Goal: Information Seeking & Learning: Learn about a topic

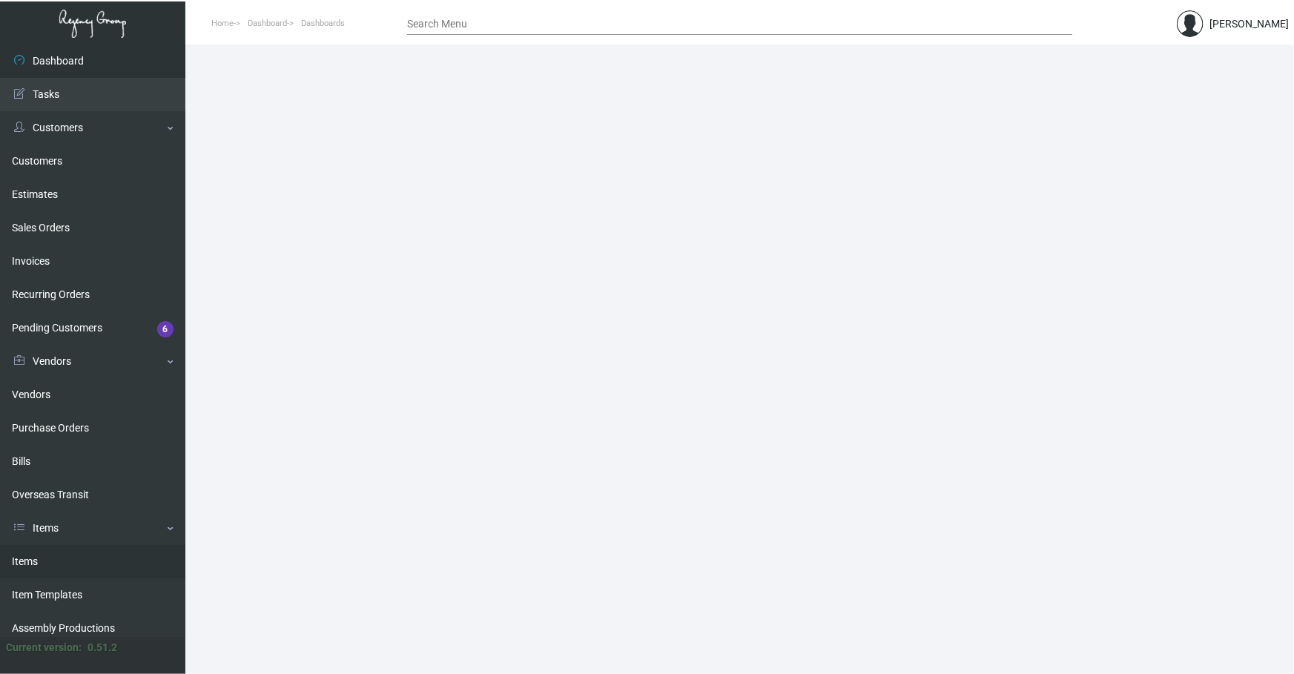
click at [33, 564] on link "Items" at bounding box center [92, 561] width 185 height 33
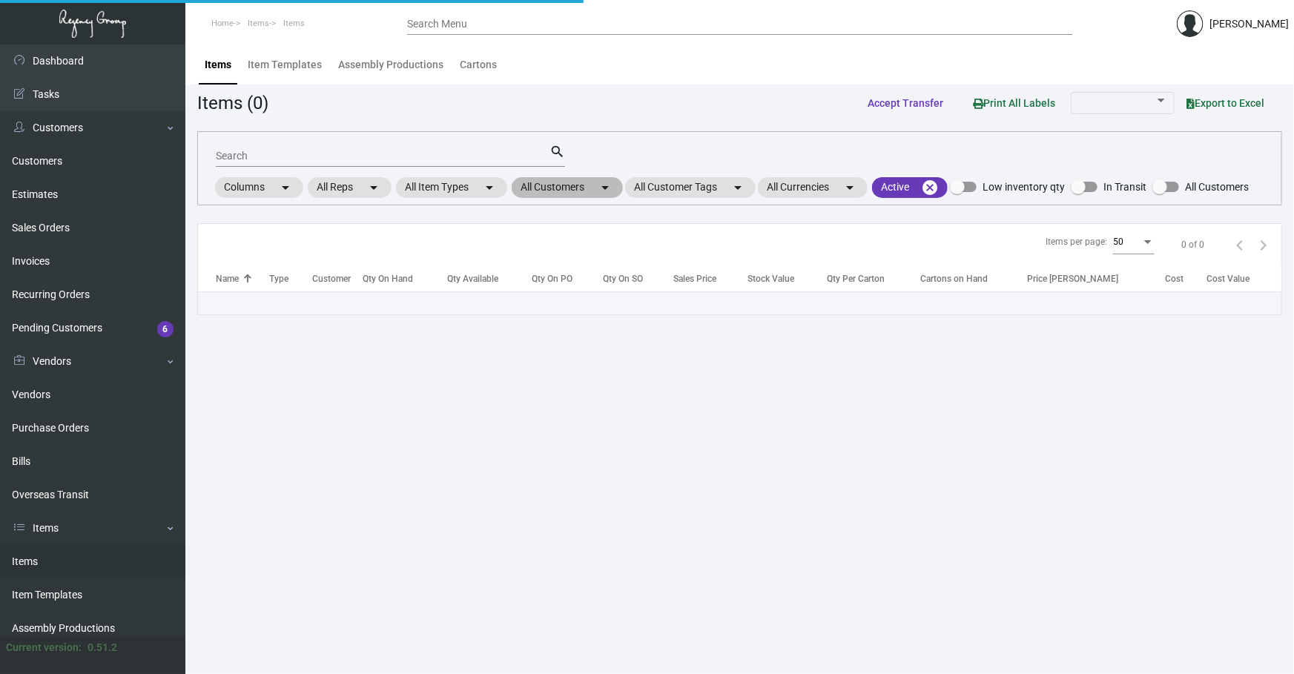
click at [597, 189] on mat-chip "All Customers arrow_drop_down" at bounding box center [567, 187] width 111 height 21
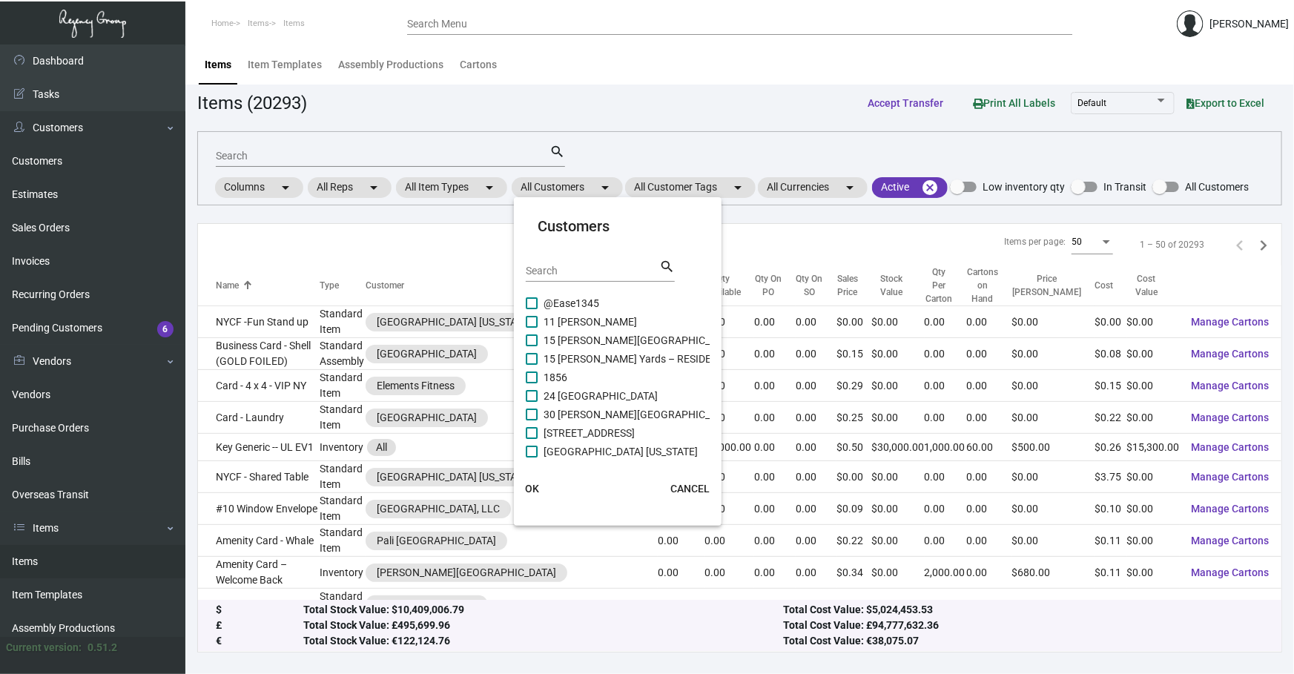
click at [573, 267] on input "Search" at bounding box center [593, 272] width 134 height 12
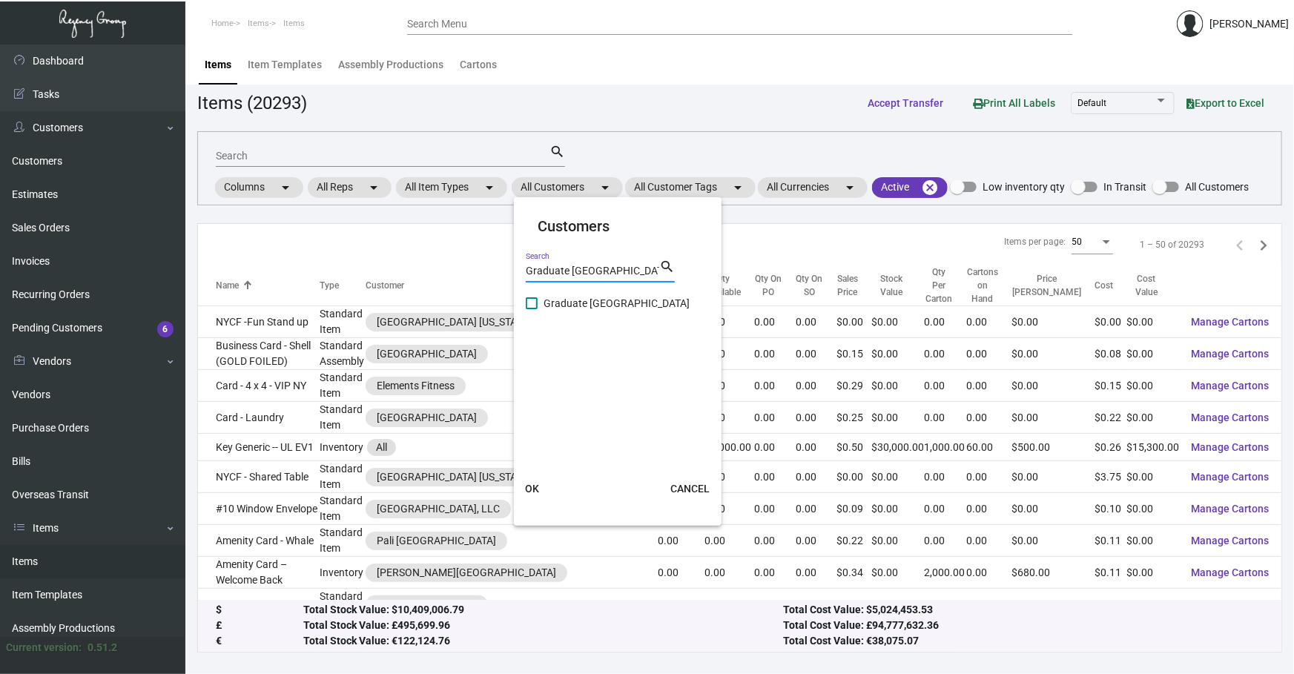
type input "Graduate [GEOGRAPHIC_DATA]"
click at [581, 308] on span "Graduate [GEOGRAPHIC_DATA]" at bounding box center [617, 303] width 146 height 18
click at [532, 309] on input "Graduate [GEOGRAPHIC_DATA]" at bounding box center [531, 309] width 1 height 1
checkbox input "true"
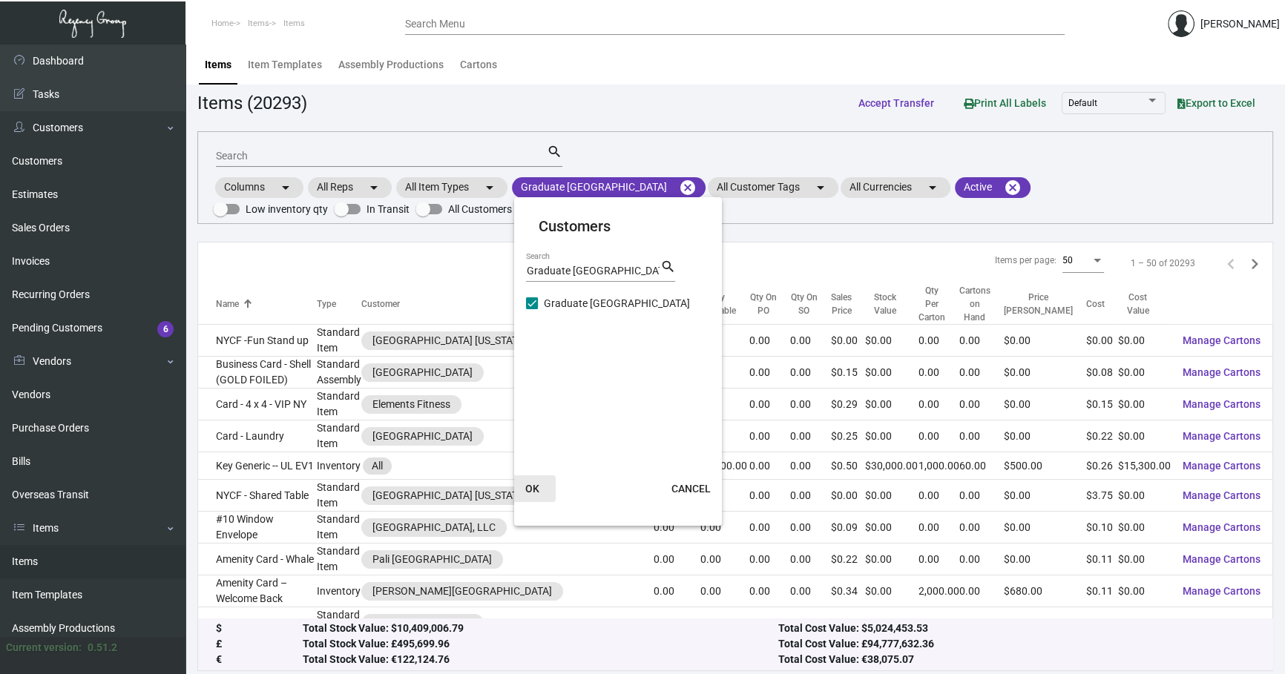
click at [524, 485] on button "OK" at bounding box center [531, 488] width 47 height 27
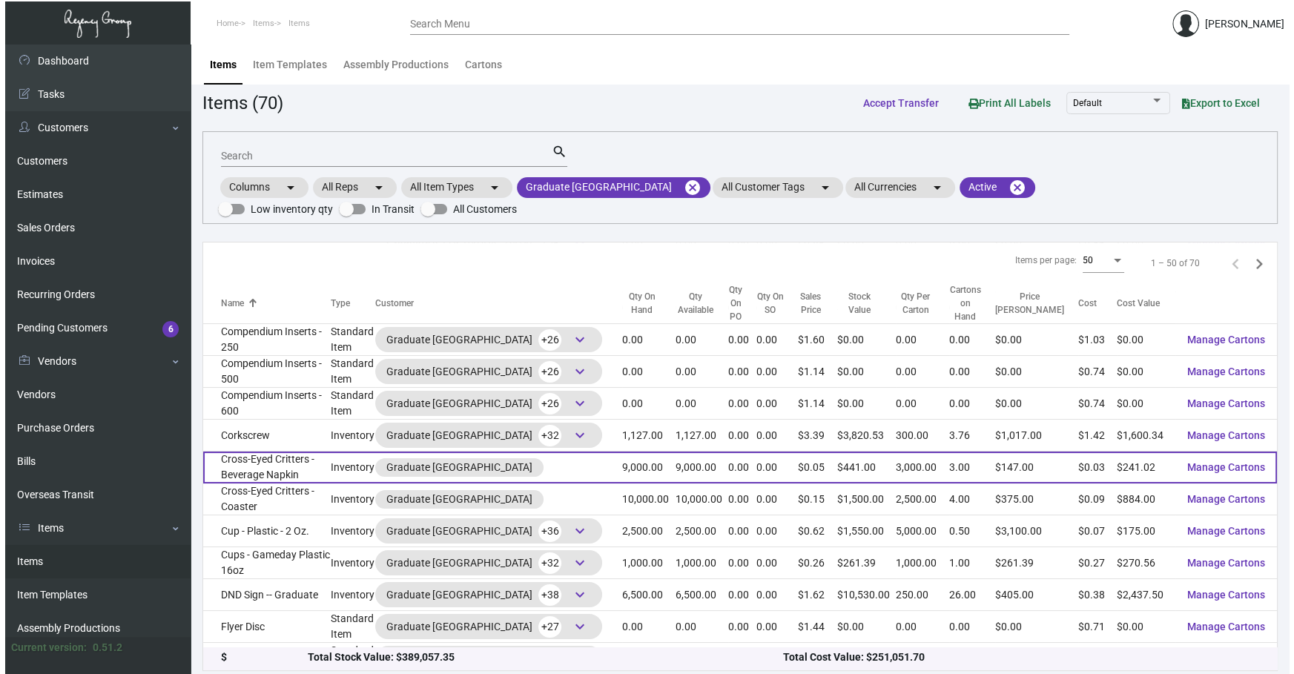
scroll to position [359, 0]
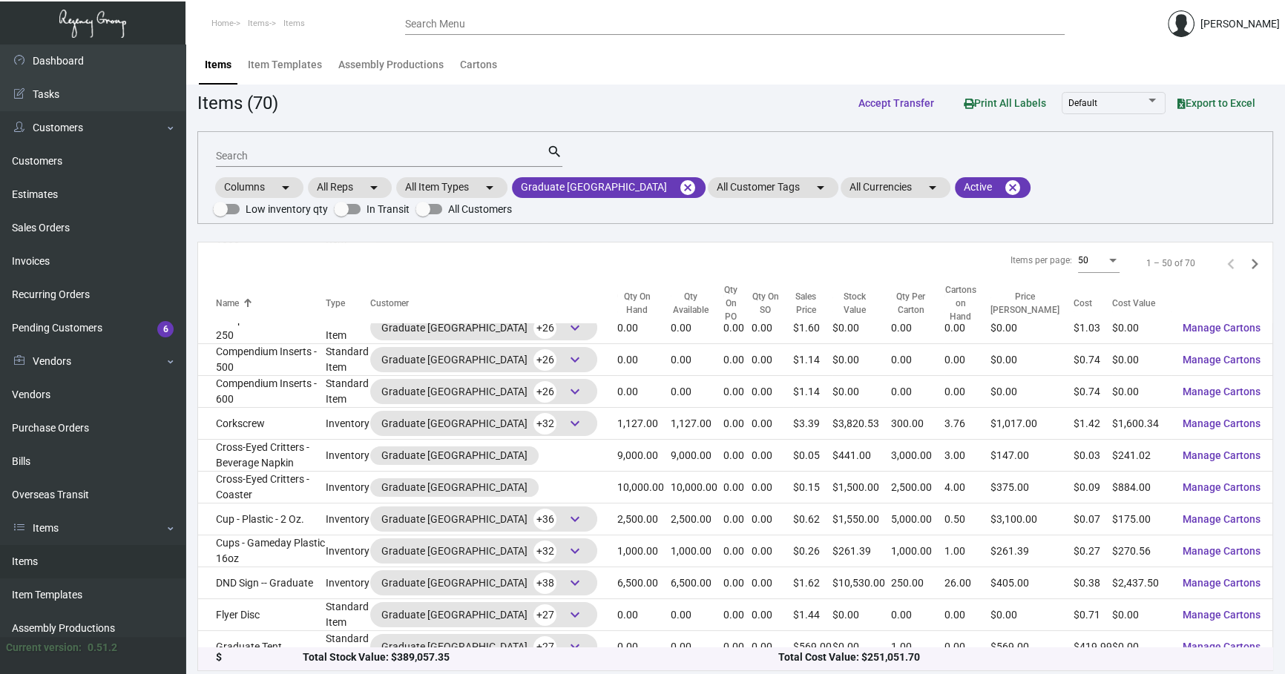
click at [337, 151] on input "Search" at bounding box center [381, 157] width 331 height 12
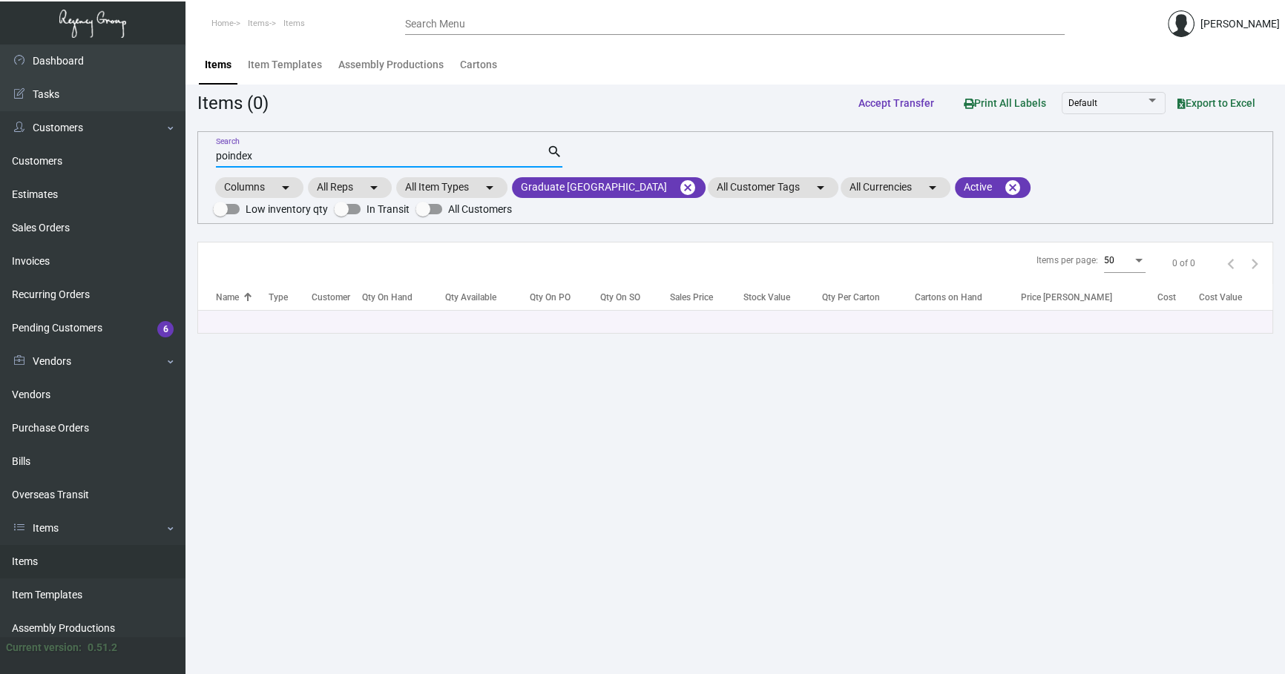
scroll to position [0, 0]
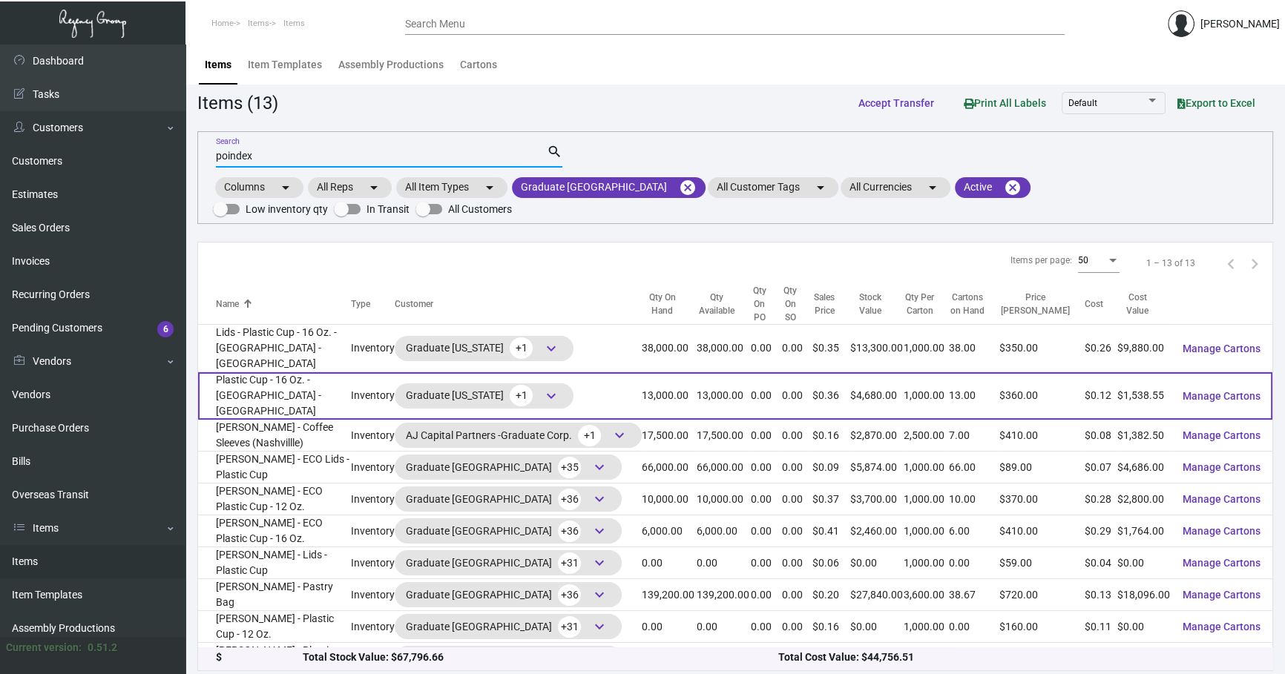
type input "poindex"
click at [296, 372] on td "Plastic Cup - 16 Oz. - [GEOGRAPHIC_DATA] - [GEOGRAPHIC_DATA]" at bounding box center [274, 395] width 153 height 47
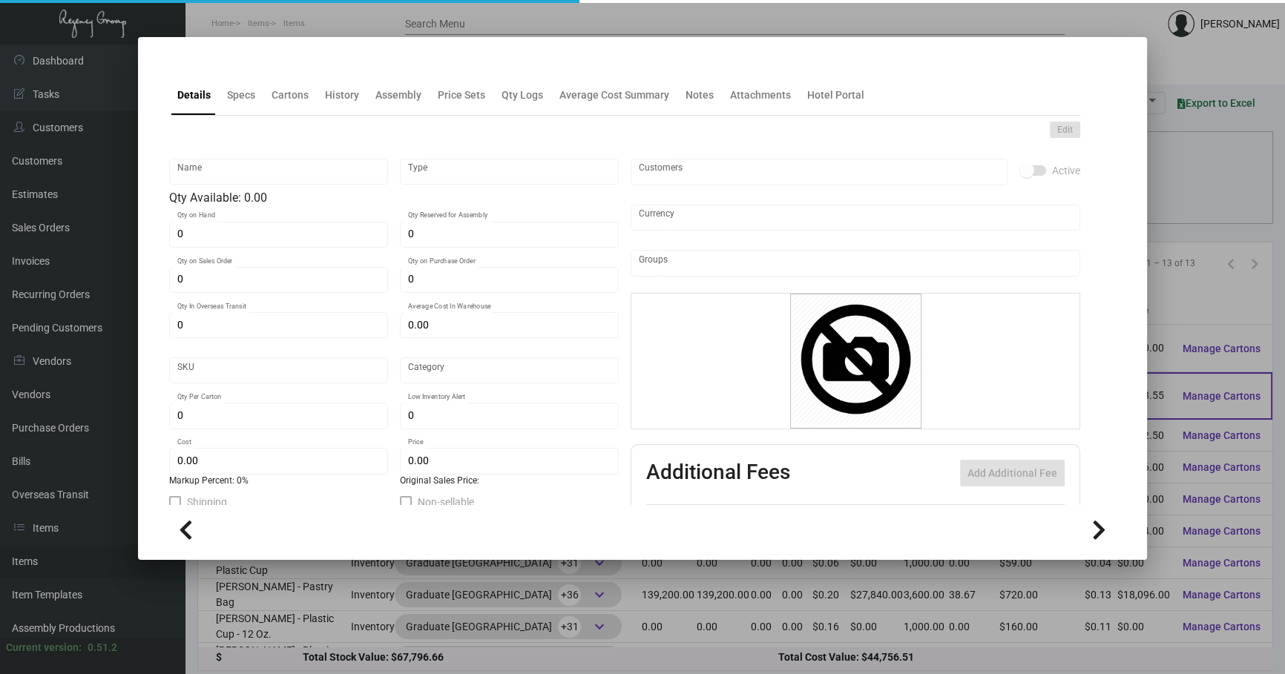
type input "Plastic Cup - 16 Oz. - [GEOGRAPHIC_DATA] - [GEOGRAPHIC_DATA]"
type input "Inventory"
type input "13,000"
type input "$ 0.11434"
type input "Standard"
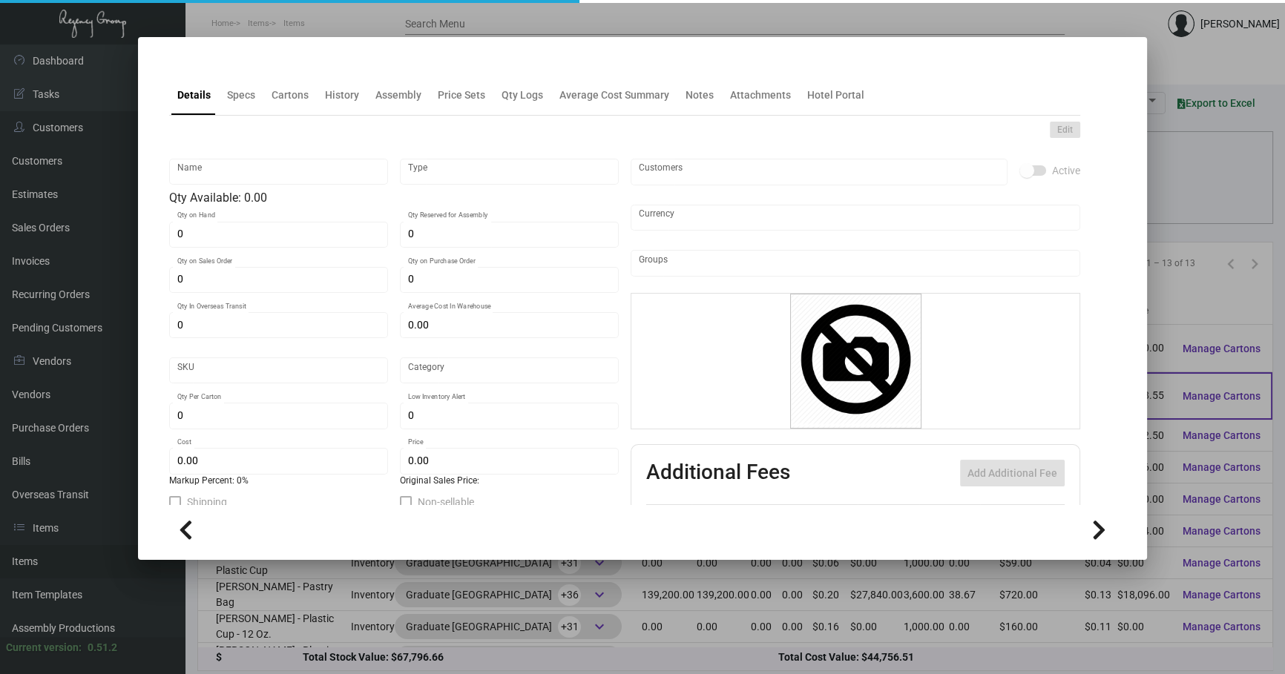
type input "1,000"
type input "20,000"
type input "$ 0.11835"
type input "$ 0.36"
checkbox input "true"
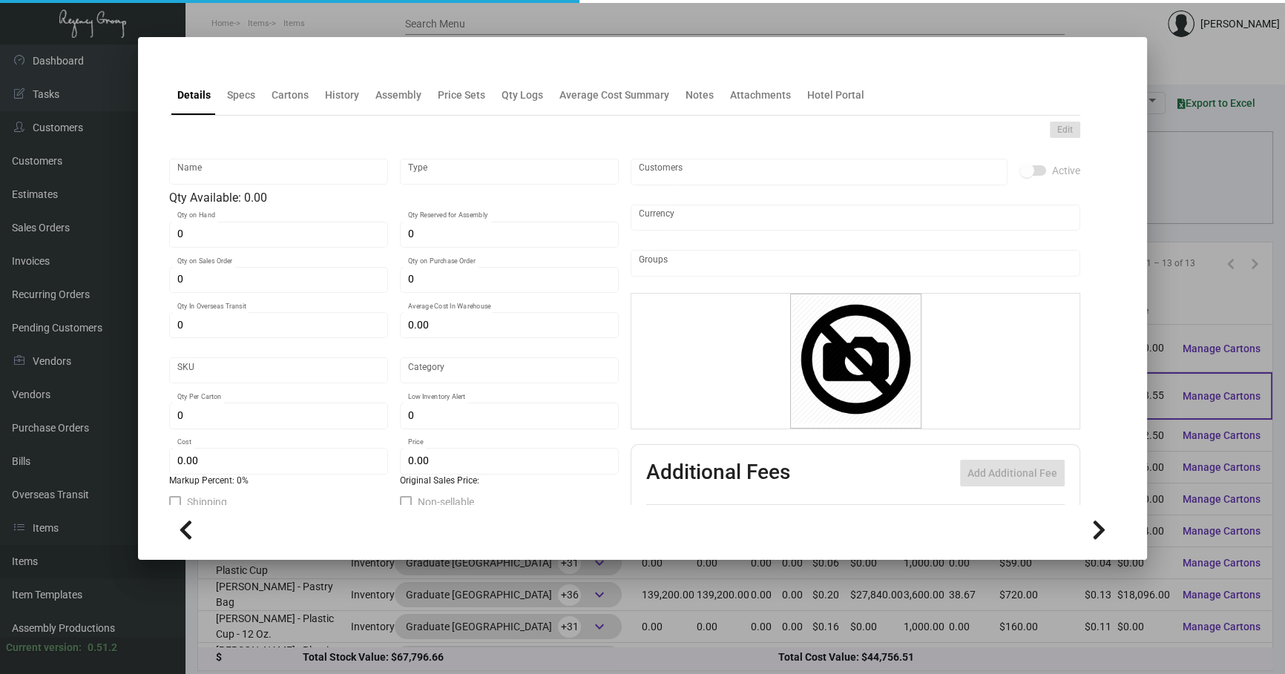
checkbox input "true"
type input "United States Dollar $"
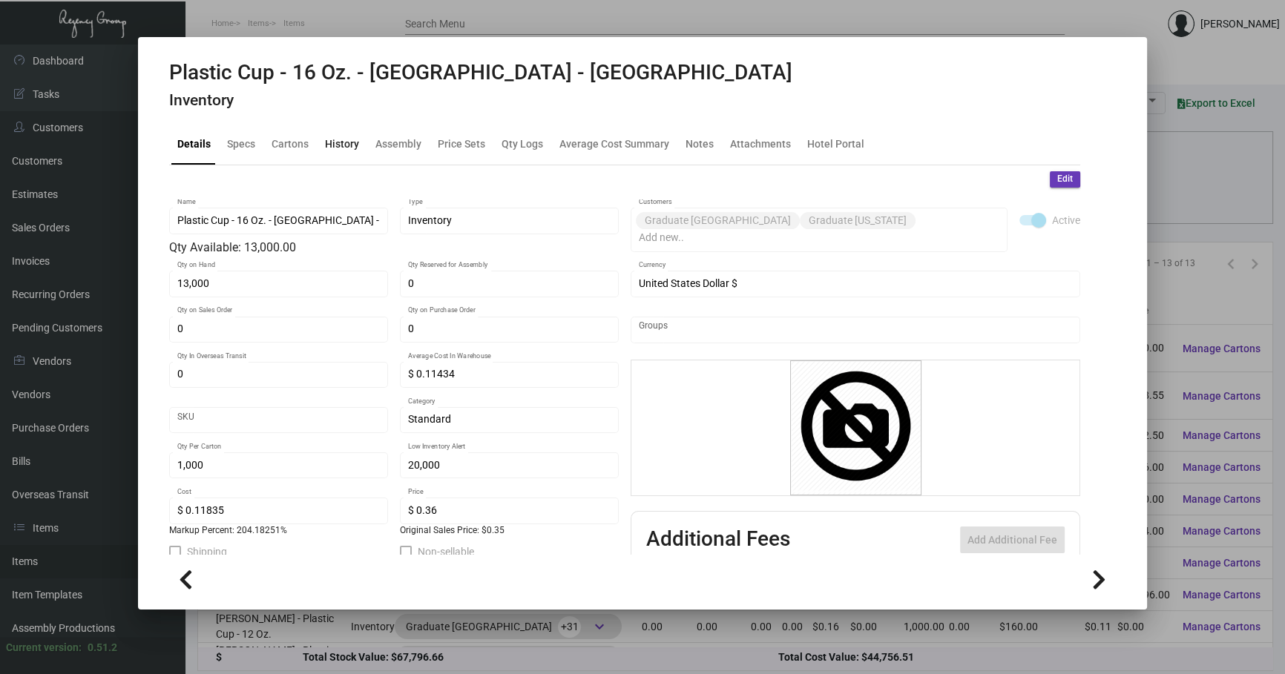
click at [336, 153] on div "History" at bounding box center [342, 145] width 46 height 36
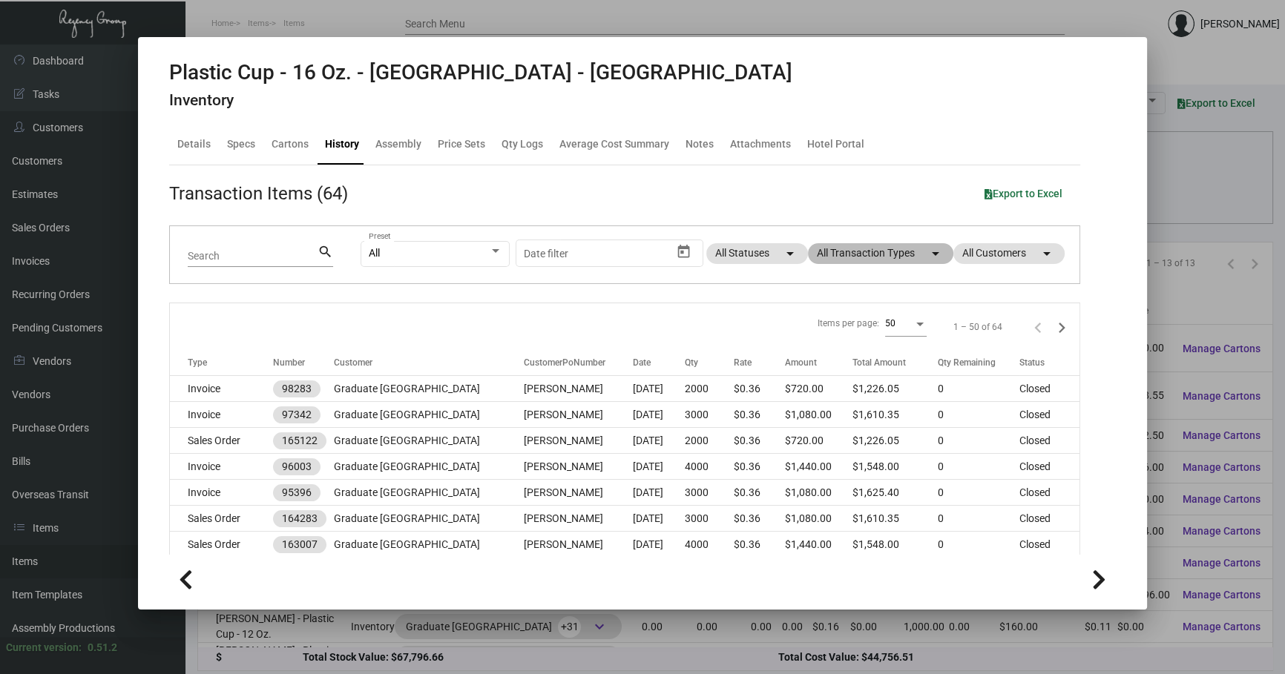
click at [682, 252] on mat-chip "All Transaction Types arrow_drop_down" at bounding box center [880, 253] width 145 height 21
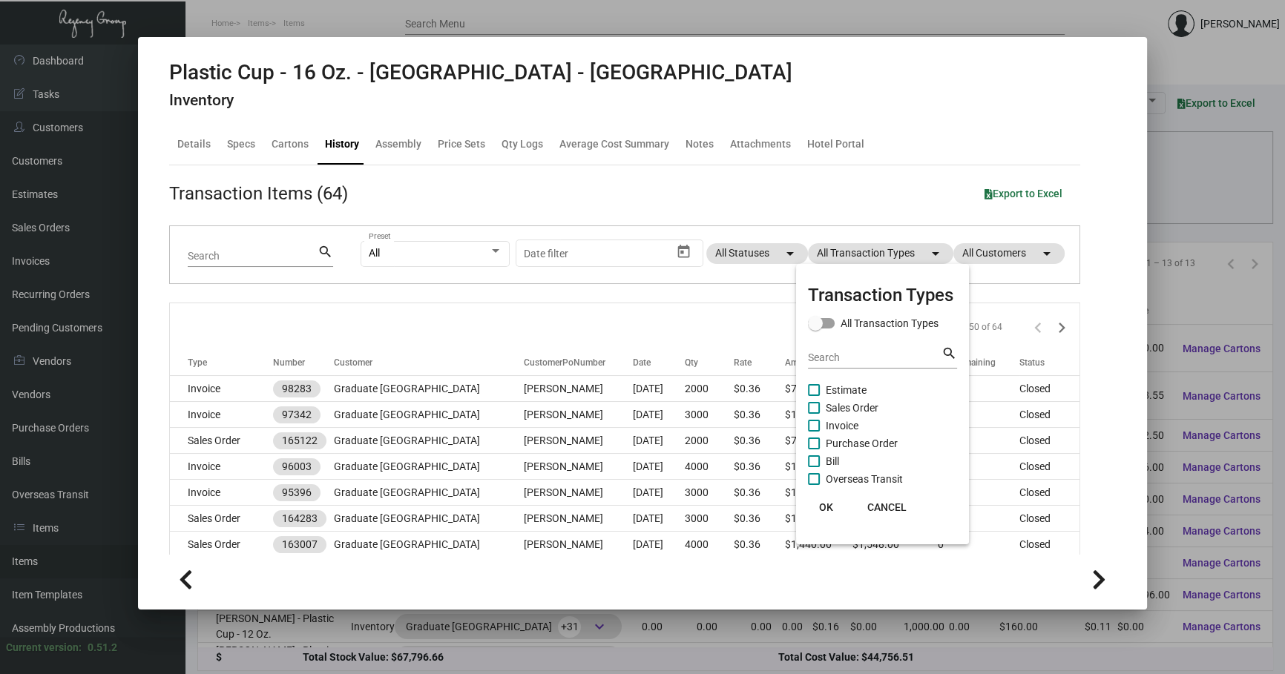
click at [682, 444] on span "Purchase Order" at bounding box center [861, 444] width 72 height 18
click at [682, 449] on input "Purchase Order" at bounding box center [813, 449] width 1 height 1
checkbox input "true"
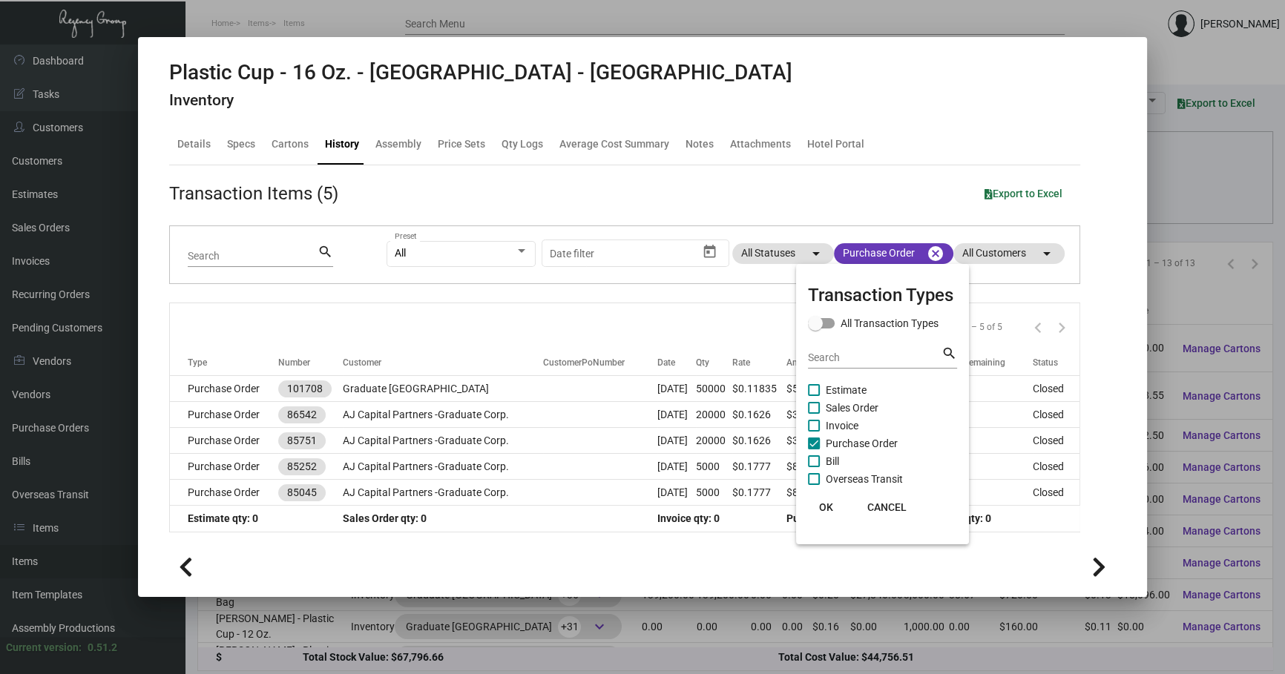
click at [507, 311] on div at bounding box center [642, 337] width 1285 height 674
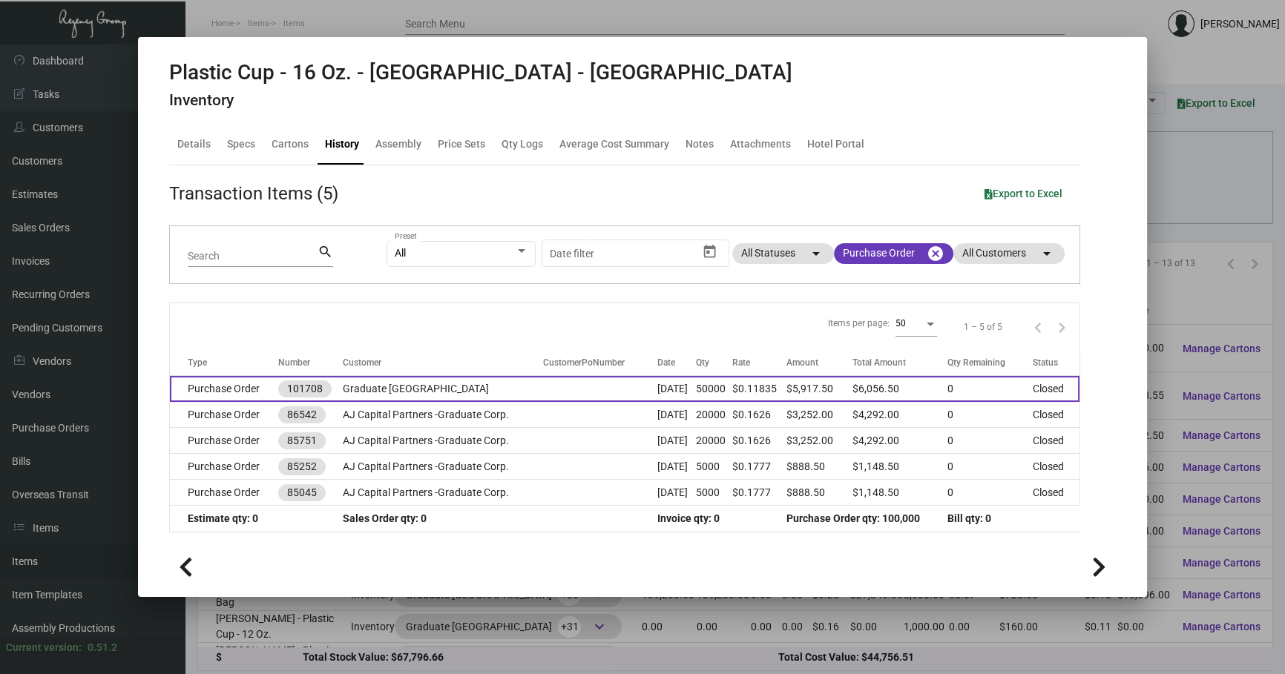
click at [544, 383] on td at bounding box center [600, 389] width 114 height 26
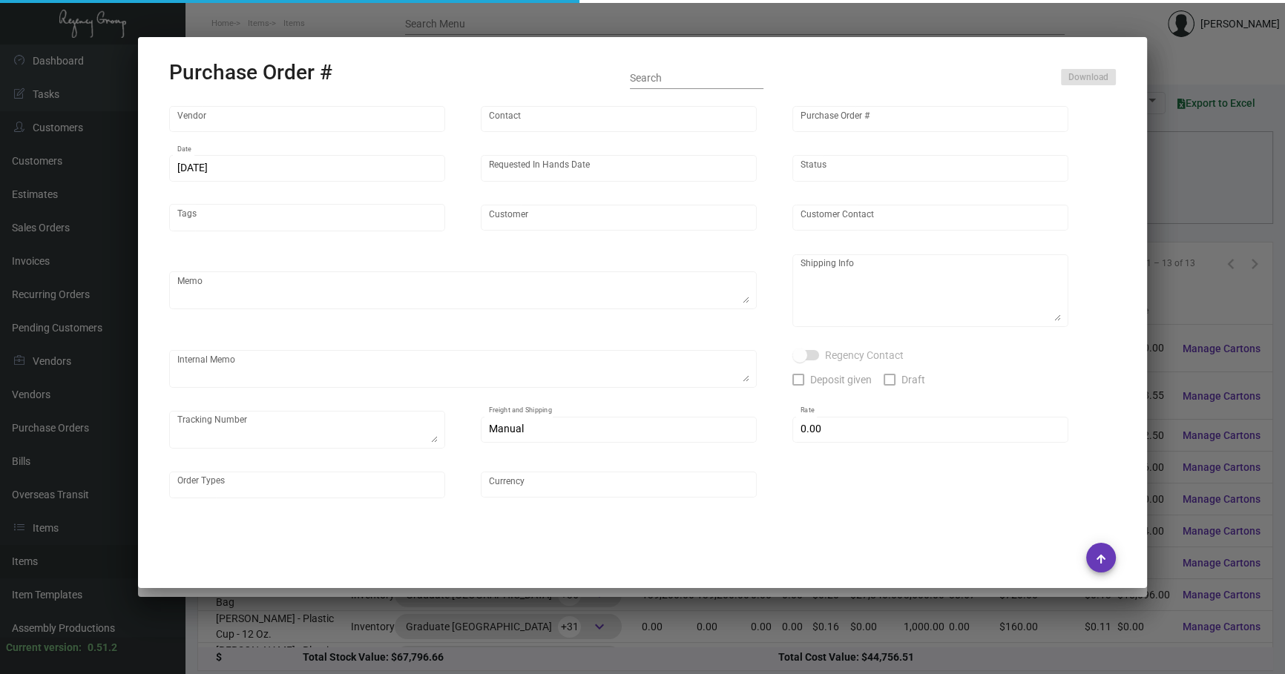
type input "YESPAC"
type input "Order Entry"
type input "101708"
type input "[DATE]"
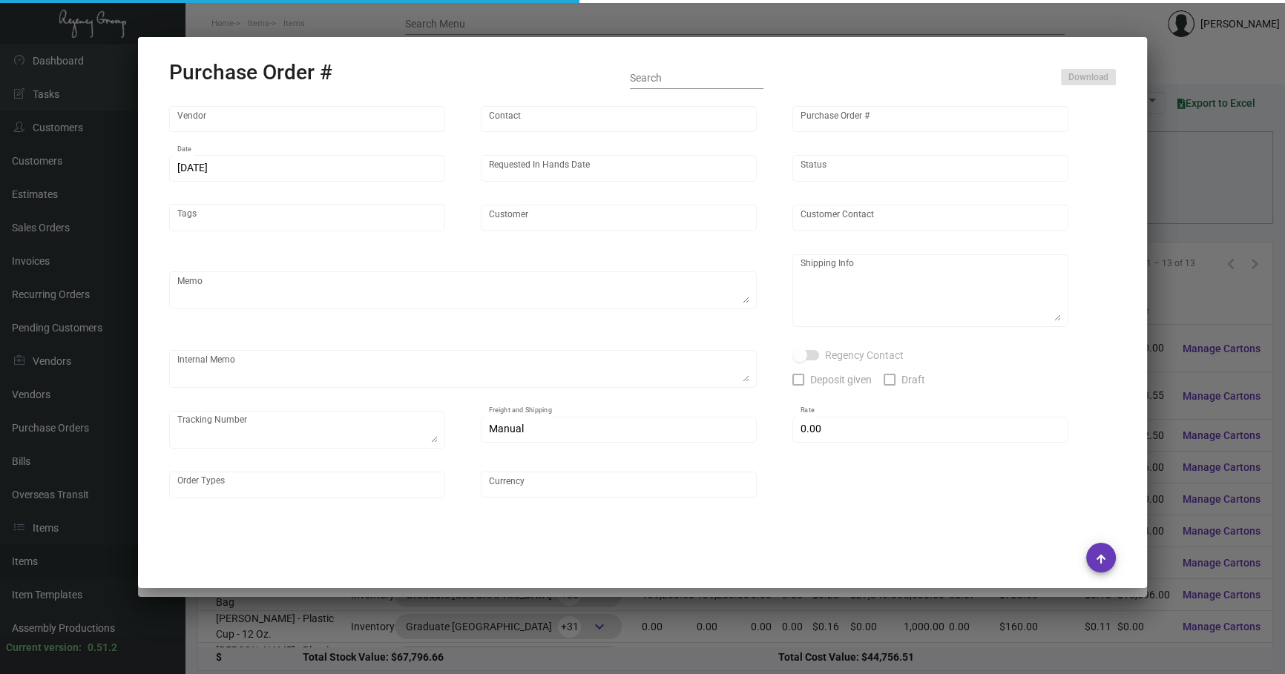
type input "Graduate [GEOGRAPHIC_DATA]"
type textarea "Please confirm freight quote before shipping."
type textarea "Regency Group NJ - [PERSON_NAME] [STREET_ADDRESS]"
type textarea "NJ Warehouse. 11/20 - 3 pallets, fast freight/fast and secure $275.00 - 114110"
checkbox input "true"
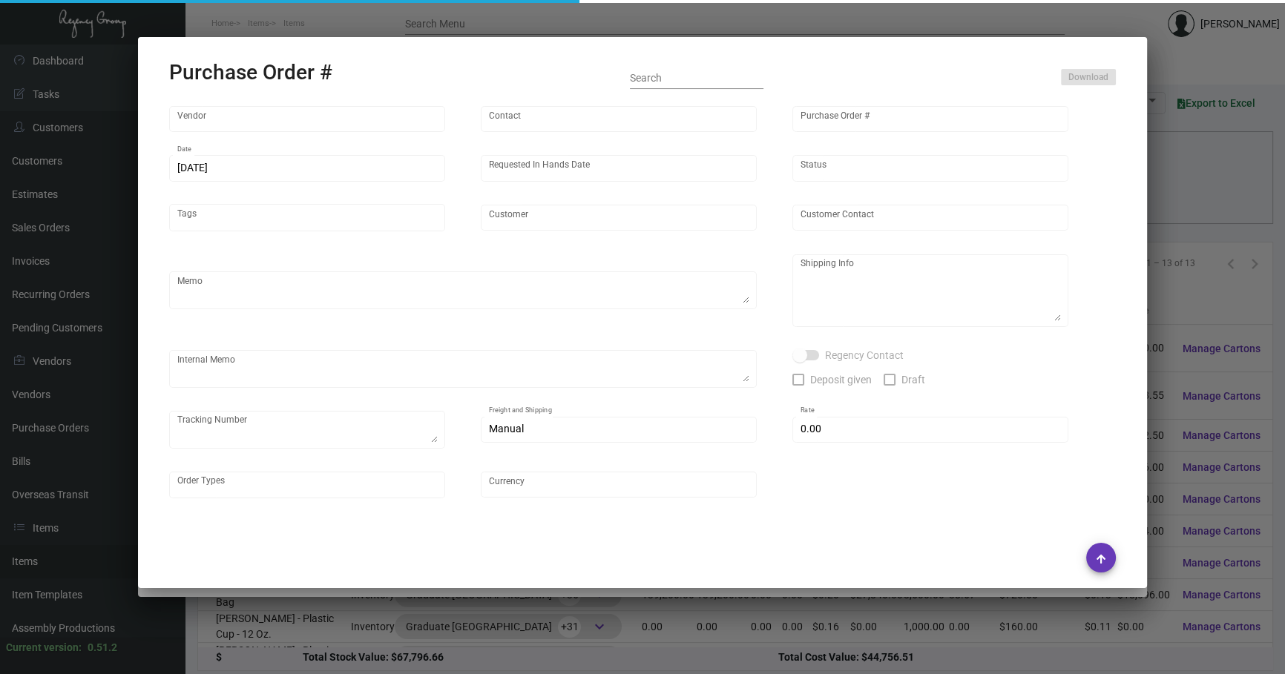
type input "$ 14.00"
type input "United States Dollar $"
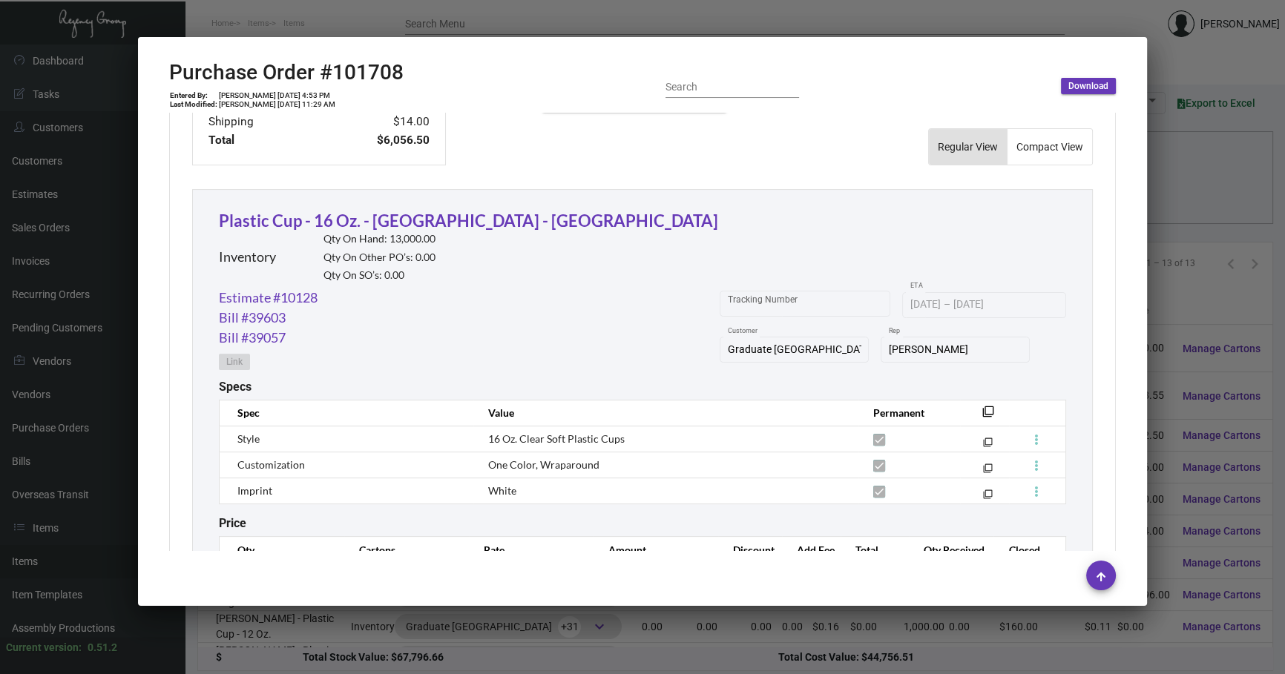
scroll to position [674, 0]
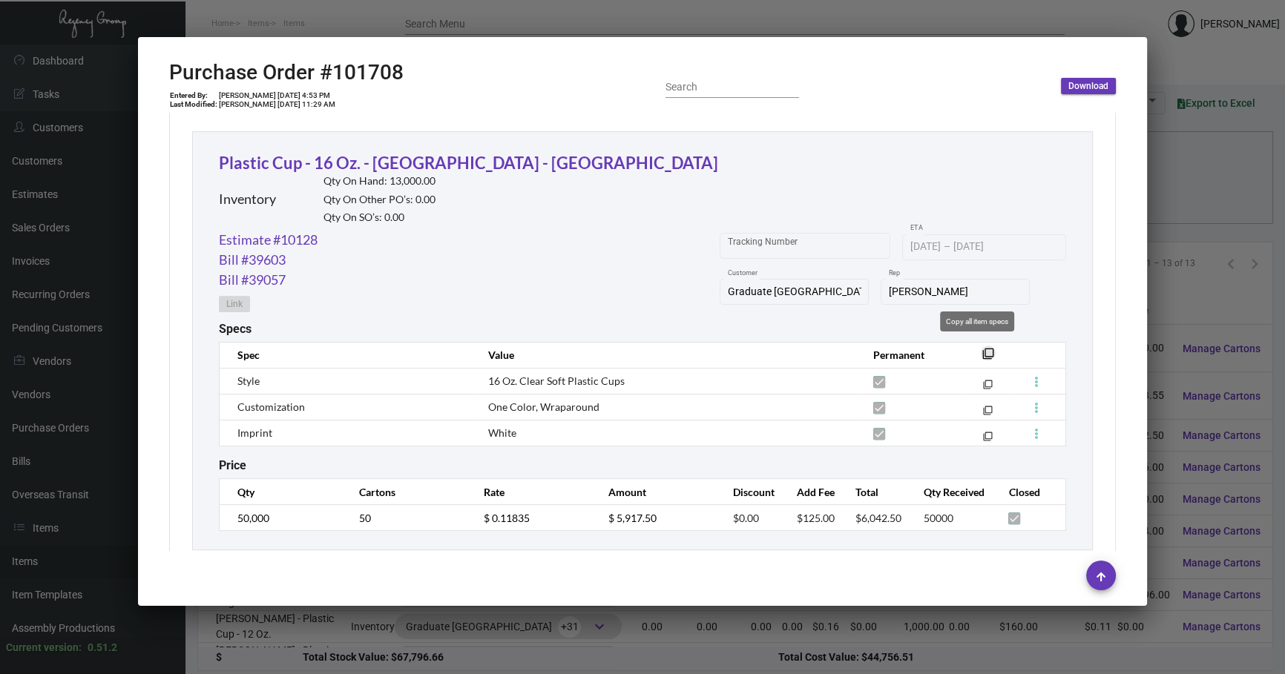
click at [682, 352] on mat-icon "filter_none" at bounding box center [988, 358] width 12 height 12
click at [282, 230] on link "Estimate #10128" at bounding box center [268, 240] width 99 height 20
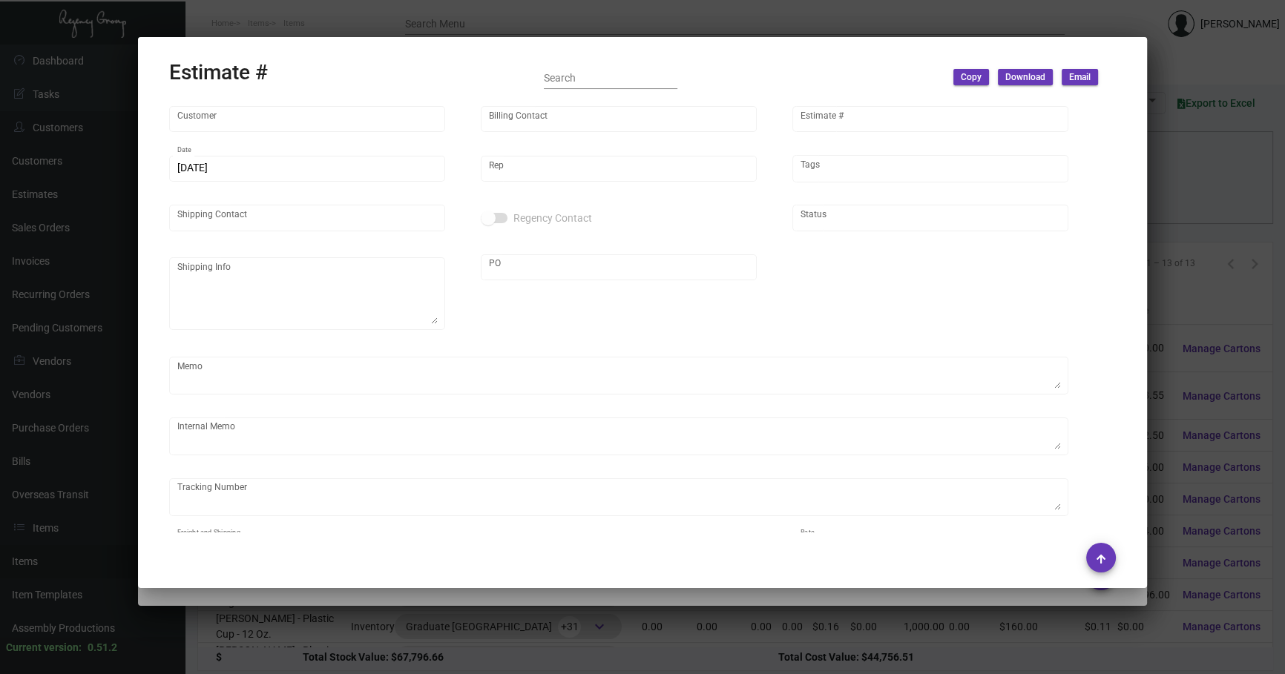
type input "Graduate [GEOGRAPHIC_DATA]"
type input "Accounts Payable"
type input "10128"
type input "[DATE]"
type input "[PERSON_NAME]"
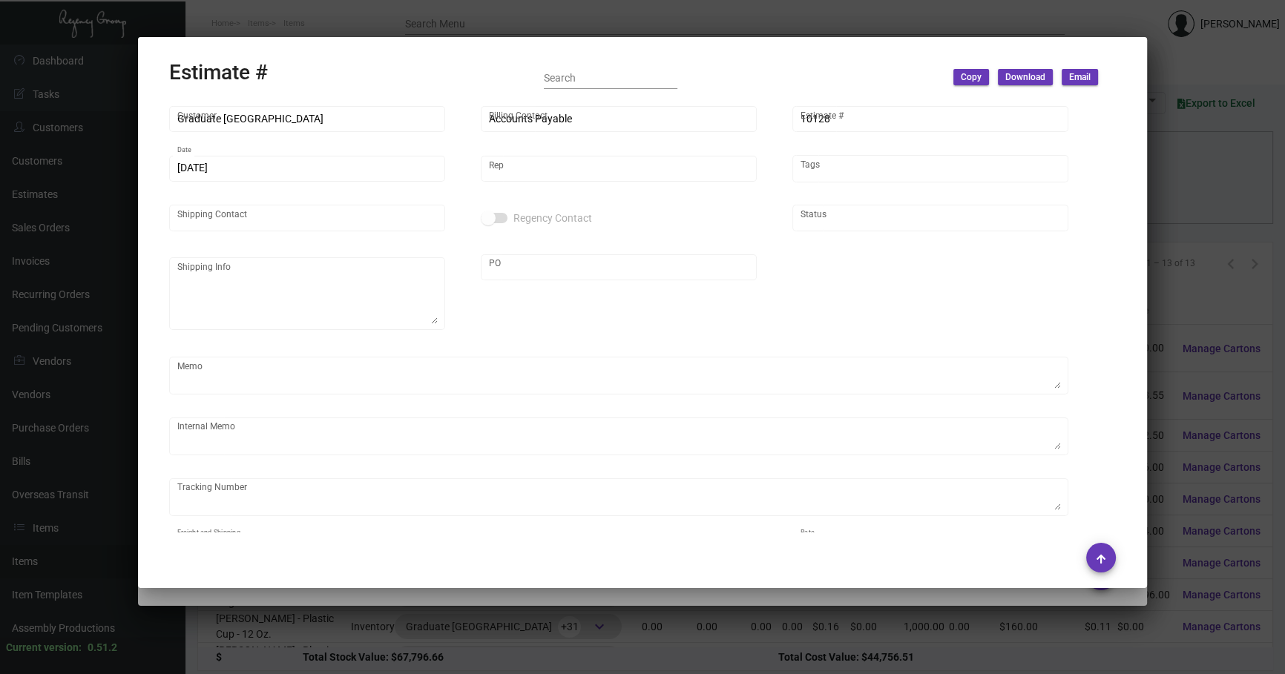
type textarea "NJ Warehouse."
type input "United States Dollar $"
type input "$ 0.00"
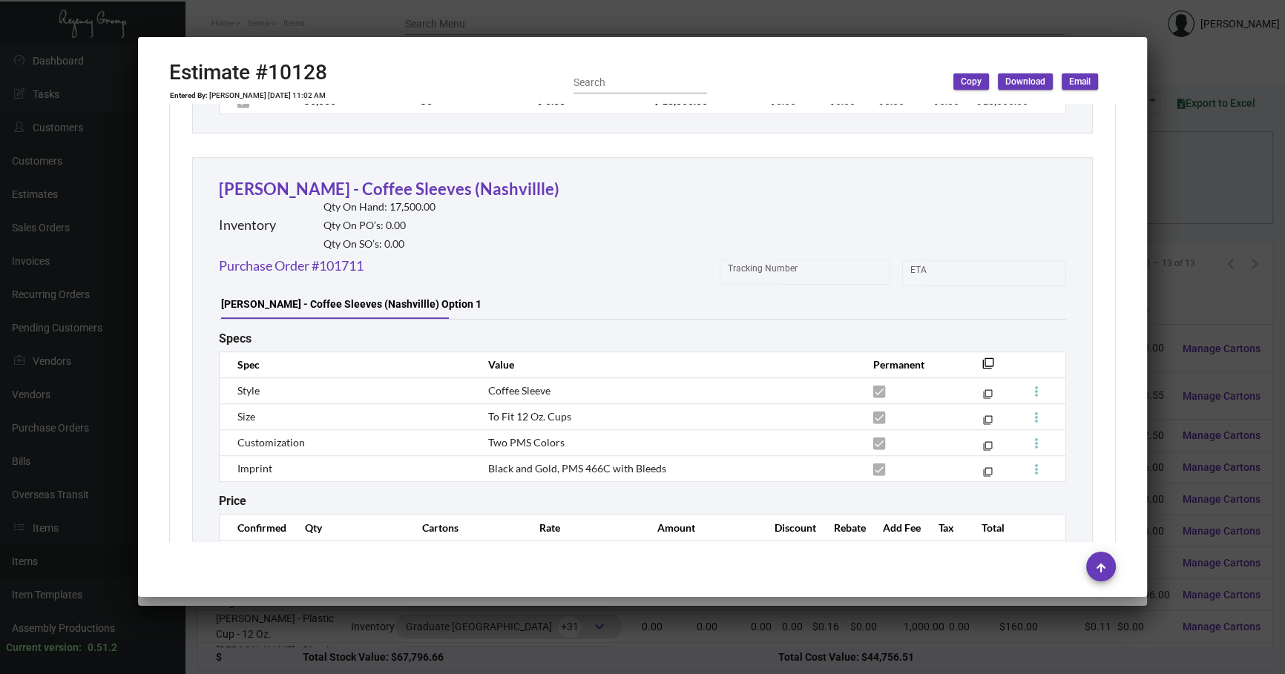
scroll to position [1303, 0]
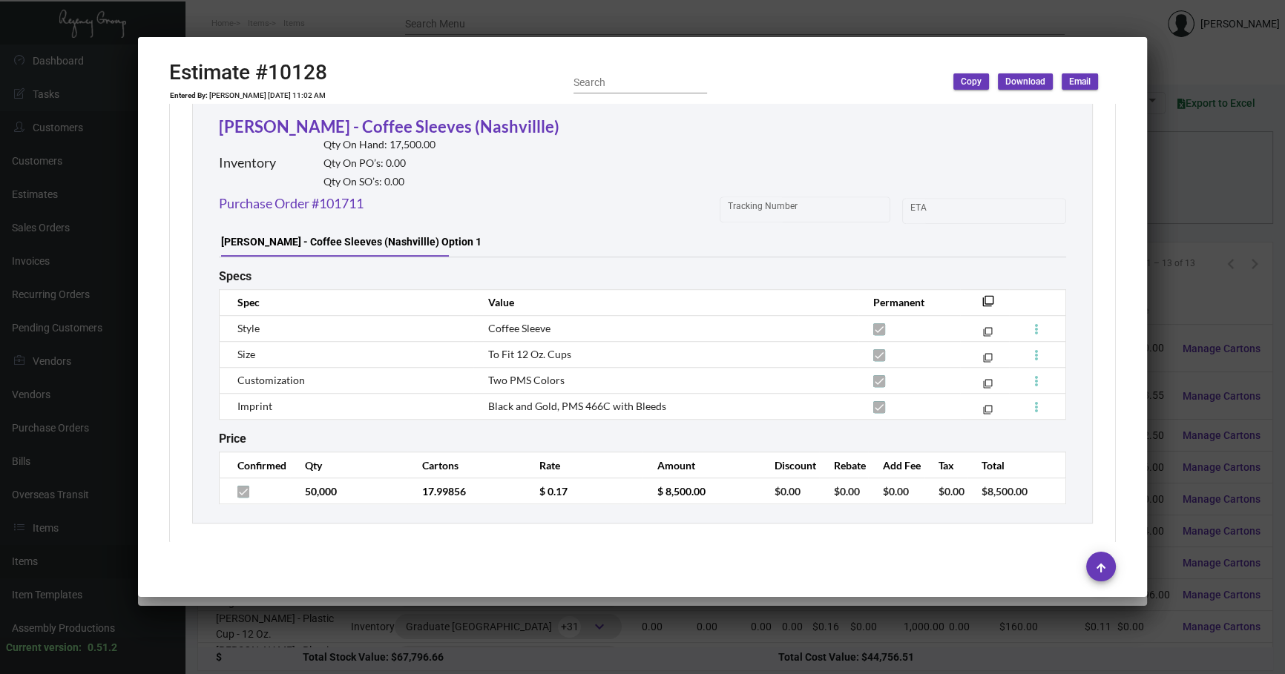
click at [418, 578] on div at bounding box center [642, 337] width 1285 height 674
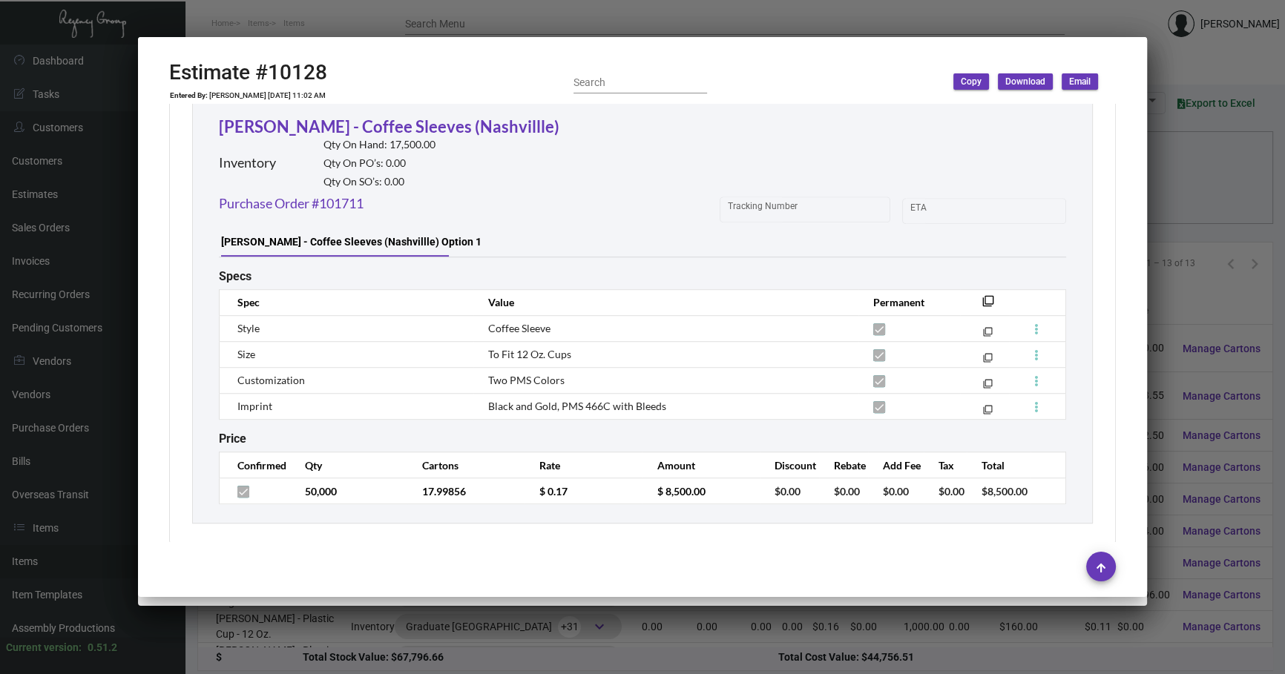
click at [419, 578] on div at bounding box center [642, 337] width 1285 height 674
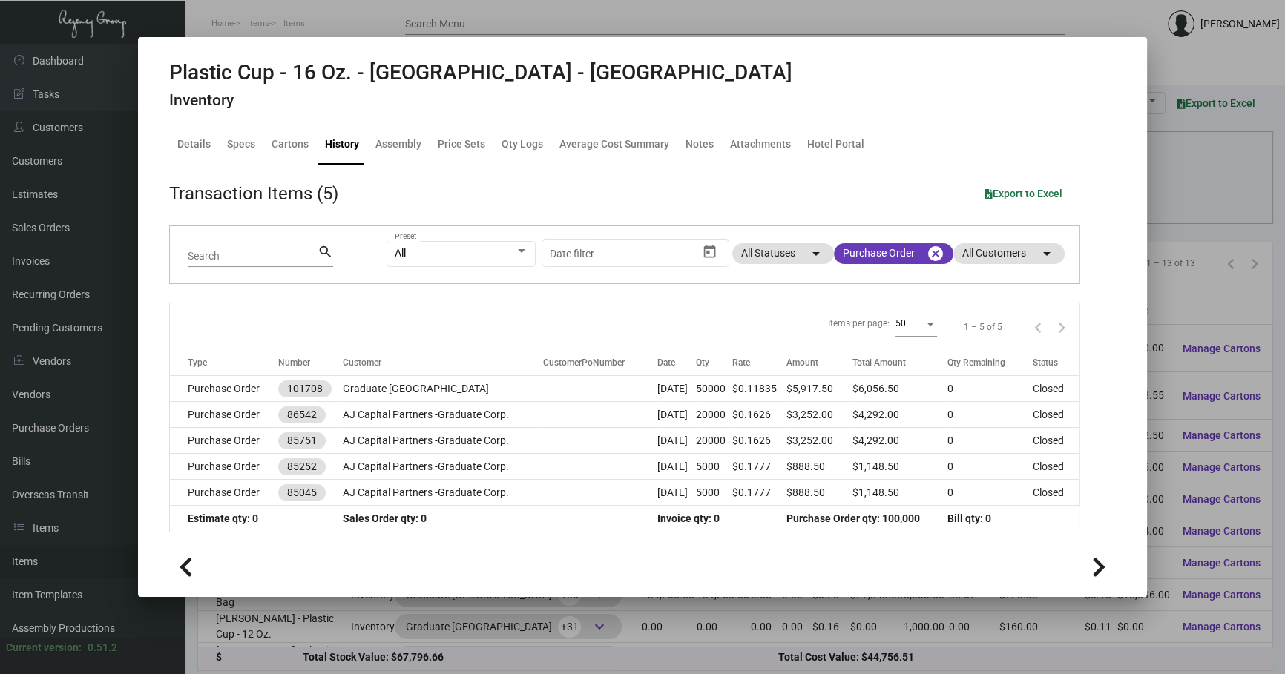
click at [255, 578] on div at bounding box center [642, 337] width 1285 height 674
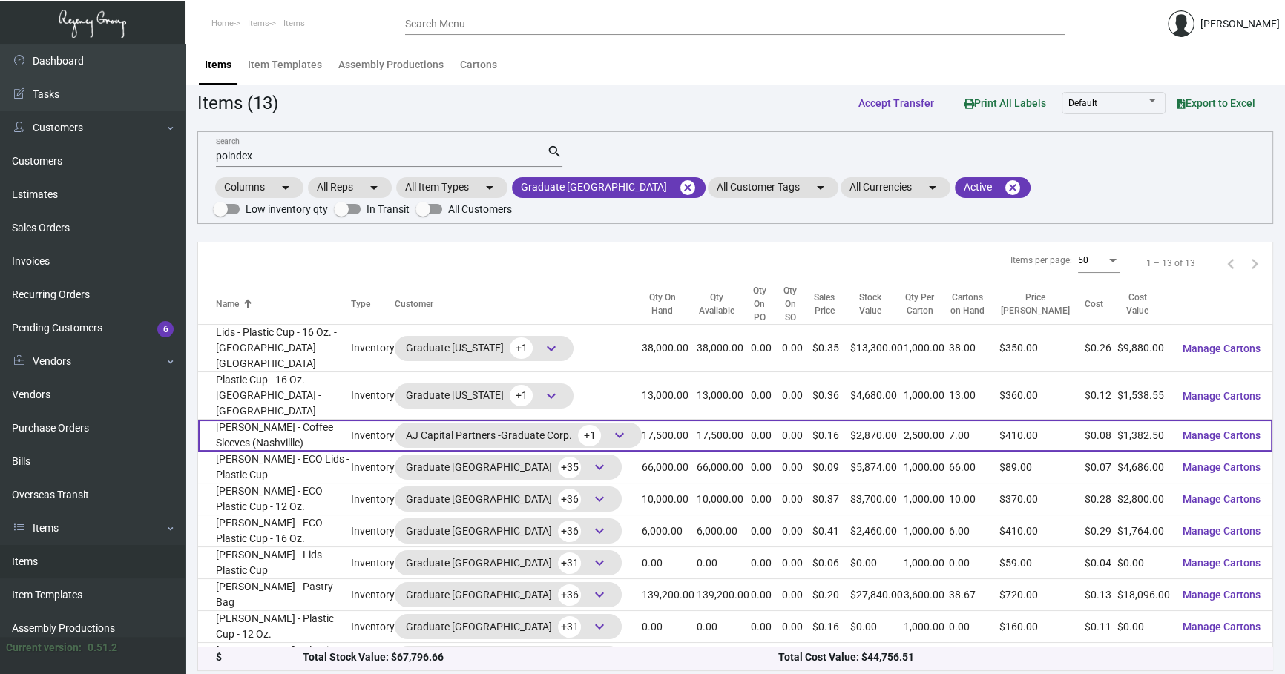
click at [311, 420] on td "[PERSON_NAME] - Coffee Sleeves (Nashvillle)" at bounding box center [274, 436] width 153 height 32
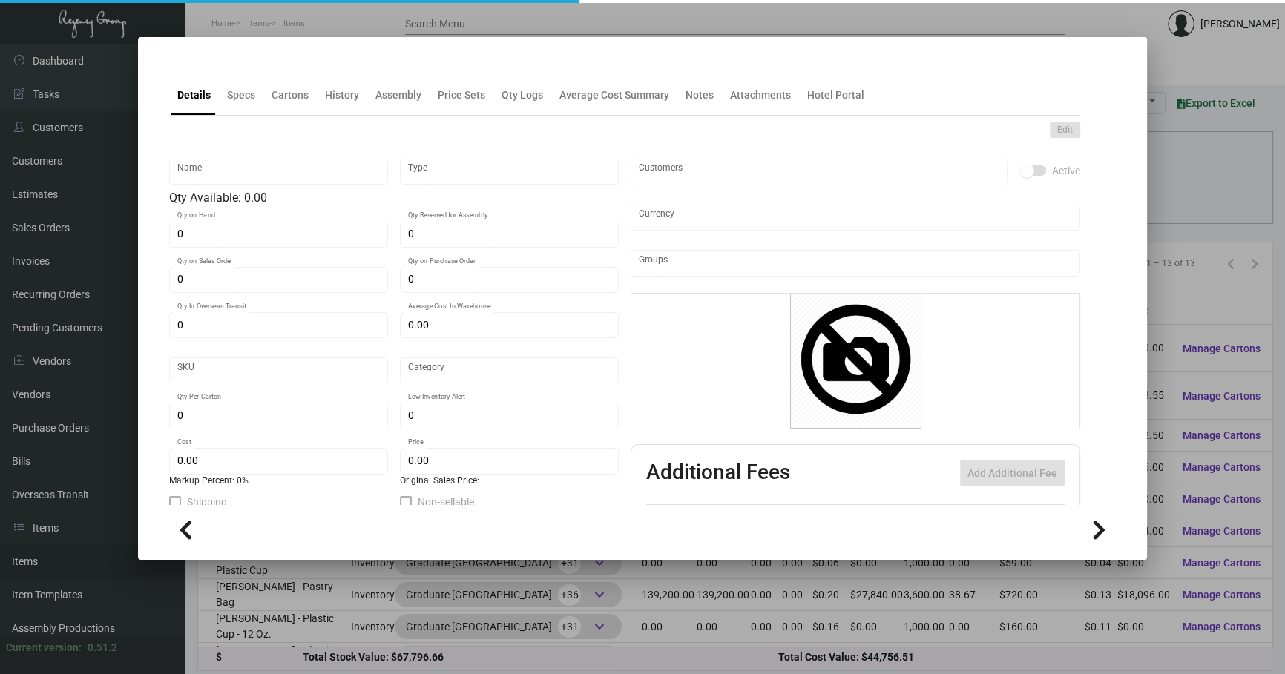
type input "[PERSON_NAME] - Coffee Sleeves (Nashvillle)"
type input "Inventory"
type input "17,500"
type input "$ 0.11434"
type input "SL"
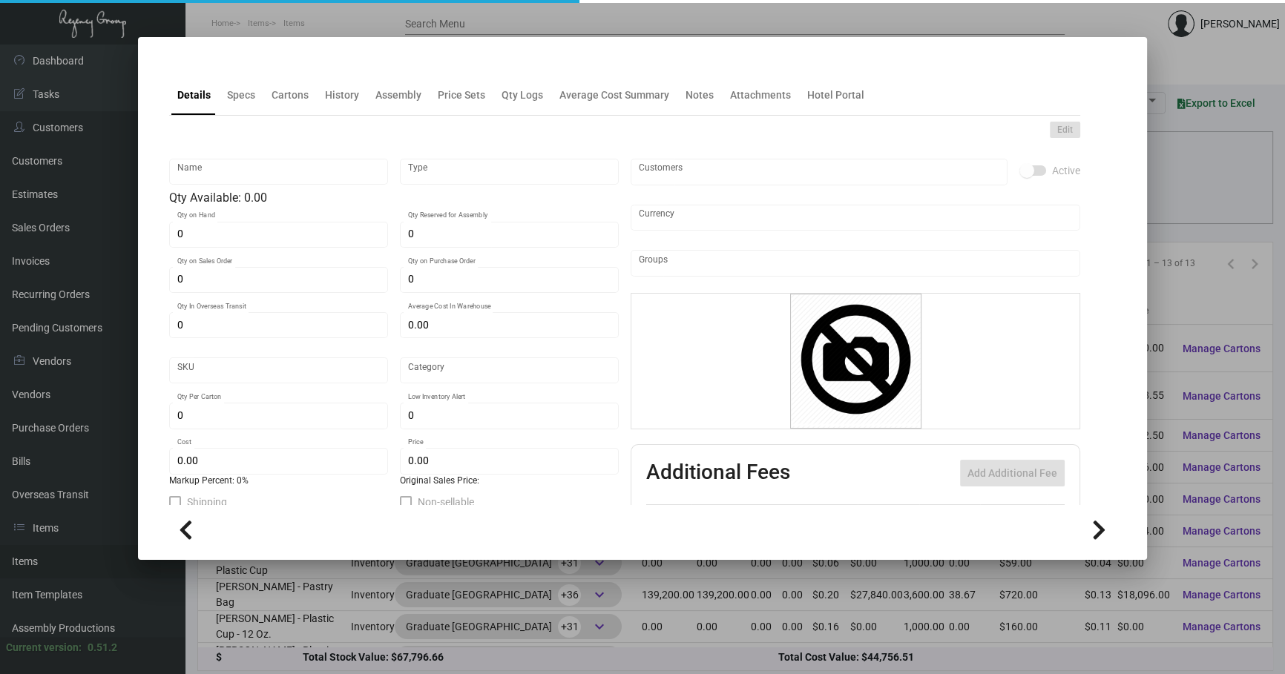
type input "Overseas"
type input "2,500"
type input "15,000"
type input "$ 0.079"
type input "$ 0.164"
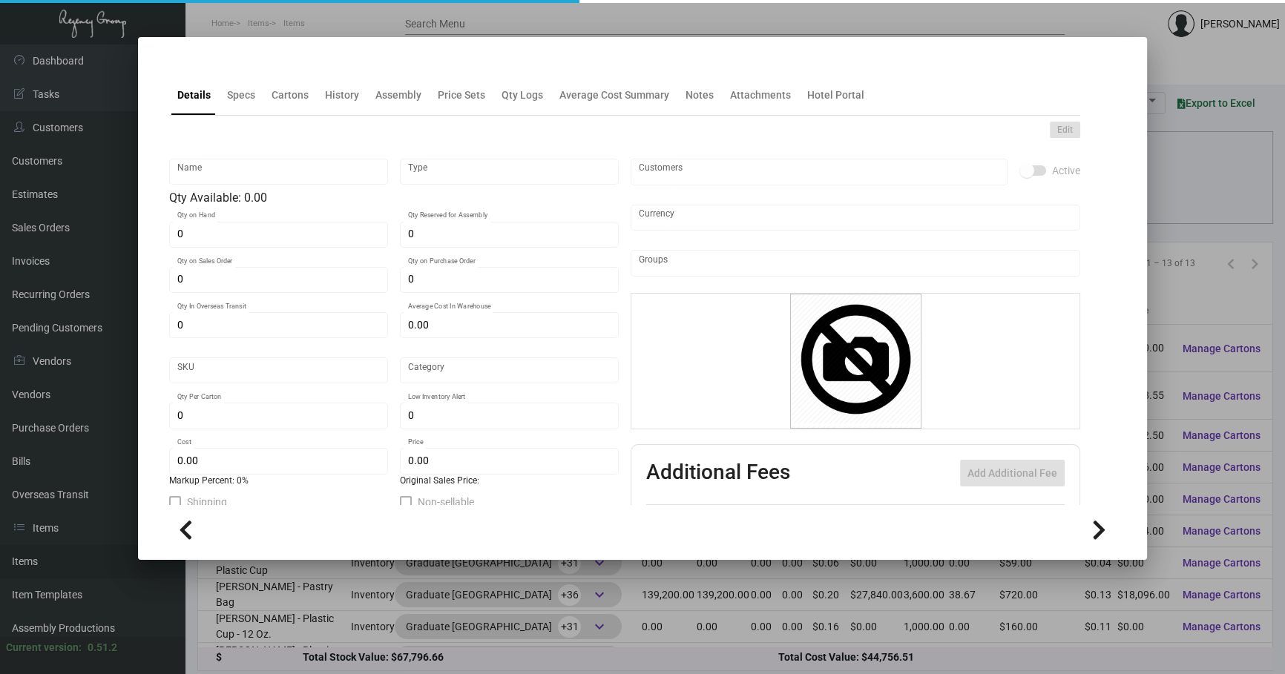
checkbox input "true"
type input "United States Dollar $"
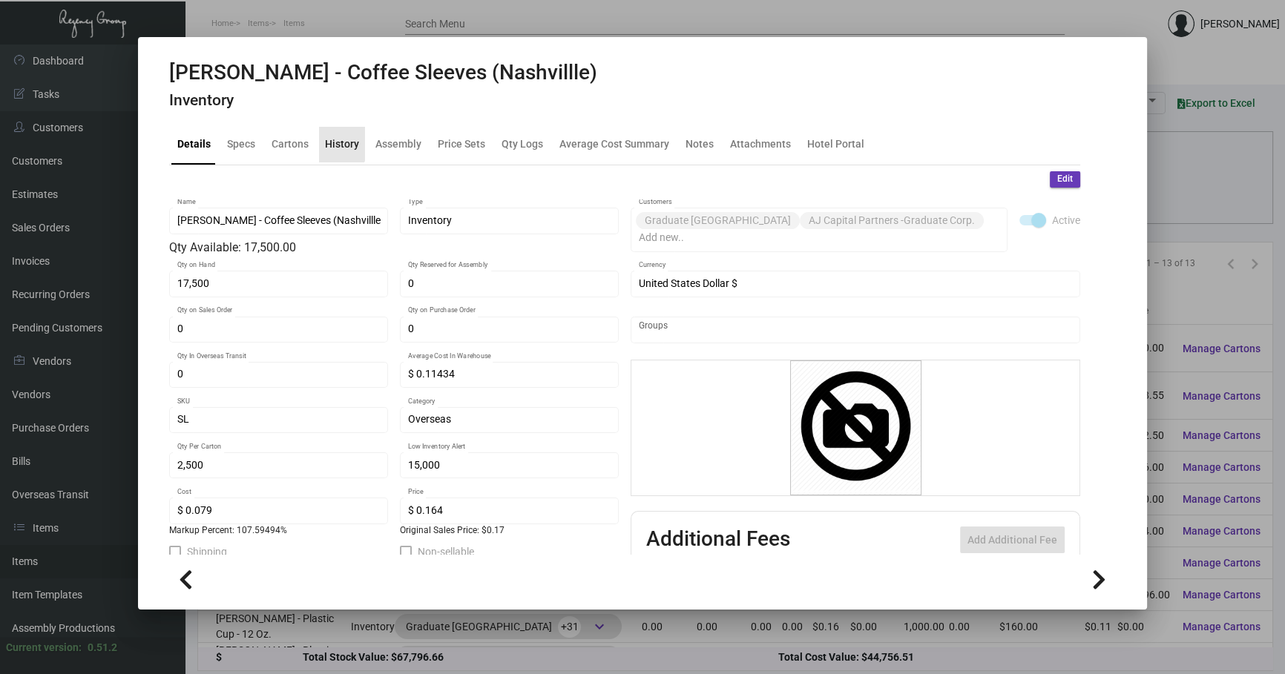
click at [332, 144] on div "History" at bounding box center [342, 144] width 34 height 16
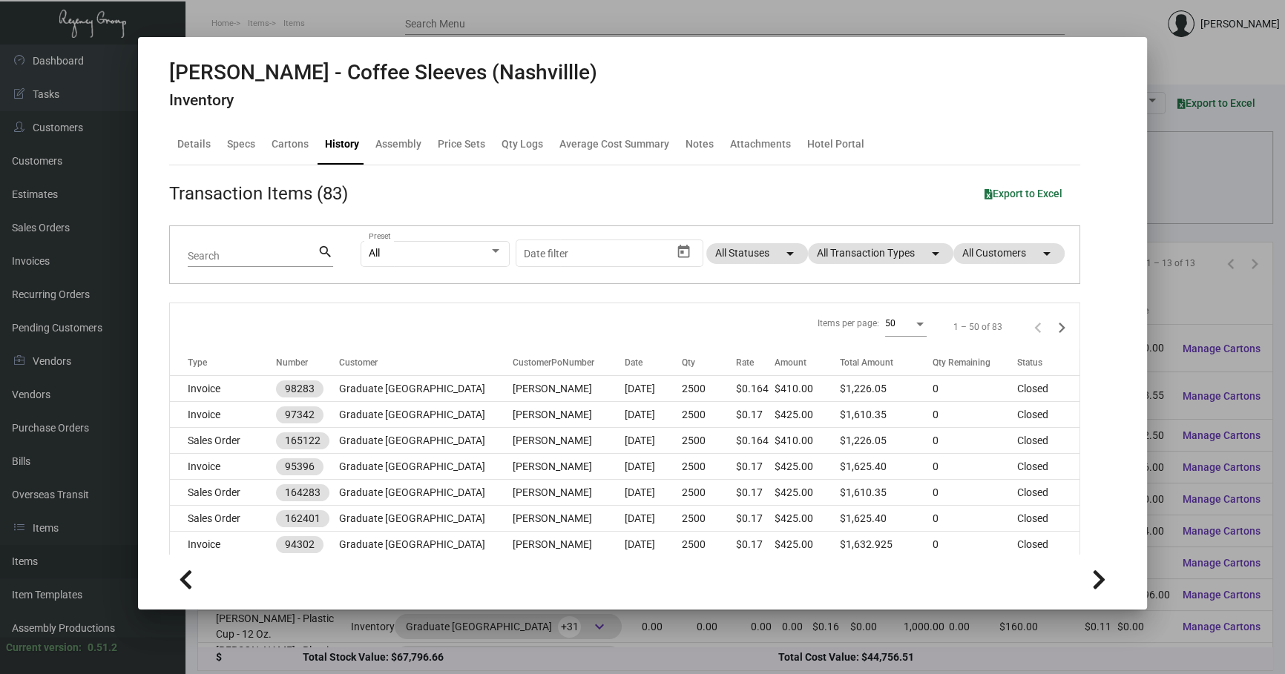
click at [682, 242] on div "All Preset Start date – Date filter All Statuses arrow_drop_down All Transactio…" at bounding box center [710, 255] width 701 height 58
click at [682, 244] on mat-chip "All Transaction Types arrow_drop_down" at bounding box center [880, 253] width 145 height 21
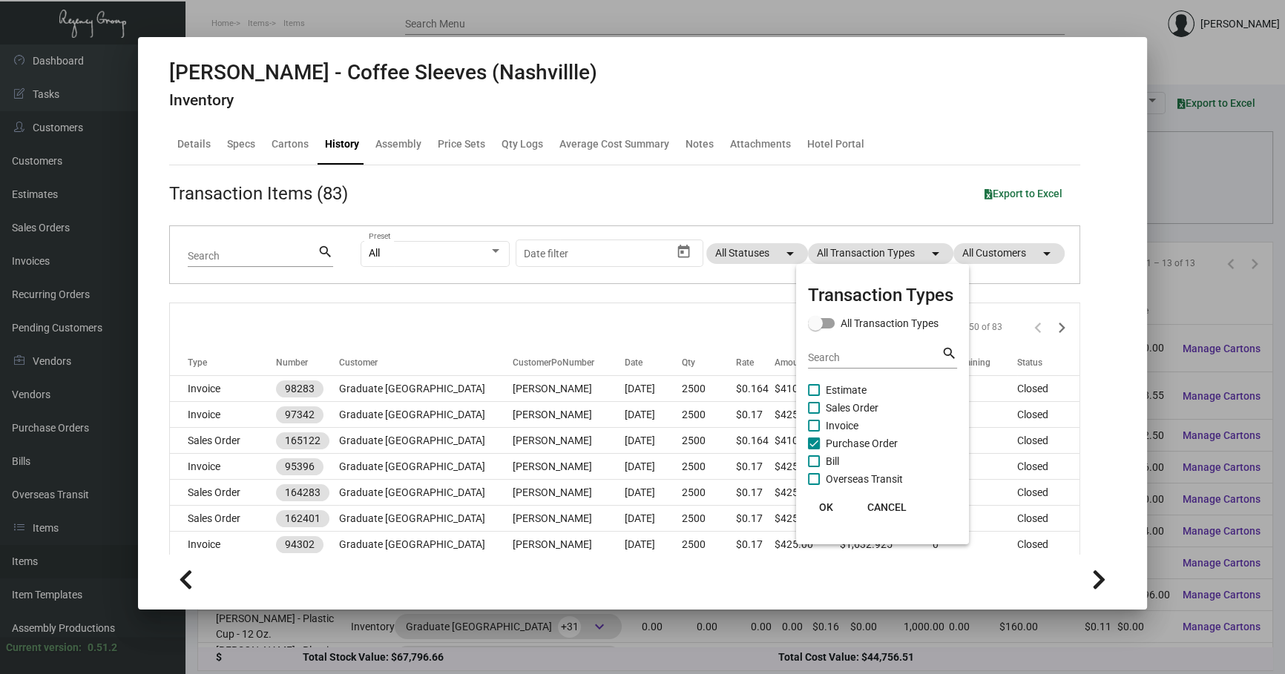
click at [682, 445] on span "Purchase Order" at bounding box center [861, 444] width 72 height 18
click at [682, 449] on input "Purchase Order" at bounding box center [813, 449] width 1 height 1
click at [682, 445] on span "Purchase Order" at bounding box center [861, 444] width 72 height 18
click at [682, 449] on input "Purchase Order" at bounding box center [813, 449] width 1 height 1
checkbox input "true"
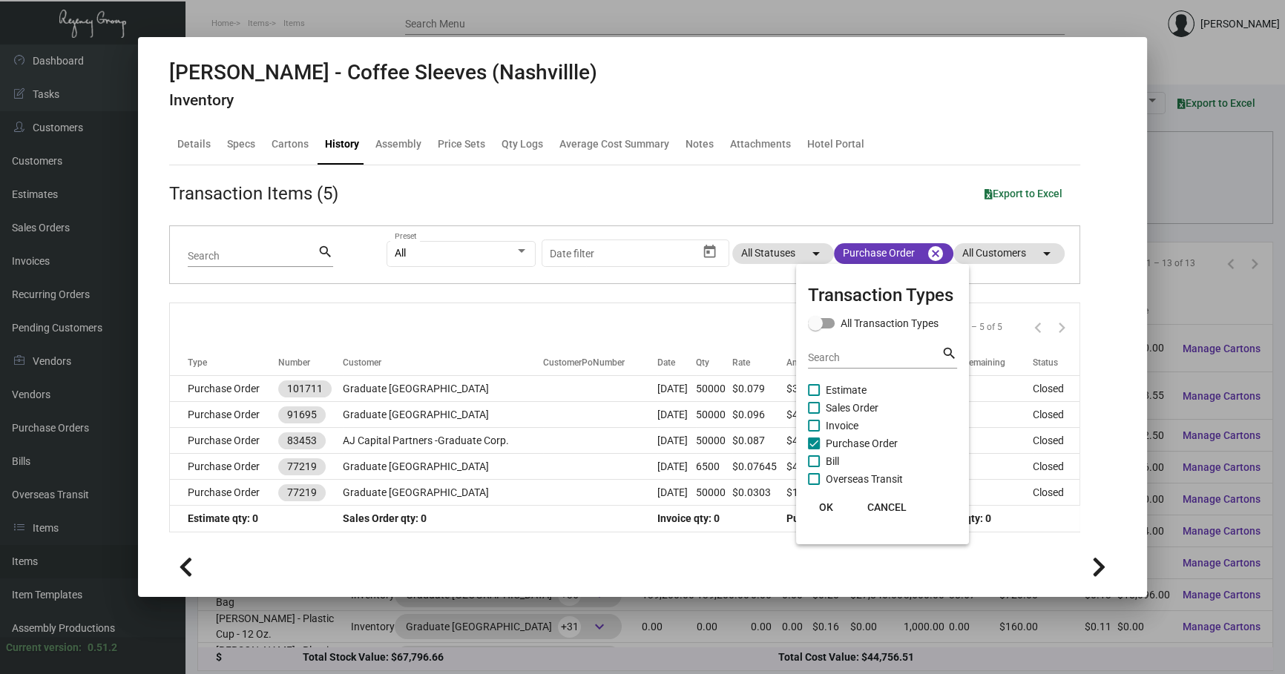
click at [586, 312] on div at bounding box center [642, 337] width 1285 height 674
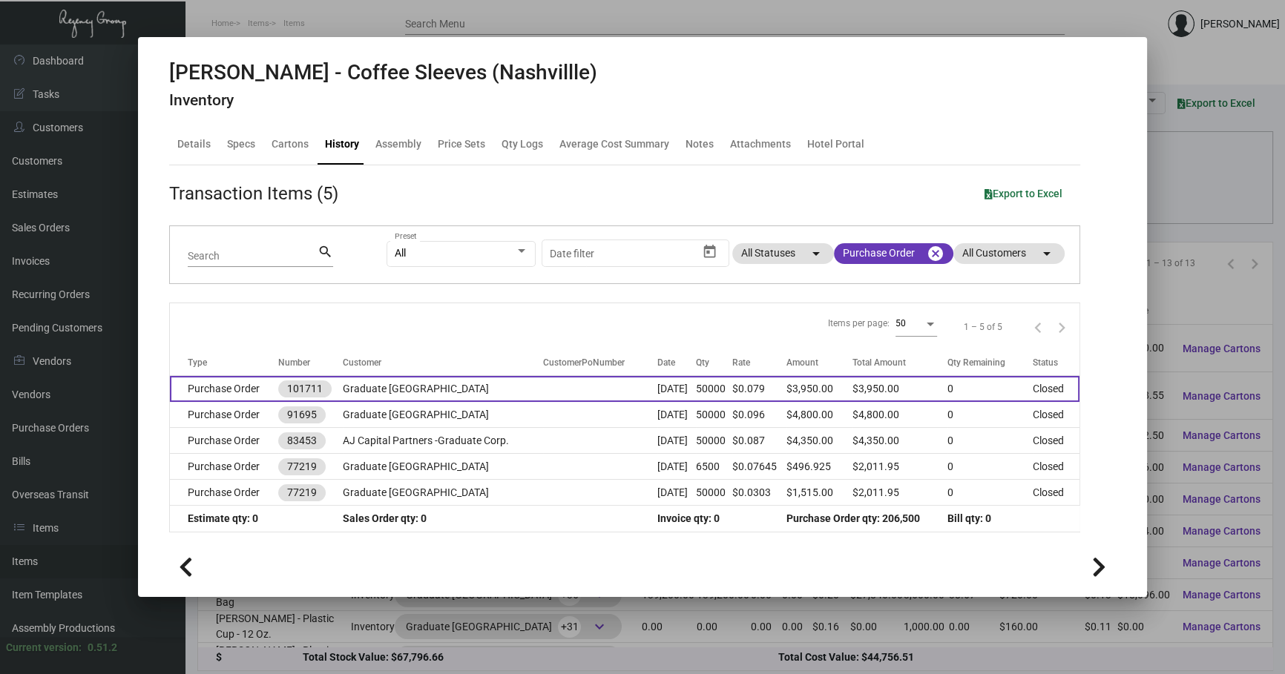
click at [513, 394] on td "Graduate [GEOGRAPHIC_DATA]" at bounding box center [443, 389] width 200 height 26
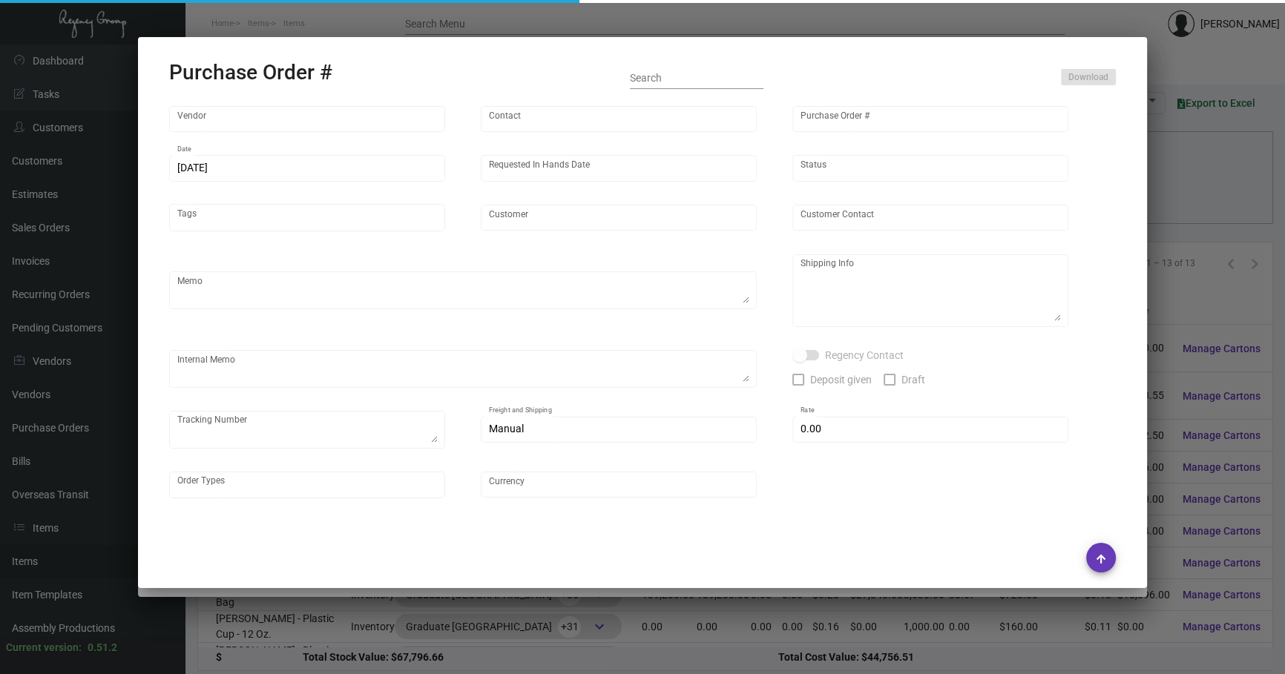
type input "SunPlus Promo Inc."
type input "[PERSON_NAME]"
type input "101711"
type input "[DATE]"
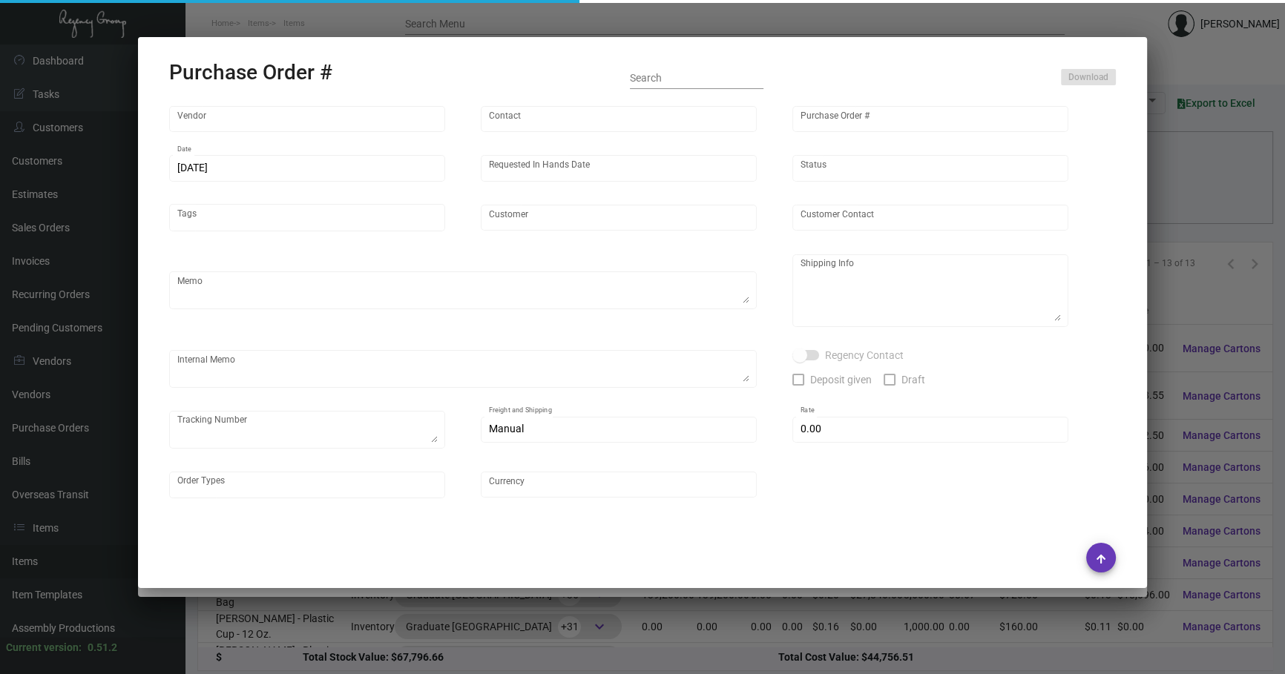
type input "Graduate [GEOGRAPHIC_DATA]"
type textarea "Ship via AIR."
type textarea "Regency Group NJ - [PERSON_NAME] [STREET_ADDRESS]"
type textarea "NJ Warehouse."
checkbox input "true"
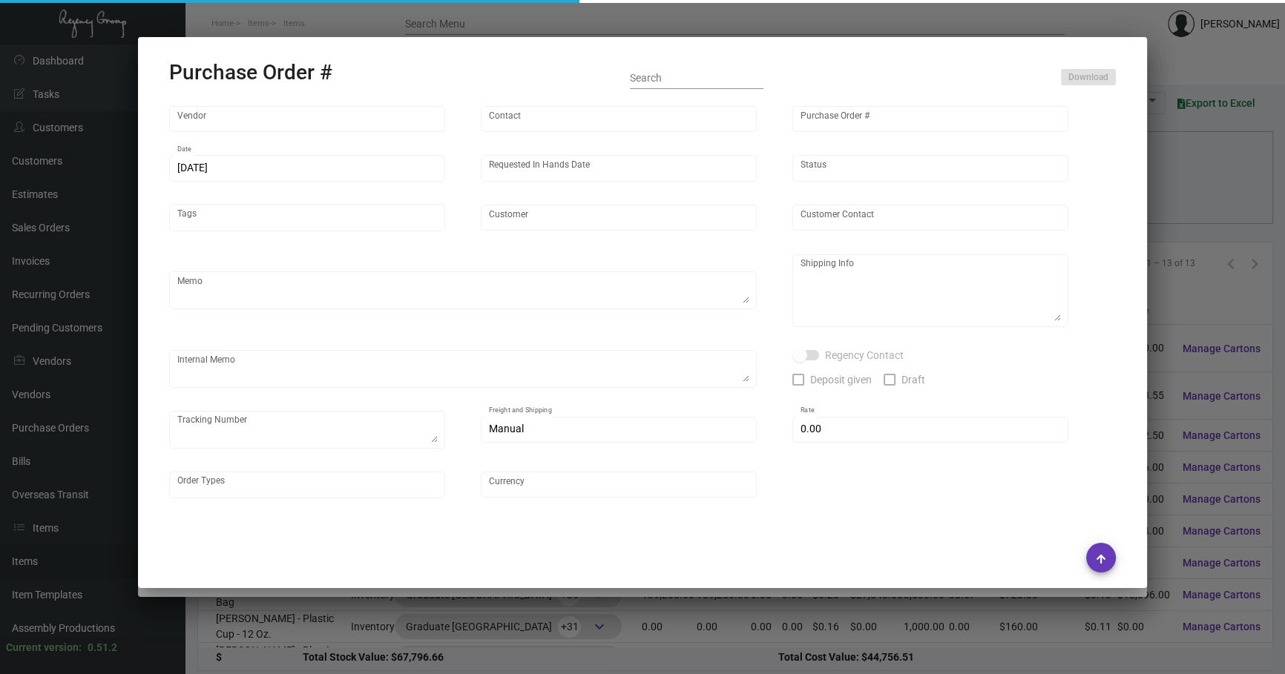
type input "$ 0.00"
type input "United States Dollar $"
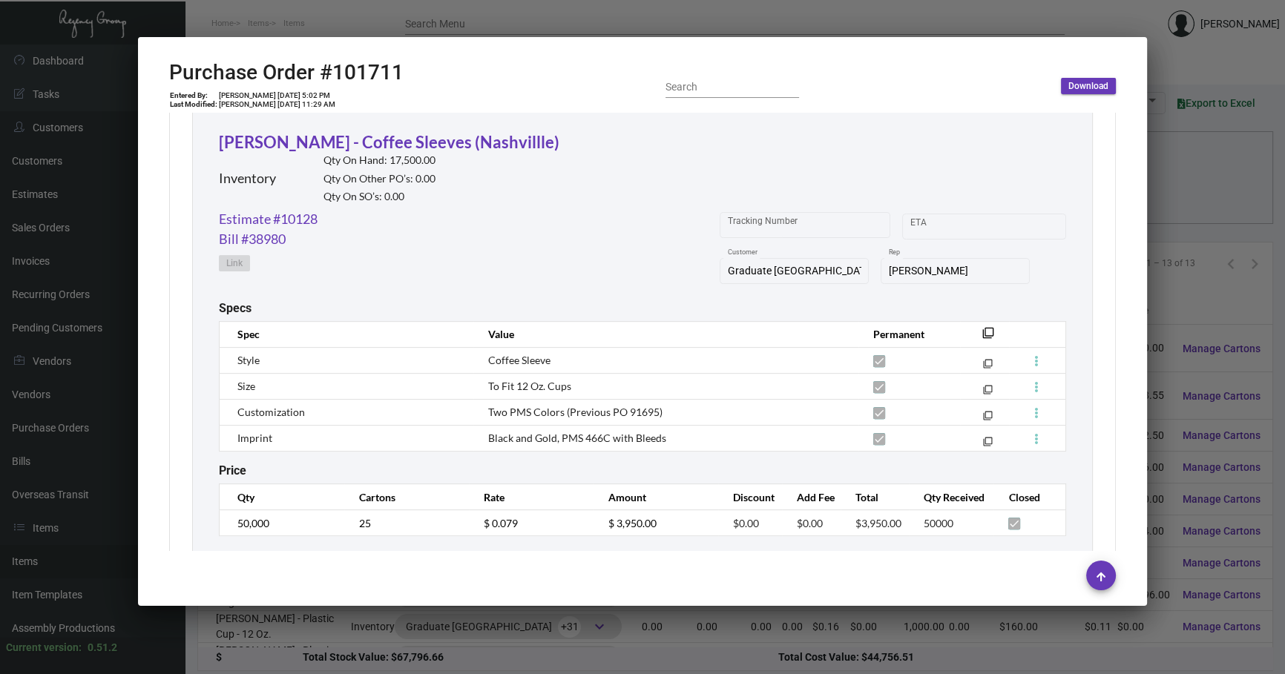
scroll to position [696, 0]
drag, startPoint x: 980, startPoint y: 326, endPoint x: 1012, endPoint y: 333, distance: 33.5
click at [682, 330] on mat-icon "filter_none" at bounding box center [988, 336] width 12 height 12
click at [295, 208] on link "Estimate #10128" at bounding box center [268, 218] width 99 height 20
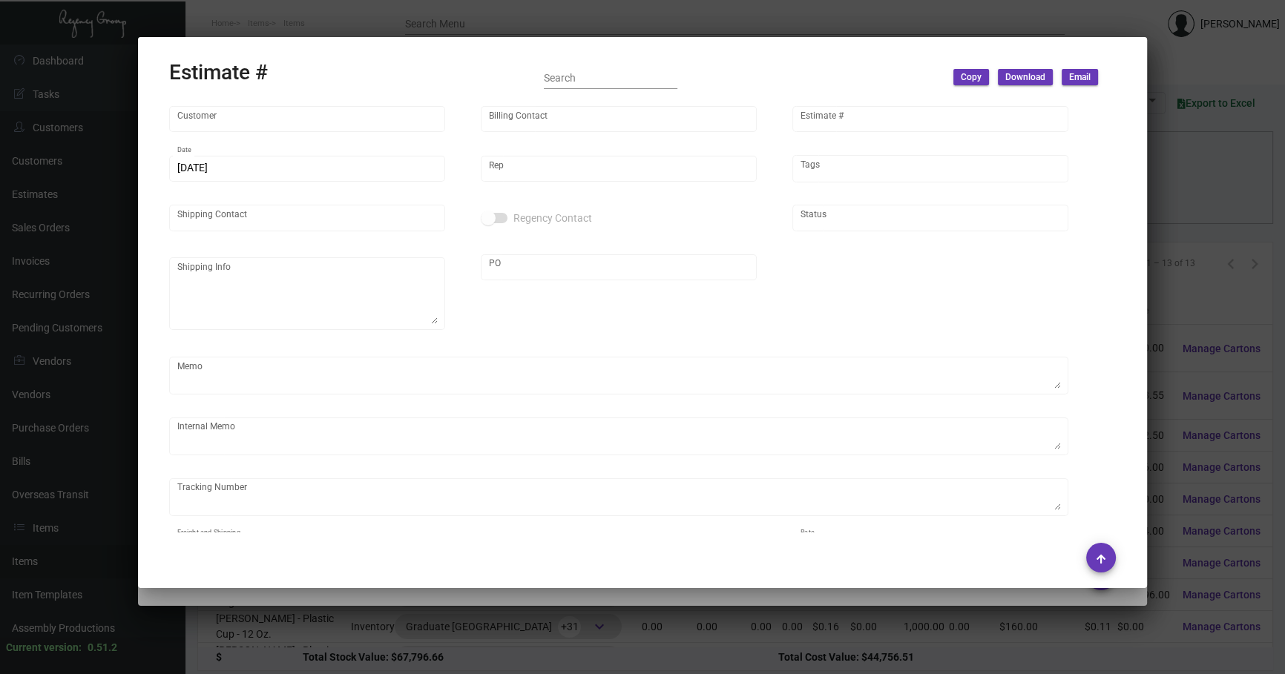
type input "Graduate [GEOGRAPHIC_DATA]"
type input "Accounts Payable"
type input "10128"
type input "[DATE]"
type input "[PERSON_NAME]"
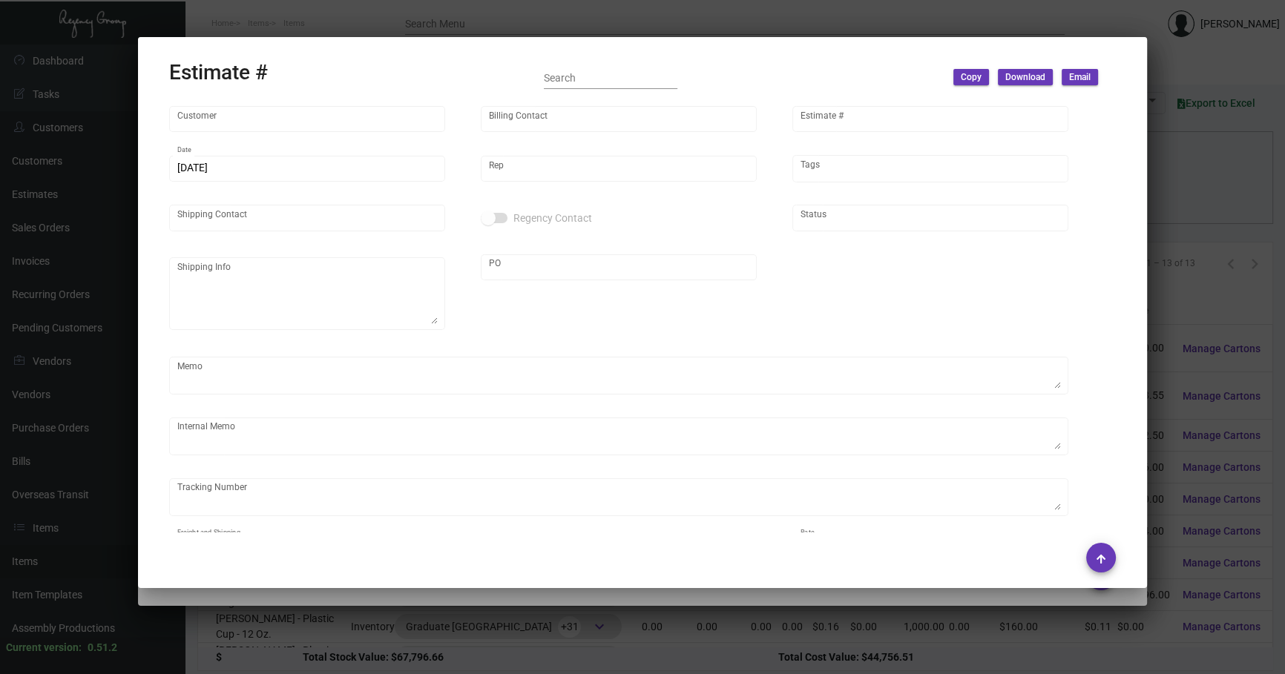
type textarea "NJ Warehouse."
type input "United States Dollar $"
type input "$ 0.00"
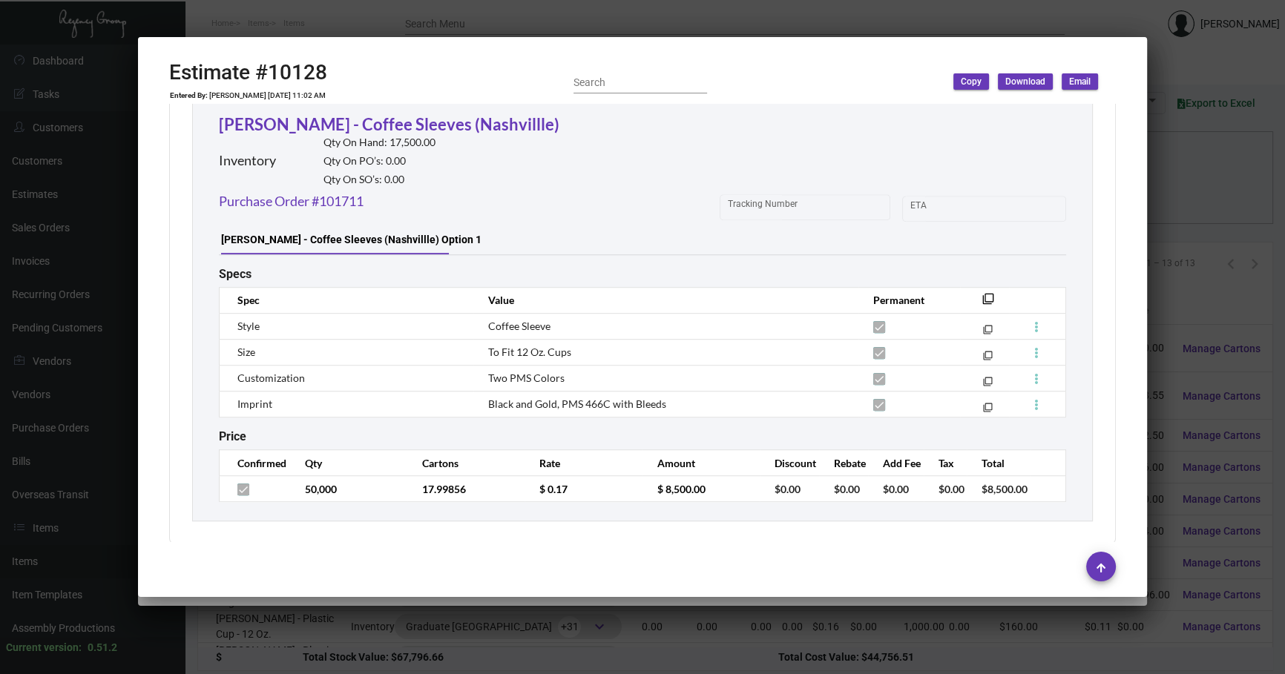
scroll to position [1313, 0]
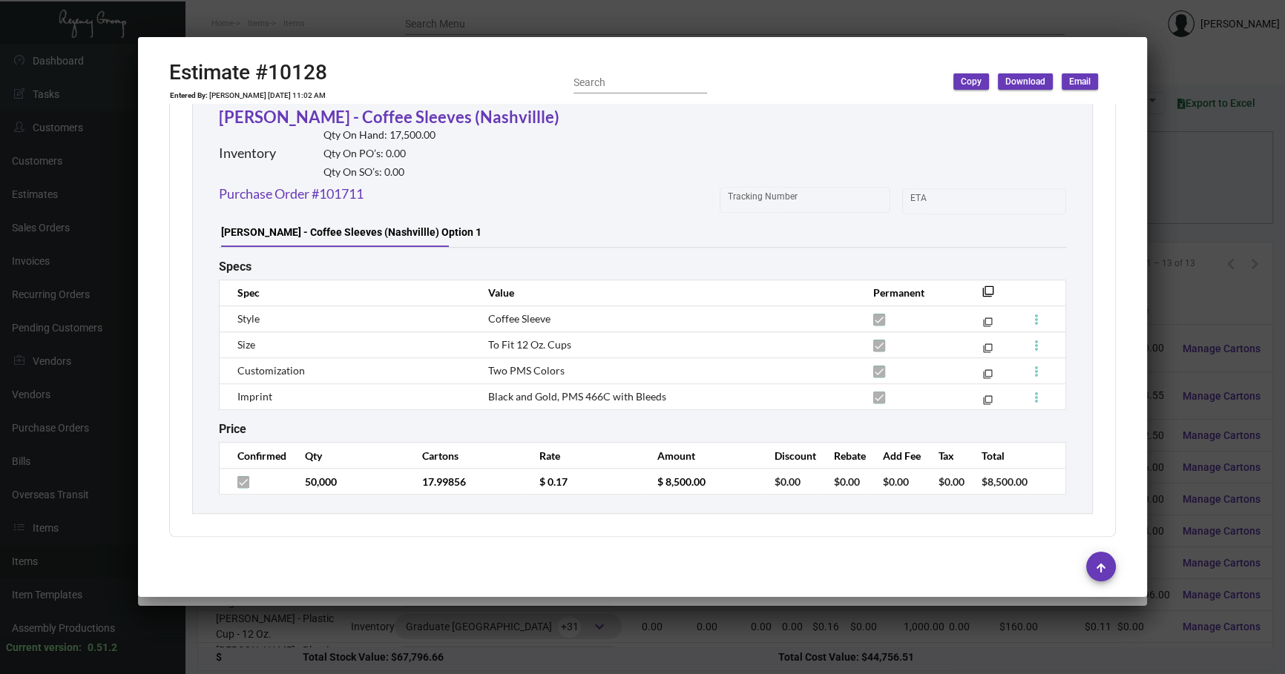
click at [682, 224] on div at bounding box center [642, 337] width 1285 height 674
click at [682, 223] on div at bounding box center [642, 337] width 1285 height 674
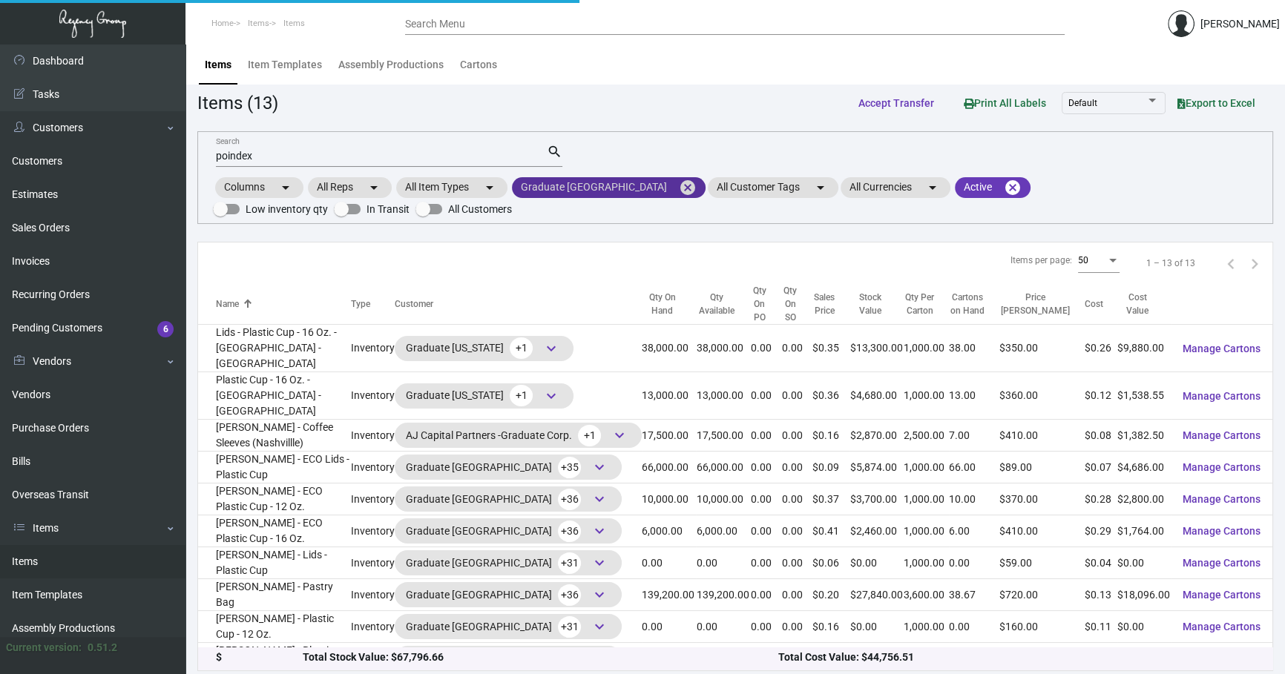
click at [679, 184] on mat-icon "cancel" at bounding box center [688, 188] width 18 height 18
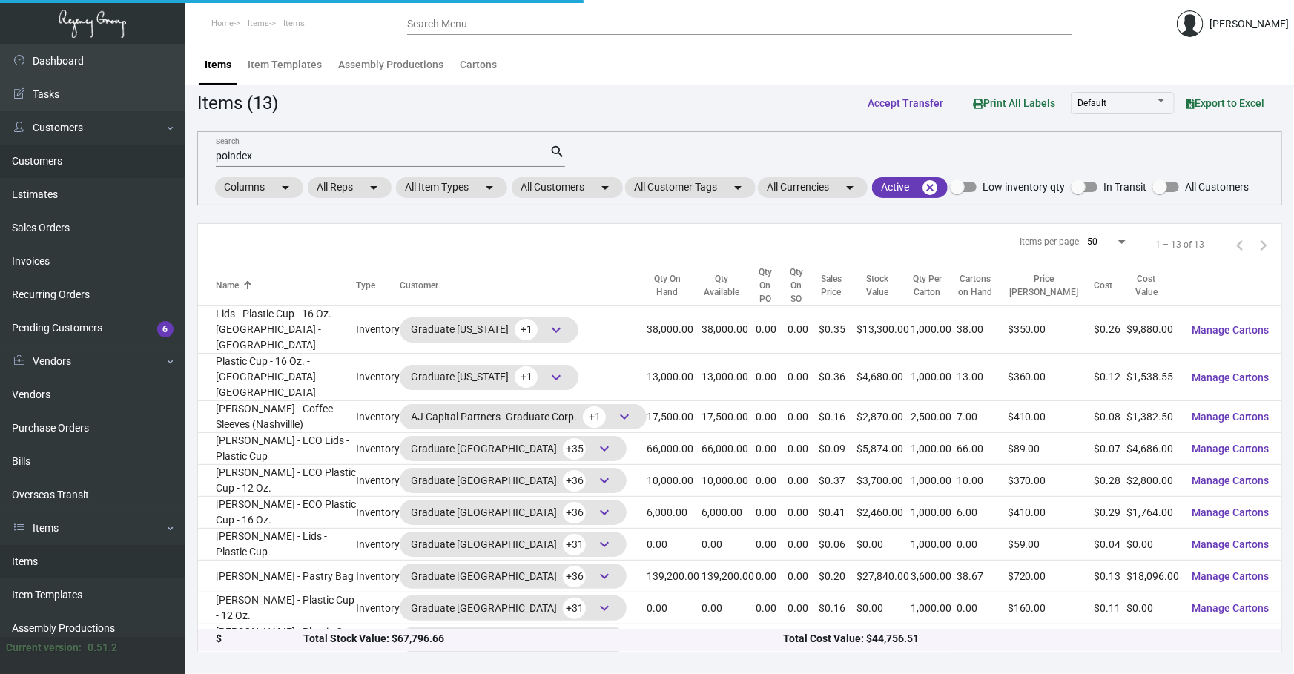
drag, startPoint x: 341, startPoint y: 157, endPoint x: 0, endPoint y: 163, distance: 341.2
click at [0, 179] on div "Dashboard Dashboard Tasks Customers Customers Estimates Sales Orders Invoices R…" at bounding box center [647, 360] width 1294 height 630
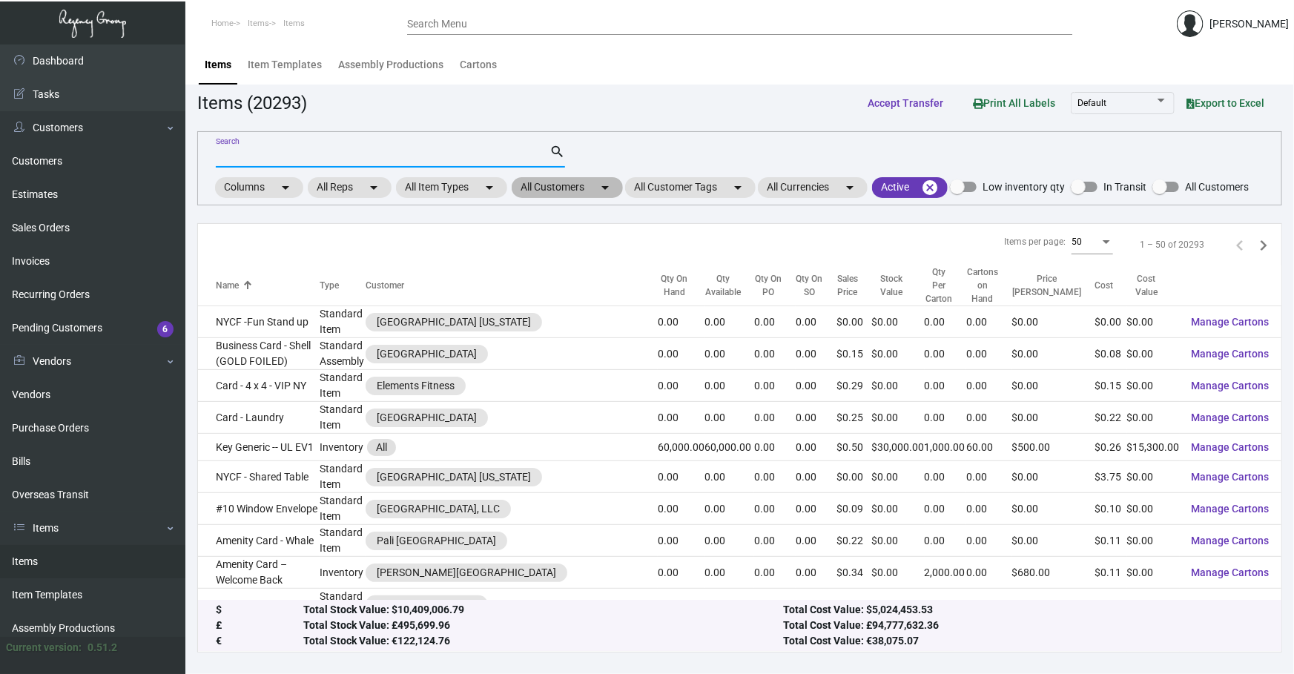
click at [574, 183] on mat-chip "All Customers arrow_drop_down" at bounding box center [567, 187] width 111 height 21
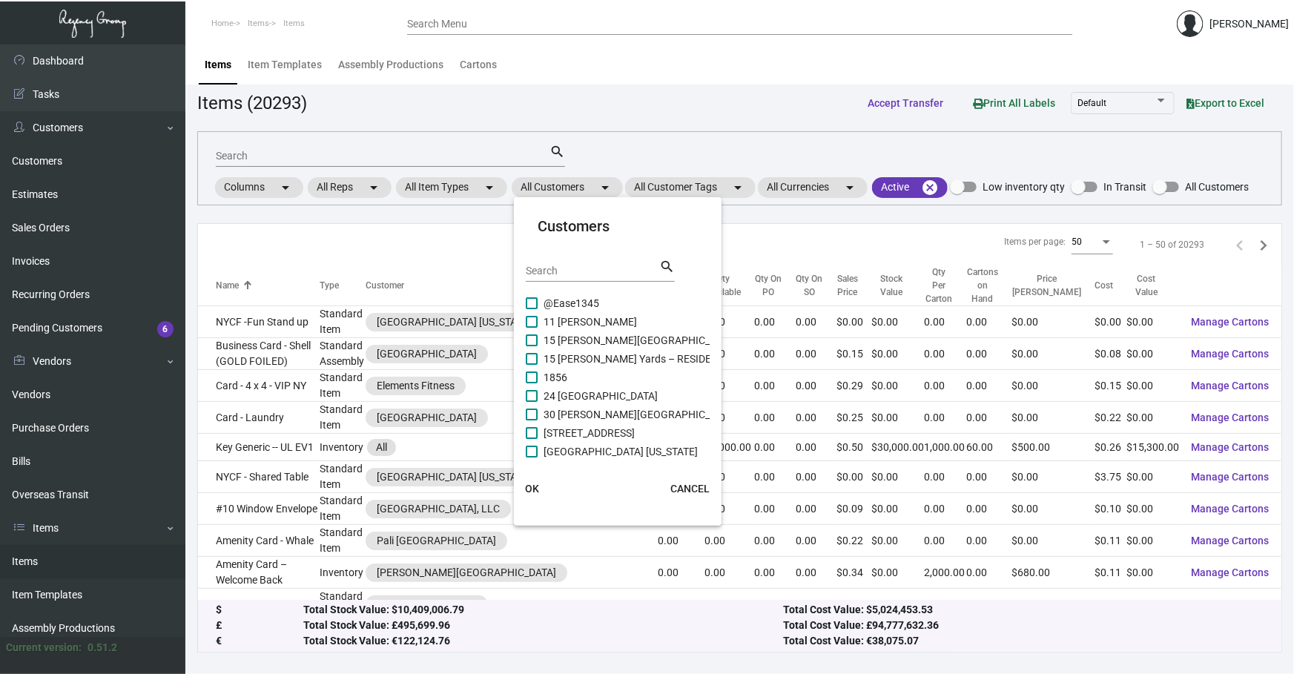
click at [571, 266] on input "Search" at bounding box center [593, 272] width 134 height 12
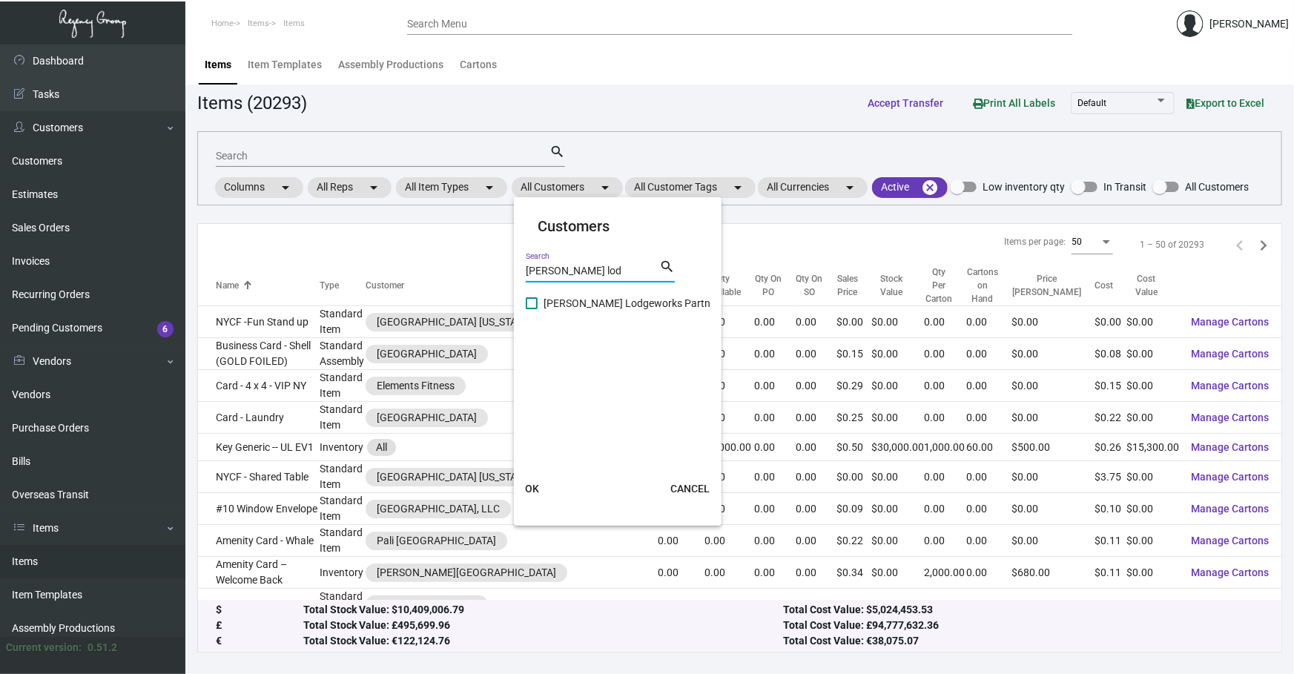
type input "[PERSON_NAME] lod"
click at [570, 296] on span "[PERSON_NAME] Lodgeworks Partners" at bounding box center [634, 303] width 181 height 18
click at [532, 309] on input "[PERSON_NAME] Lodgeworks Partners" at bounding box center [531, 309] width 1 height 1
checkbox input "true"
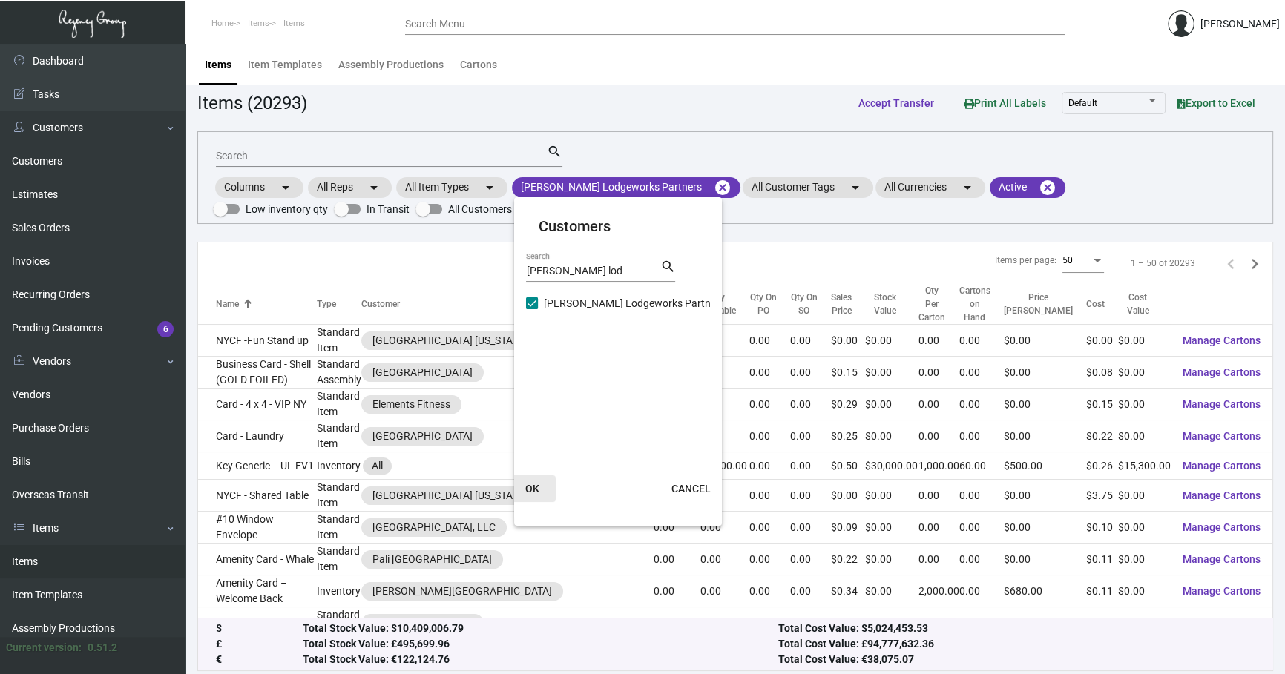
click at [541, 488] on button "OK" at bounding box center [531, 488] width 47 height 27
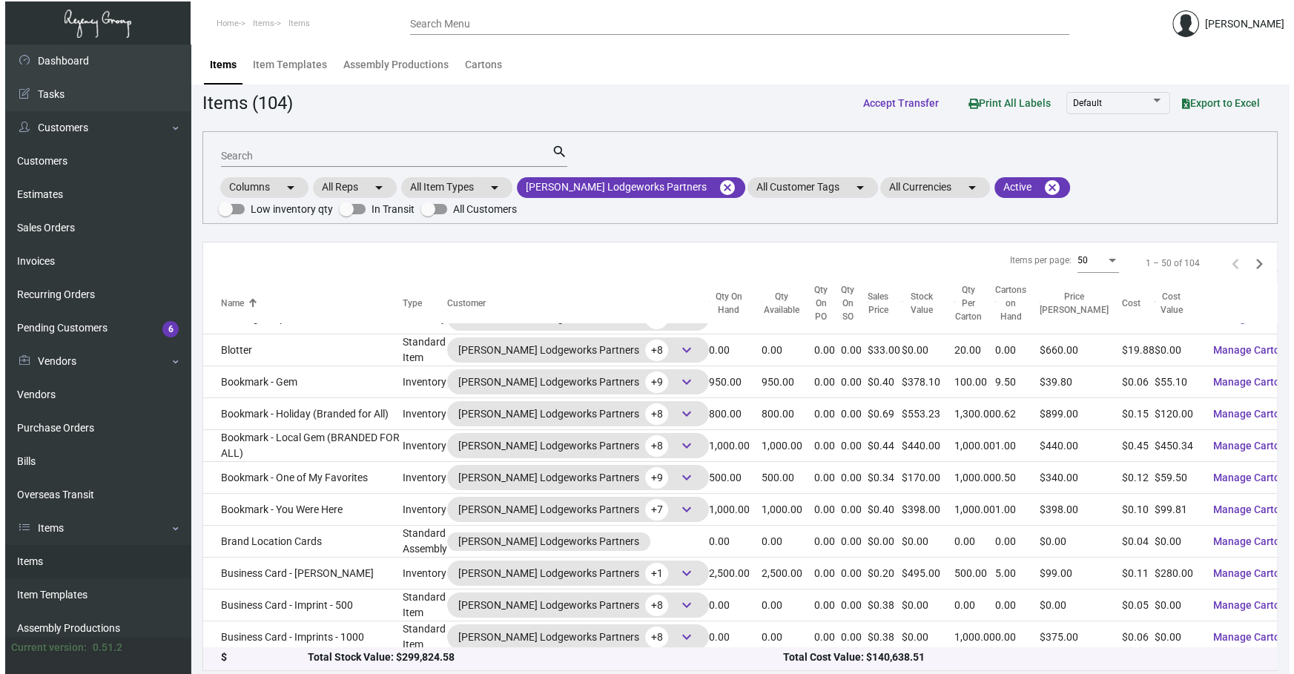
scroll to position [156, 0]
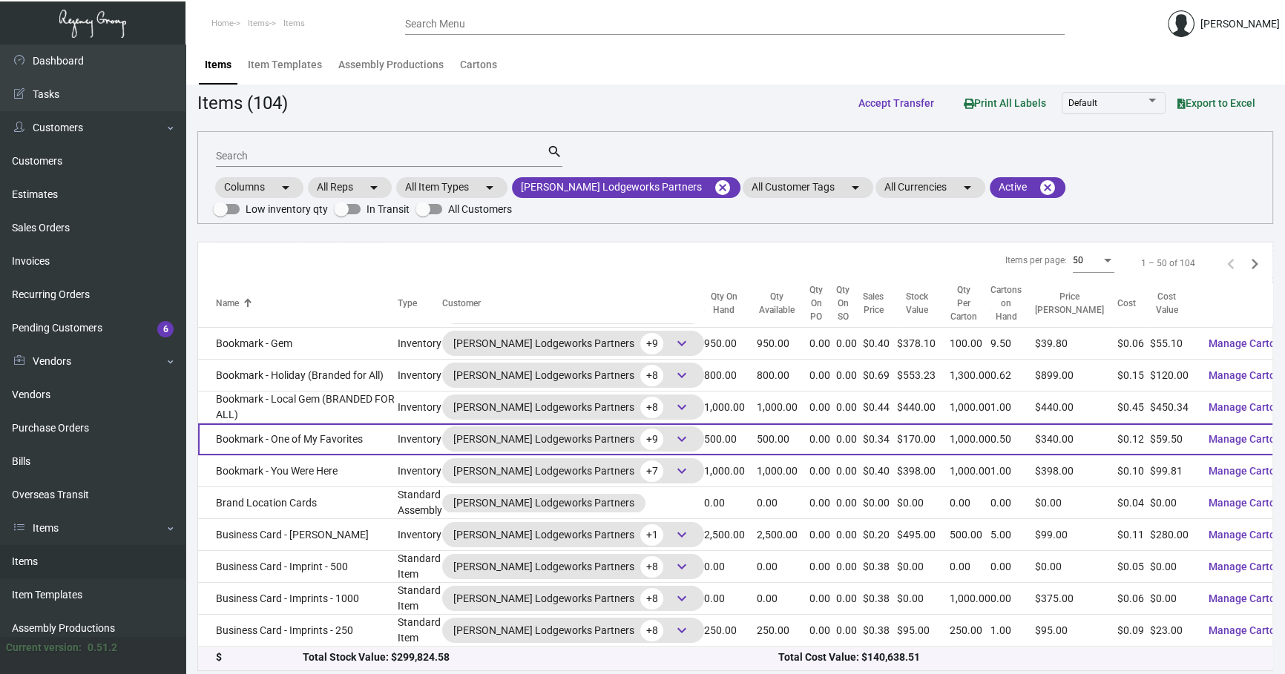
click at [346, 438] on td "Bookmark - One of My Favorites" at bounding box center [298, 439] width 200 height 32
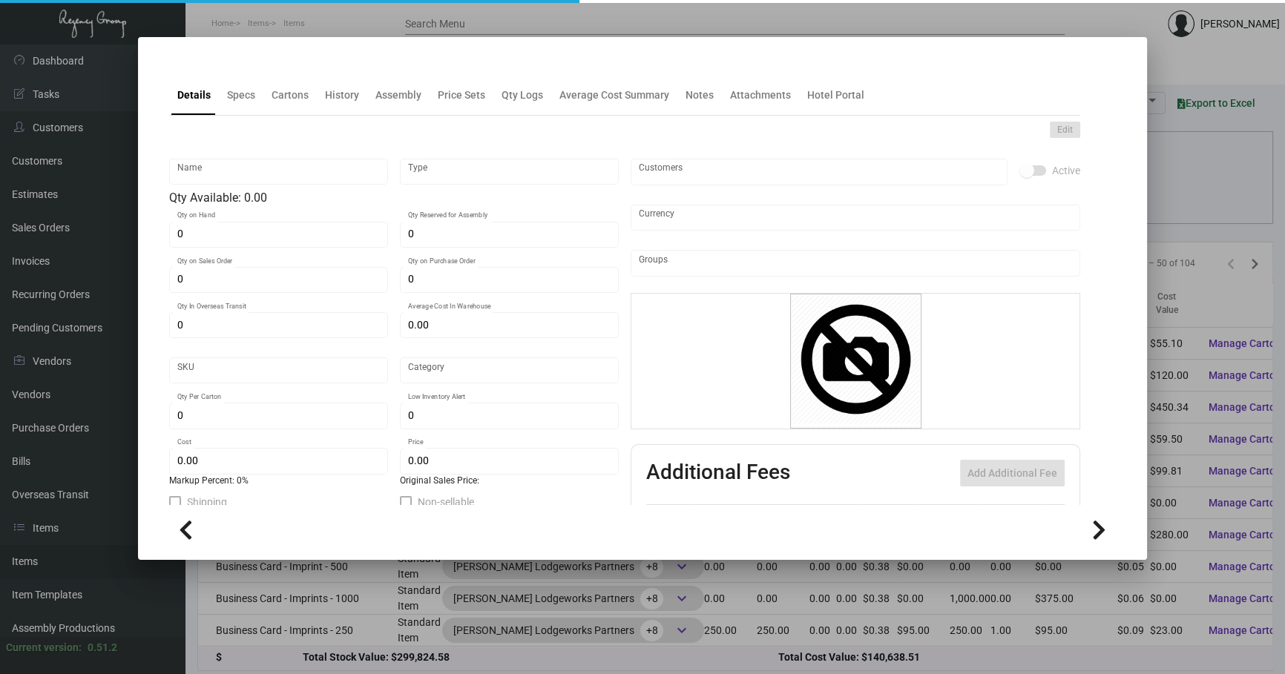
type input "Bookmark - One of My Favorites"
type input "Inventory"
type input "500"
type input "$ 1.145"
type input "287"
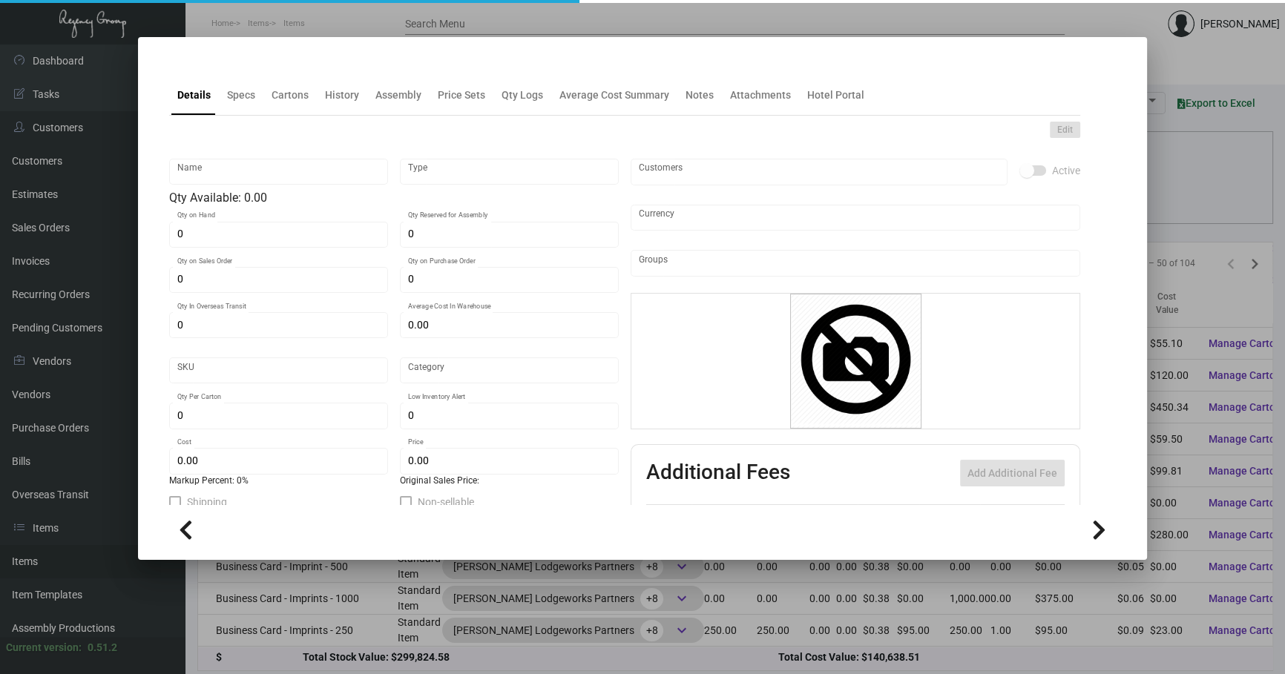
type input "Standard"
type input "1,000"
type input "250"
type input "$ 0.119"
type input "$ 0.34"
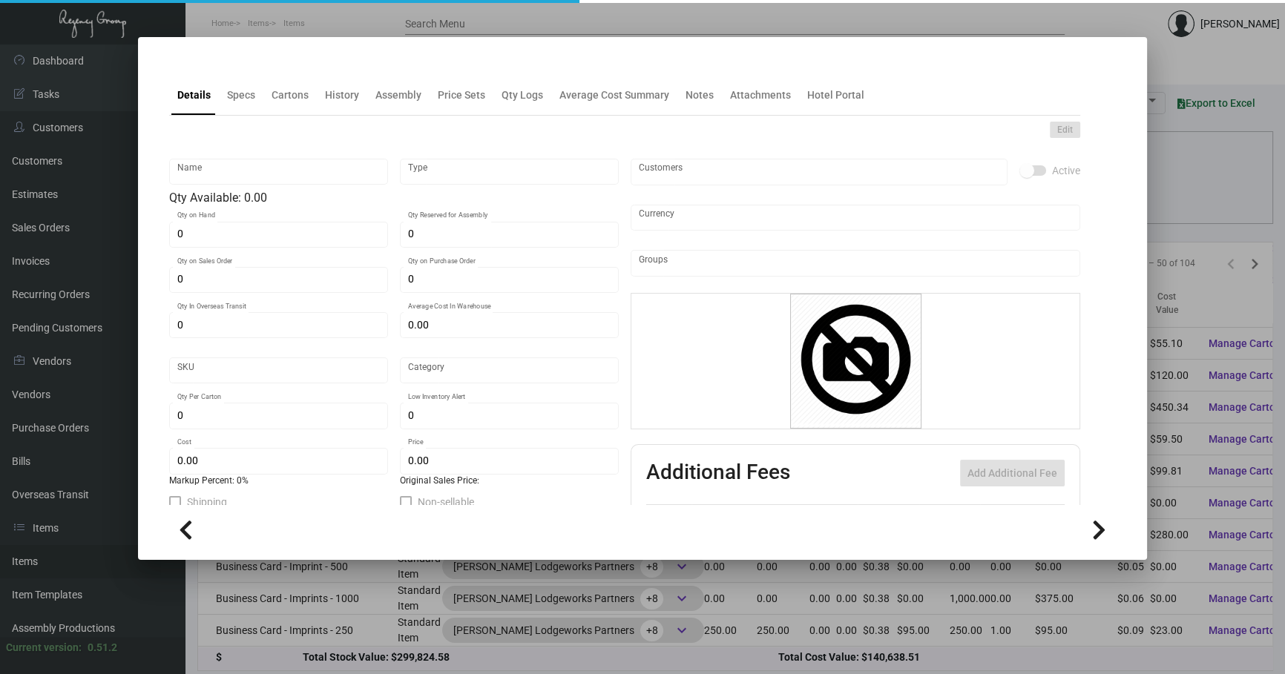
type textarea "Bookmarks: size 1.75x7 16pt silk White stock, printing 4/4"
type textarea "Bookmarks: size 1.75x7 #130 Bright White Dull coated cover stock, printing 2/1,…"
checkbox input "true"
type input "United States Dollar $"
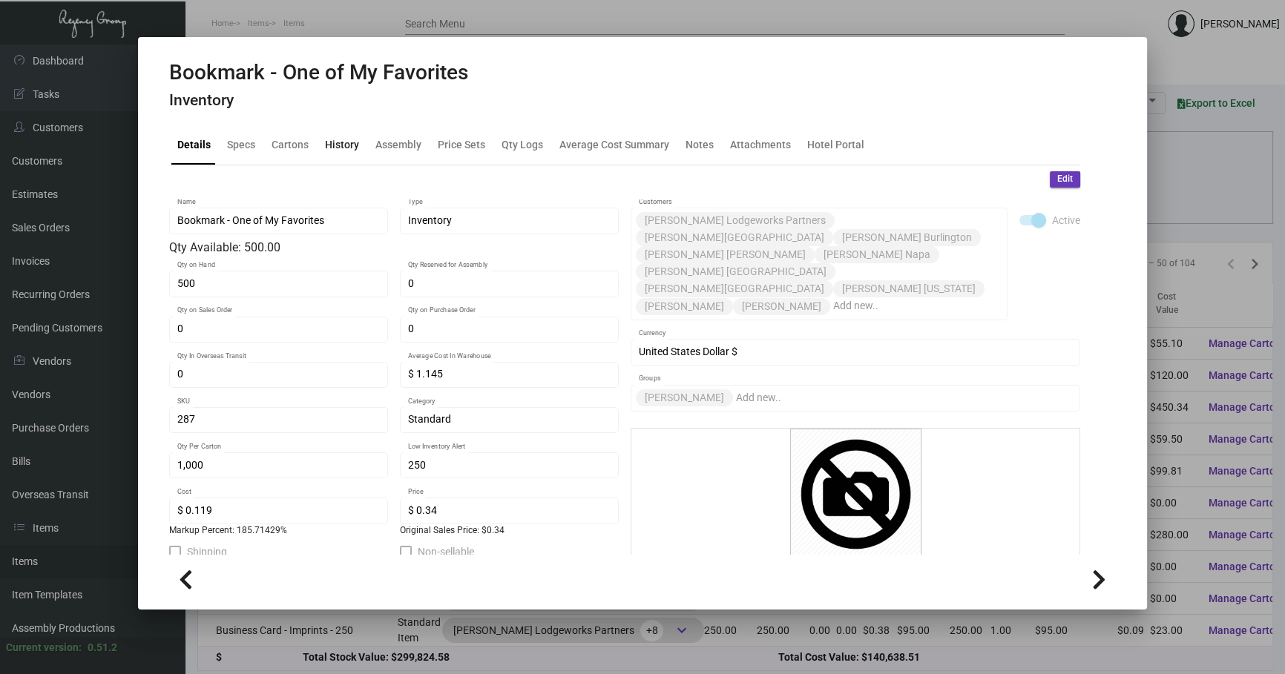
click at [326, 148] on div "History" at bounding box center [342, 144] width 34 height 16
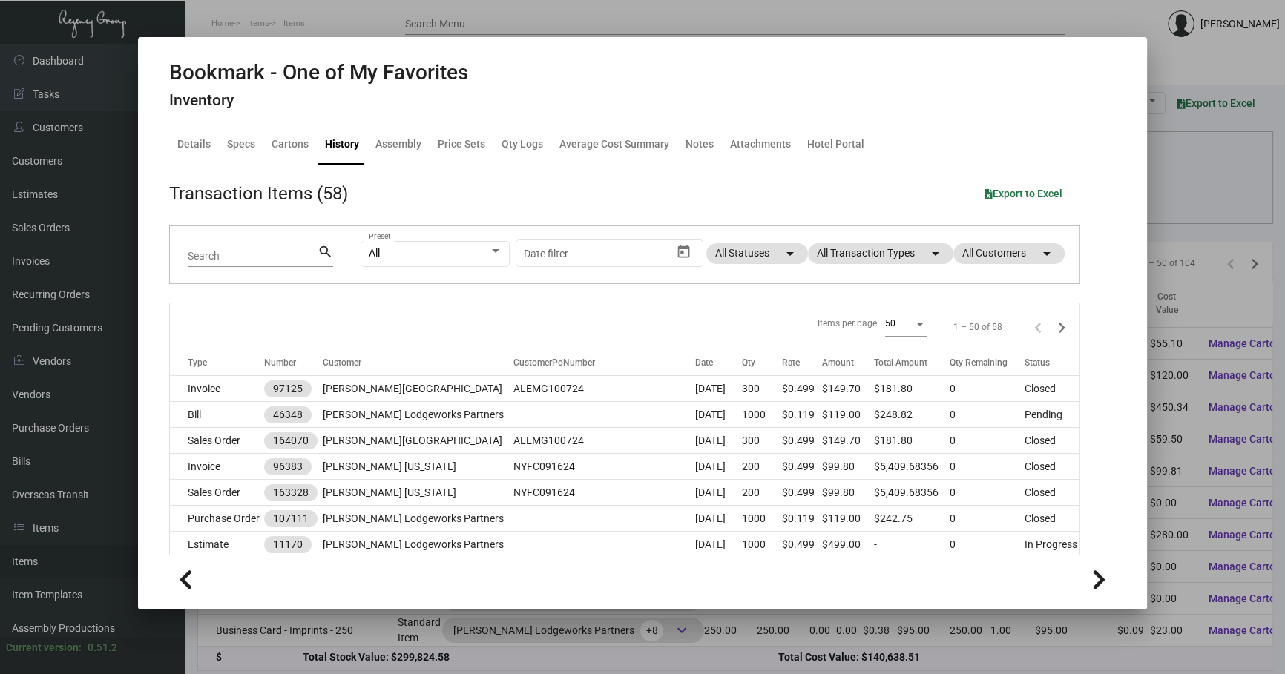
click at [682, 177] on div at bounding box center [642, 337] width 1285 height 674
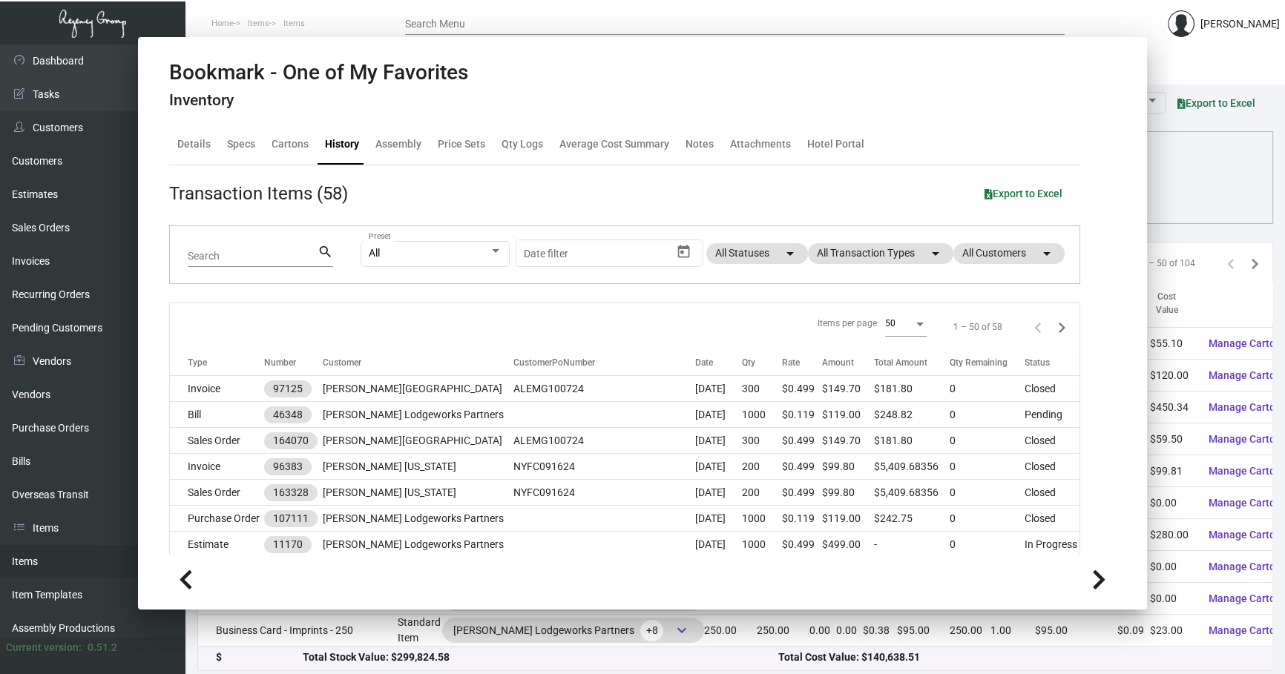
click at [682, 177] on div "Columns arrow_drop_down All Reps arrow_drop_down All Item Types arrow_drop_down…" at bounding box center [735, 197] width 1044 height 44
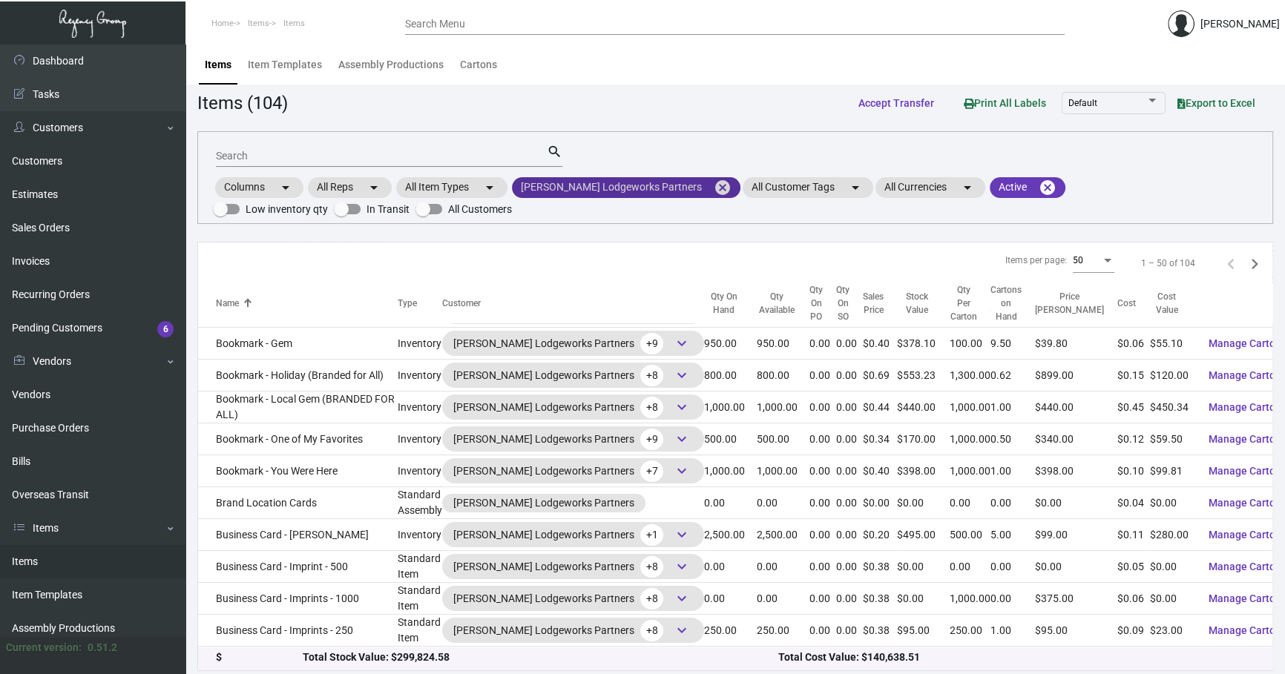
click at [682, 187] on mat-icon "cancel" at bounding box center [722, 188] width 18 height 18
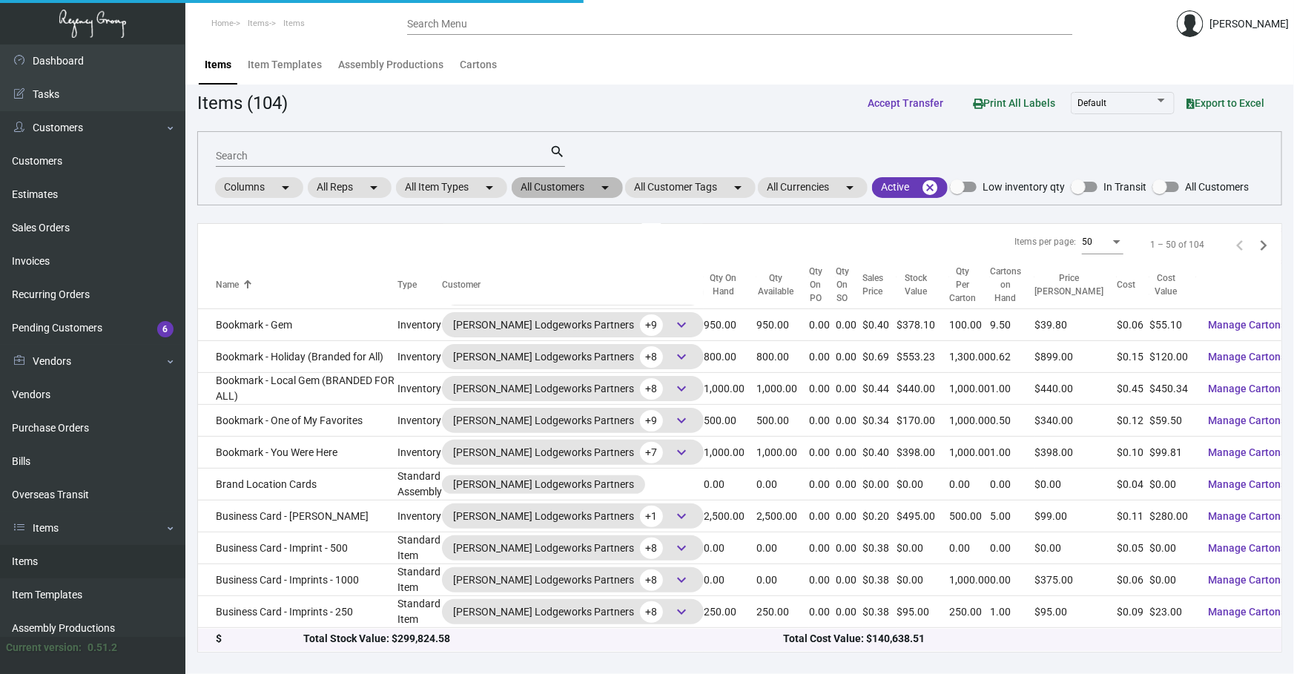
click at [596, 177] on mat-chip "All Customers arrow_drop_down" at bounding box center [567, 187] width 111 height 21
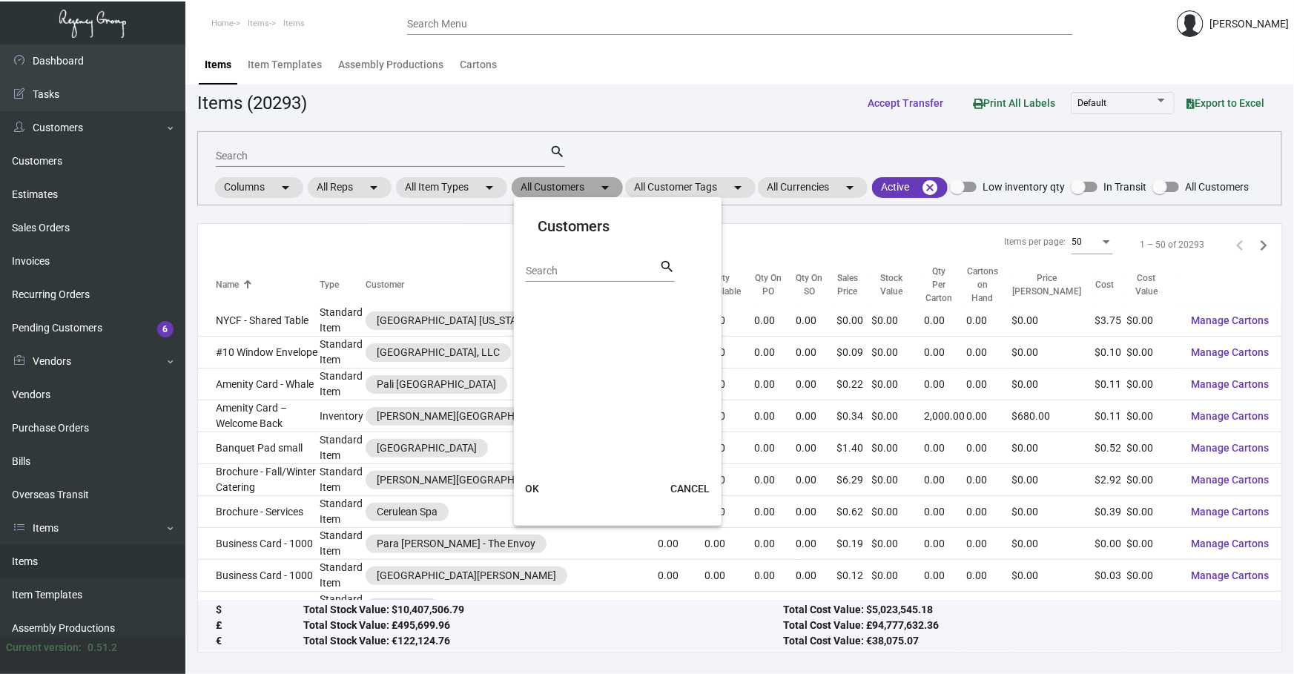
scroll to position [143, 0]
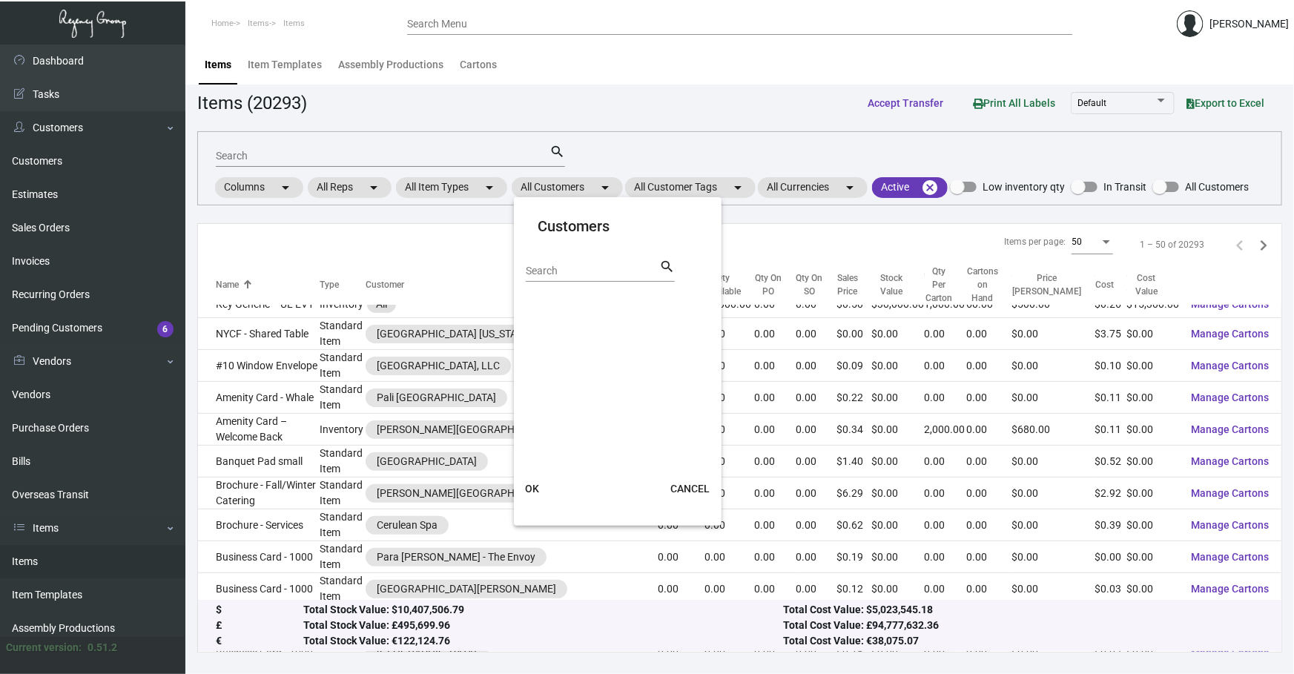
click at [579, 275] on input "Search" at bounding box center [593, 272] width 134 height 12
type input "[PERSON_NAME]"
click at [539, 301] on label "[GEOGRAPHIC_DATA]" at bounding box center [585, 303] width 118 height 18
click at [532, 309] on input "[GEOGRAPHIC_DATA]" at bounding box center [531, 309] width 1 height 1
checkbox input "true"
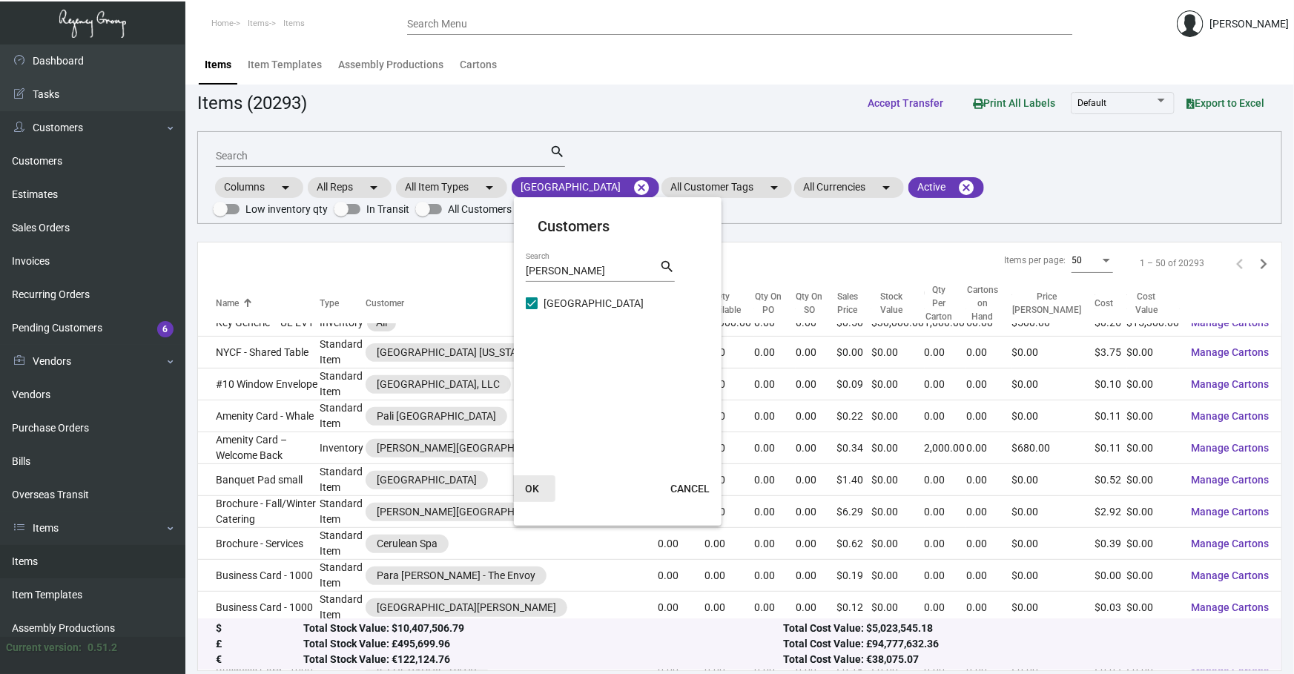
click at [533, 490] on span "OK" at bounding box center [532, 489] width 14 height 12
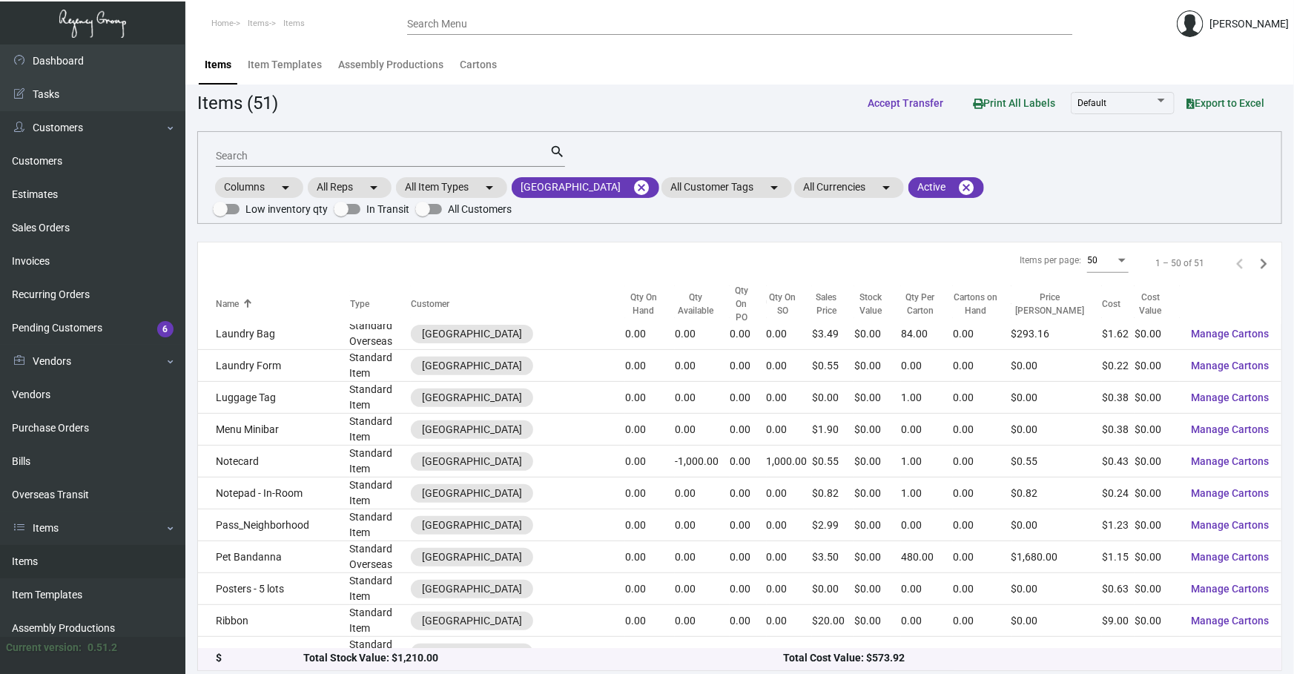
scroll to position [728, 0]
click at [682, 148] on div "Search search Columns arrow_drop_down All Reps arrow_drop_down All Item Types a…" at bounding box center [739, 177] width 1085 height 93
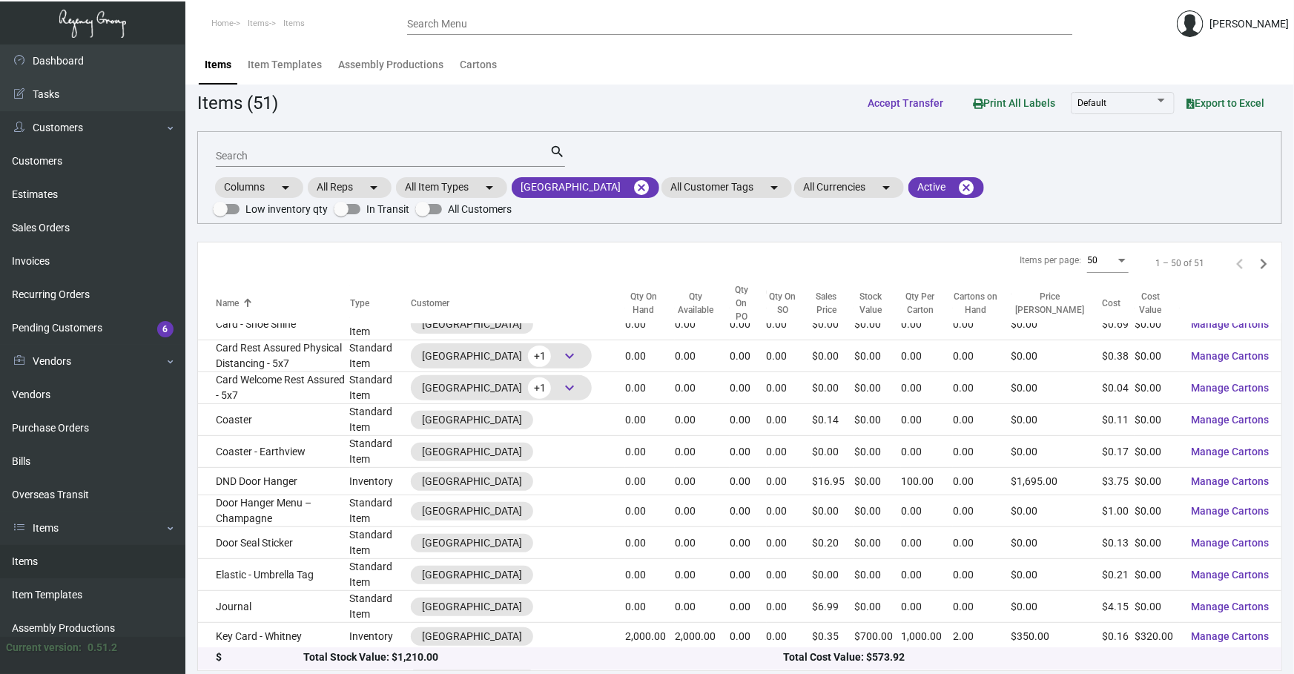
scroll to position [74, 0]
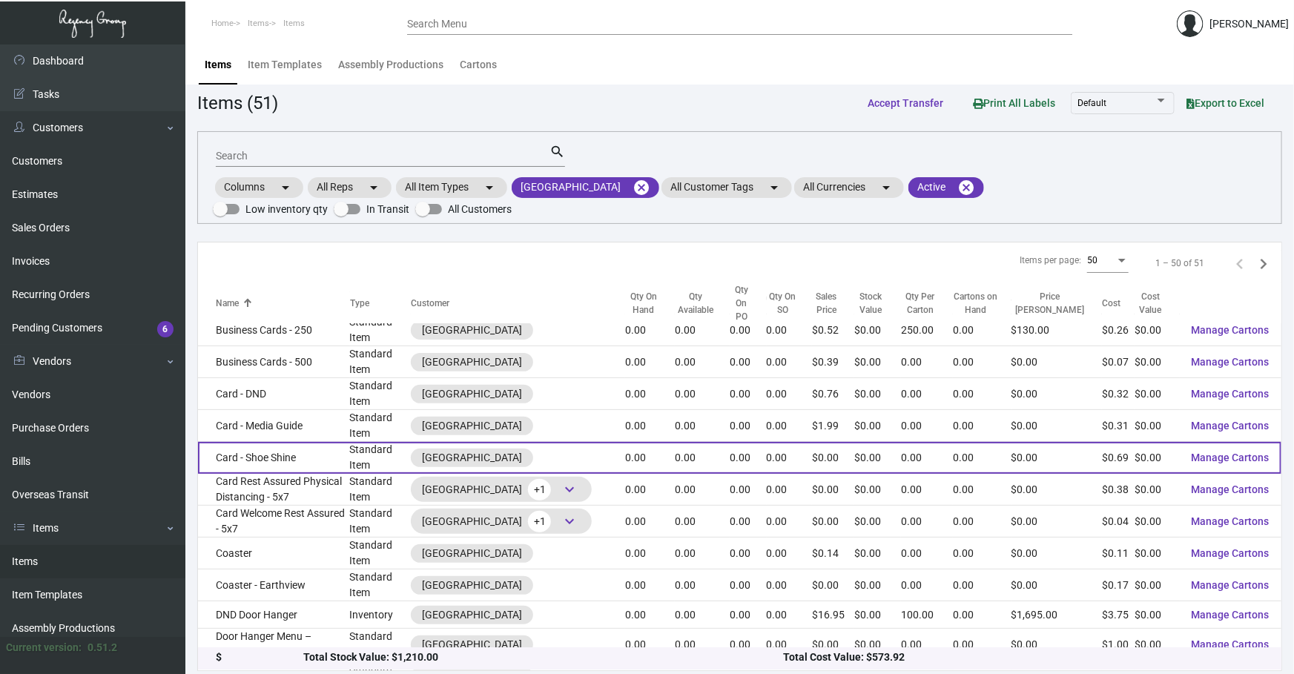
click at [291, 442] on td "Card - Shoe Shine" at bounding box center [274, 458] width 152 height 32
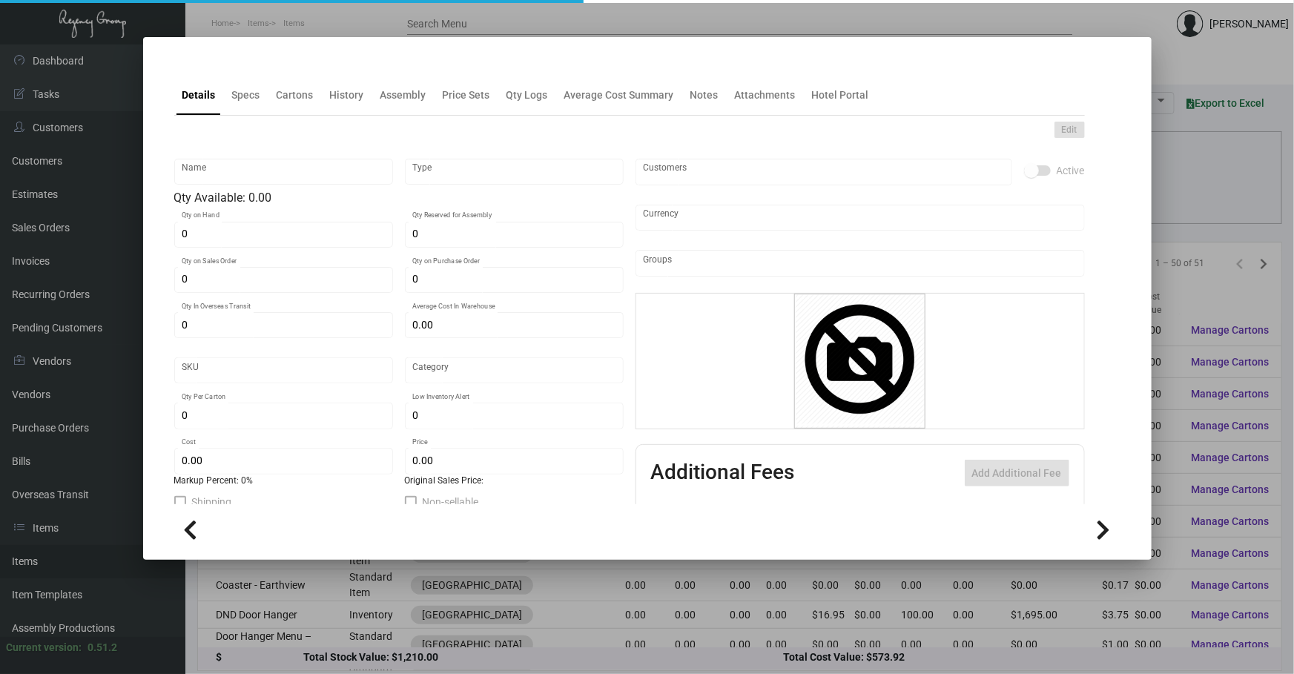
type input "Card - Shoe Shine"
type input "Standard Item"
type input "$ 0.00"
type input "HHM-WHI-Card-16"
type input "Standard"
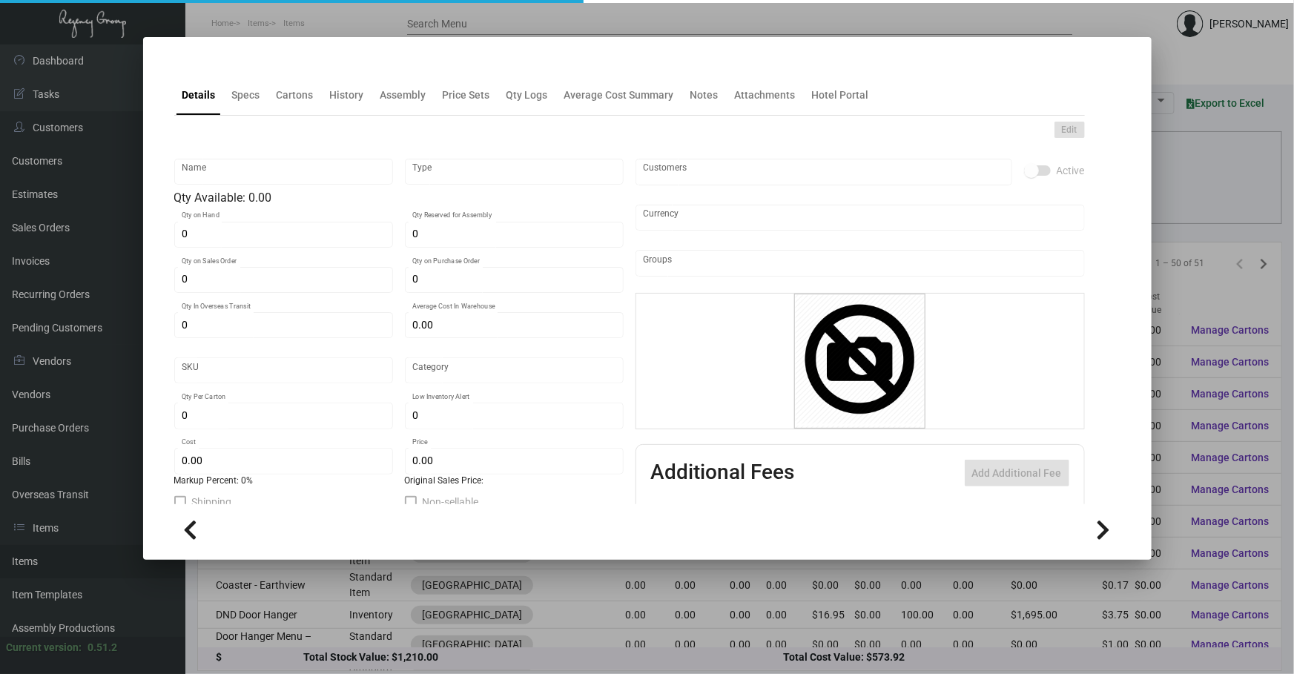
type input "$ 0.688"
type input "$ 0.00"
checkbox input "true"
type input "United States Dollar $"
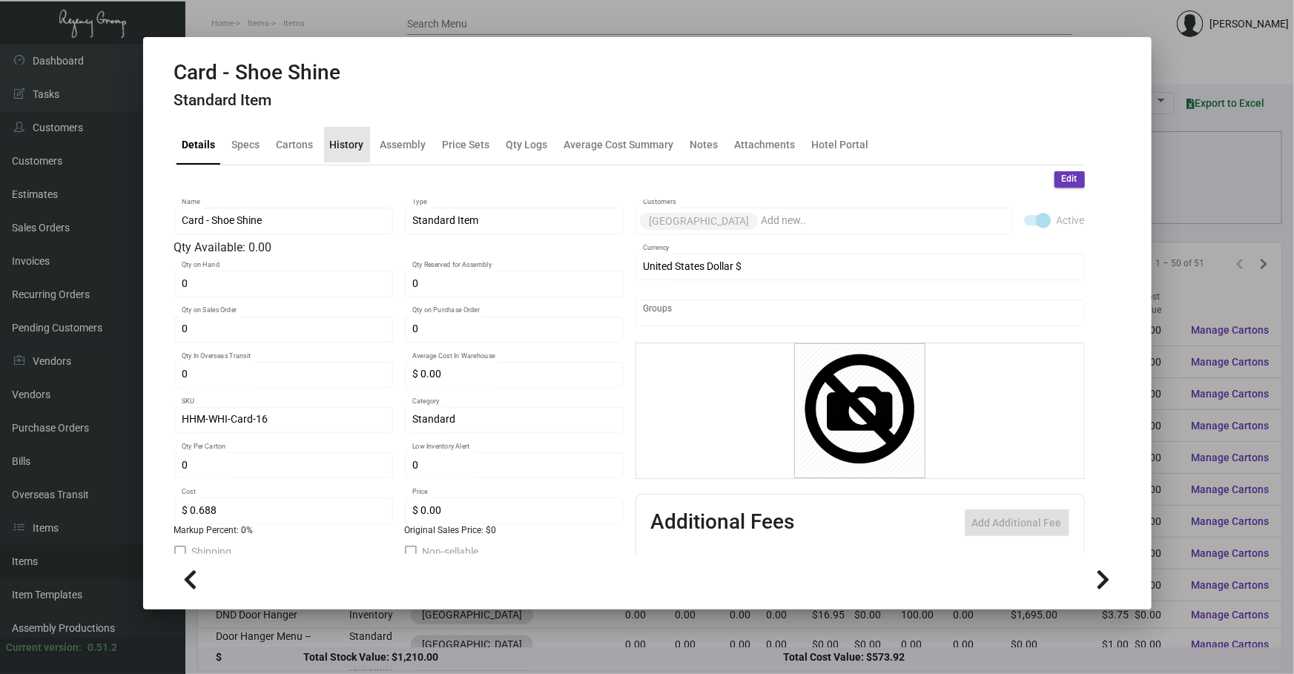
click at [355, 139] on div "History" at bounding box center [347, 144] width 34 height 16
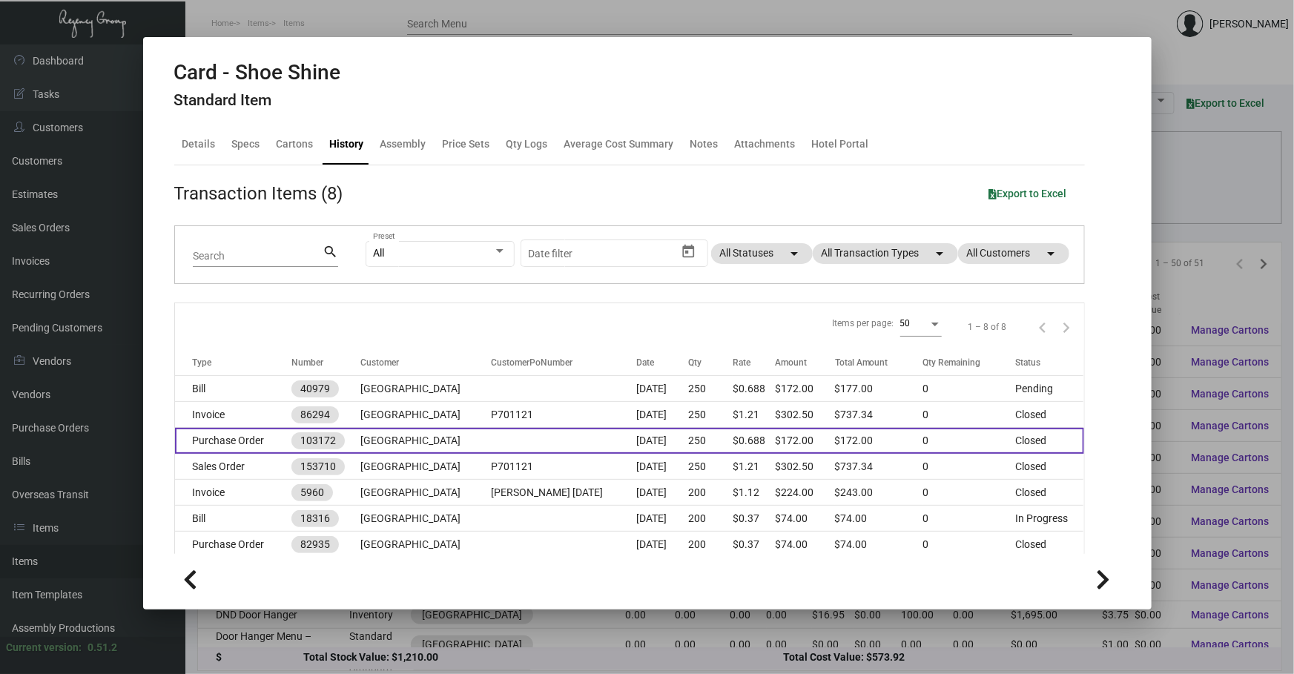
click at [639, 438] on td "[DATE]" at bounding box center [662, 441] width 52 height 26
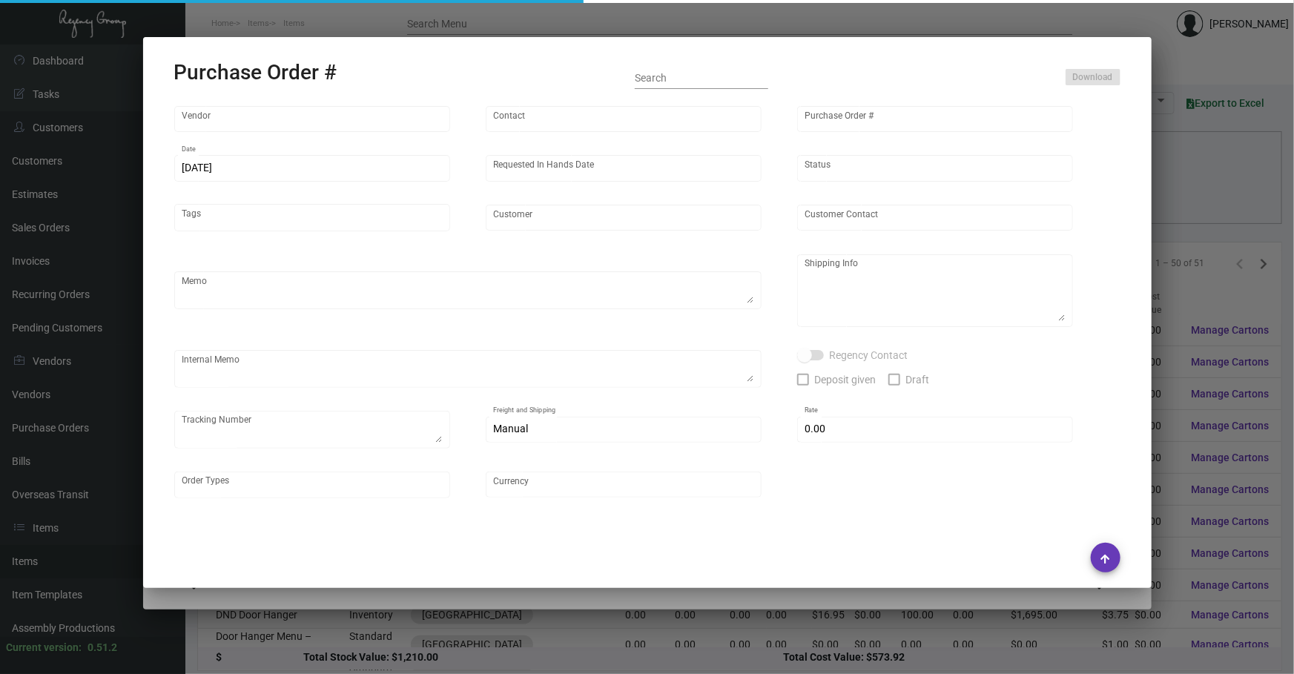
type input "[PERSON_NAME] Printing"
type input "[PERSON_NAME]"
type input "103172"
type input "[DATE]"
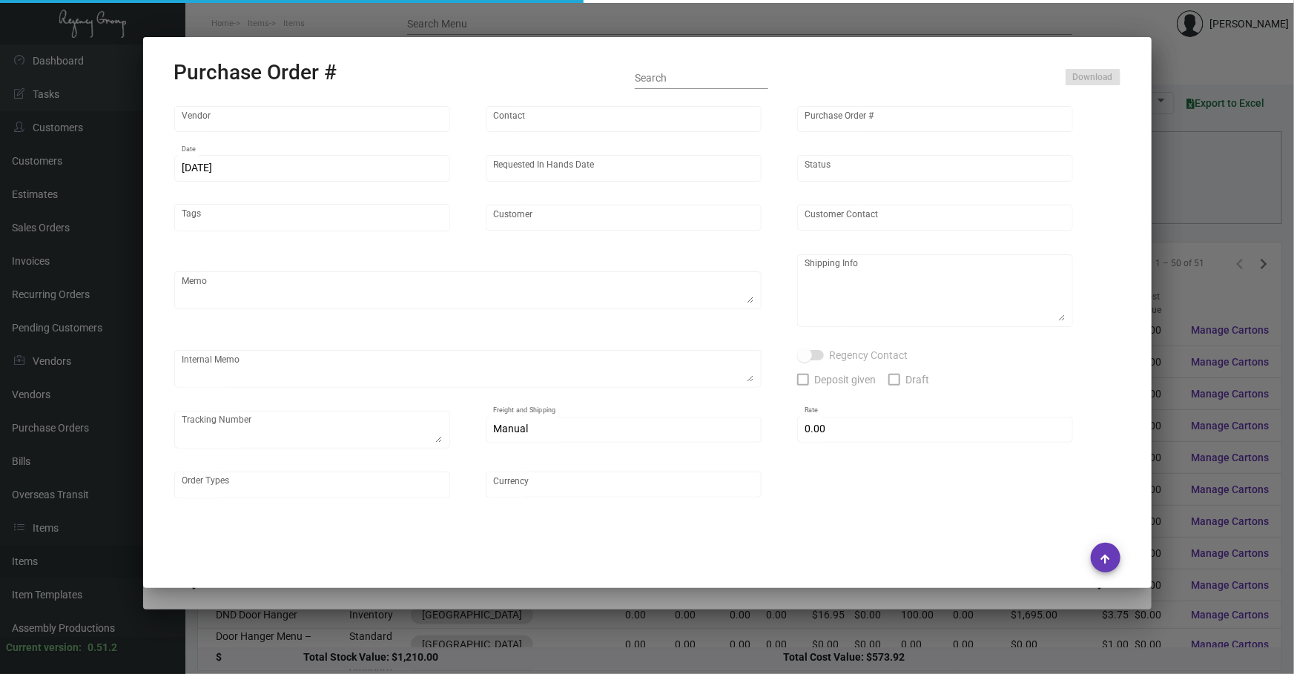
type input "[GEOGRAPHIC_DATA]"
type input "[PERSON_NAME]"
type textarea "Please reach out to SH for UPS labels once ready."
type textarea "[GEOGRAPHIC_DATA] - [PERSON_NAME] [STREET_ADDRESS][PERSON_NAME]"
type textarea "1/16 - Proofs approved. Followed up for an ESD. 1/17 - Followed up for an ESD. …"
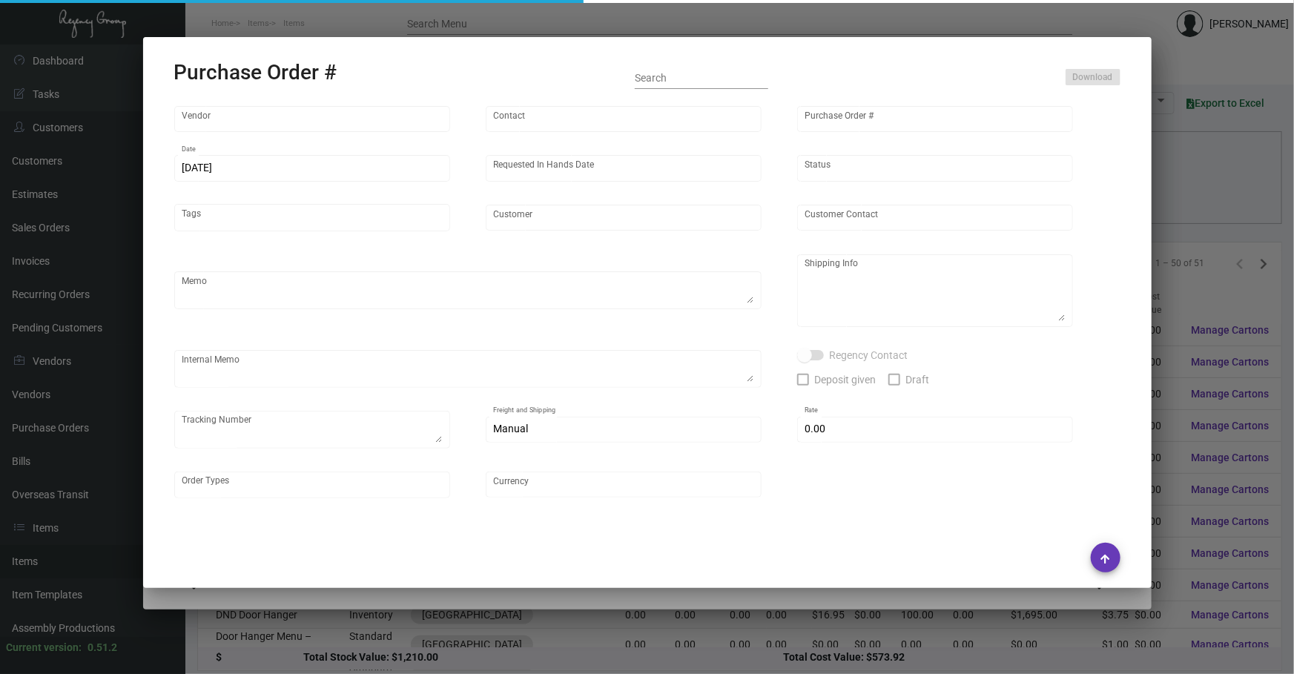
type input "$ 0.00"
type input "United States Dollar $"
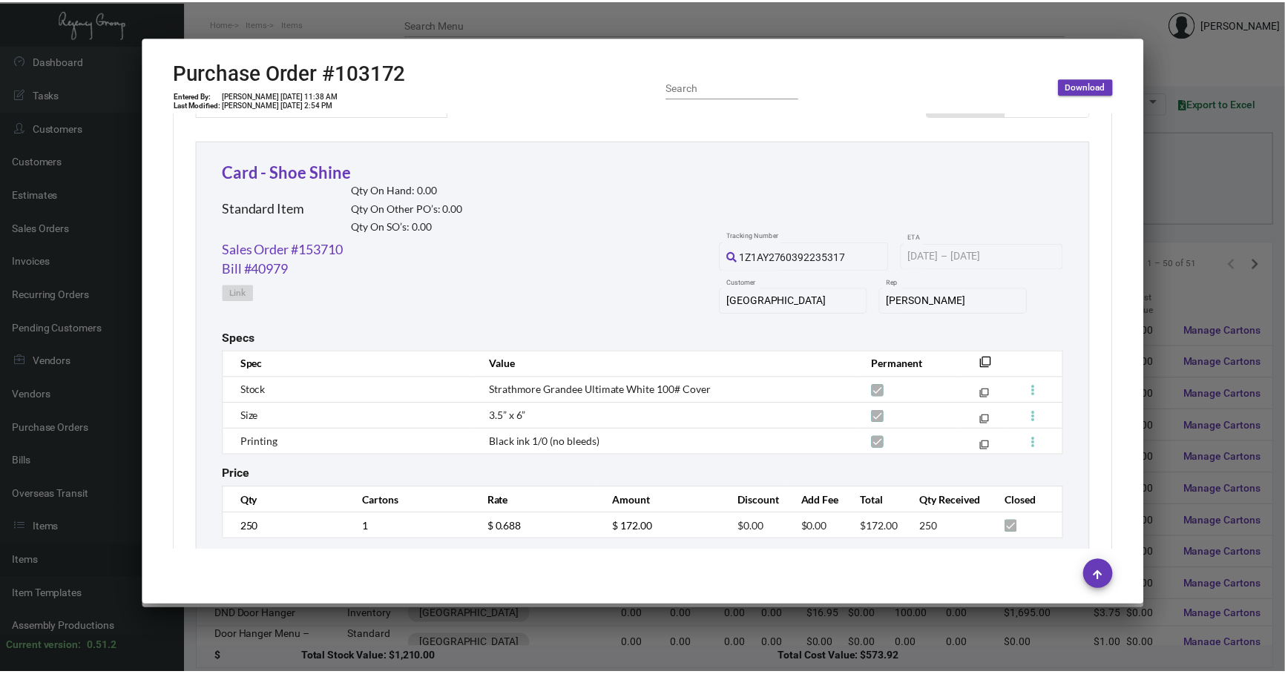
scroll to position [702, 0]
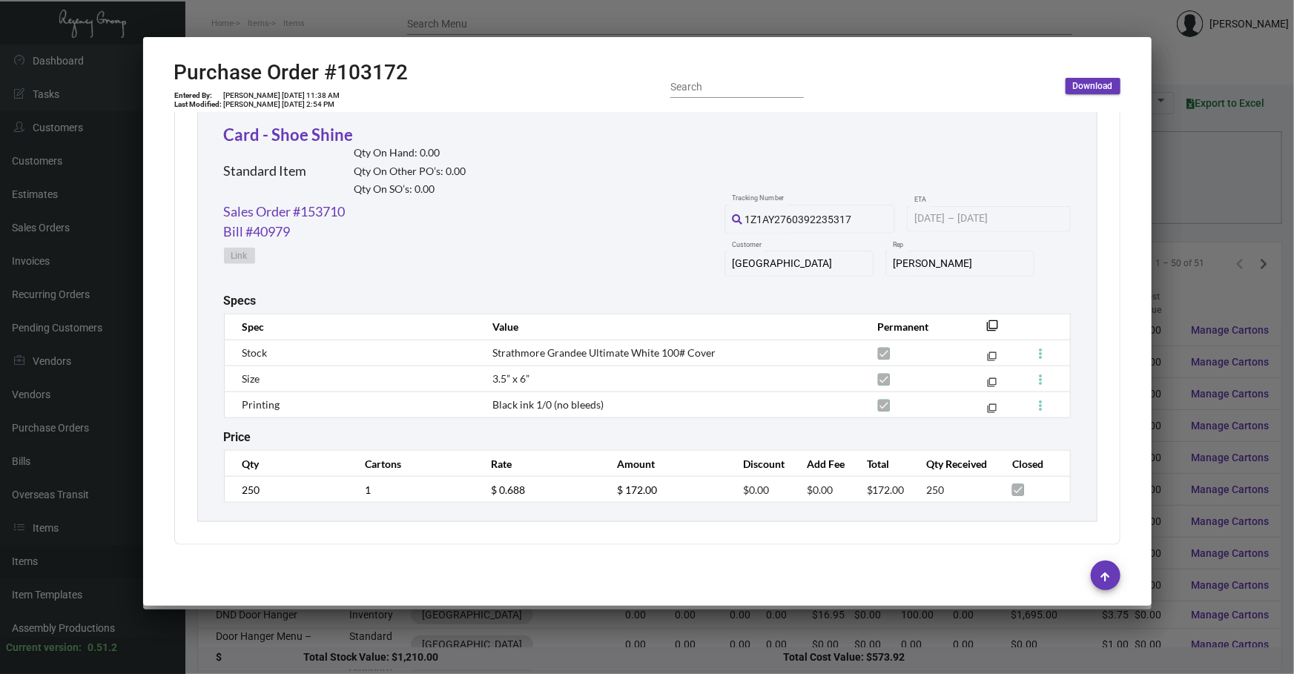
click at [682, 159] on div at bounding box center [647, 337] width 1294 height 674
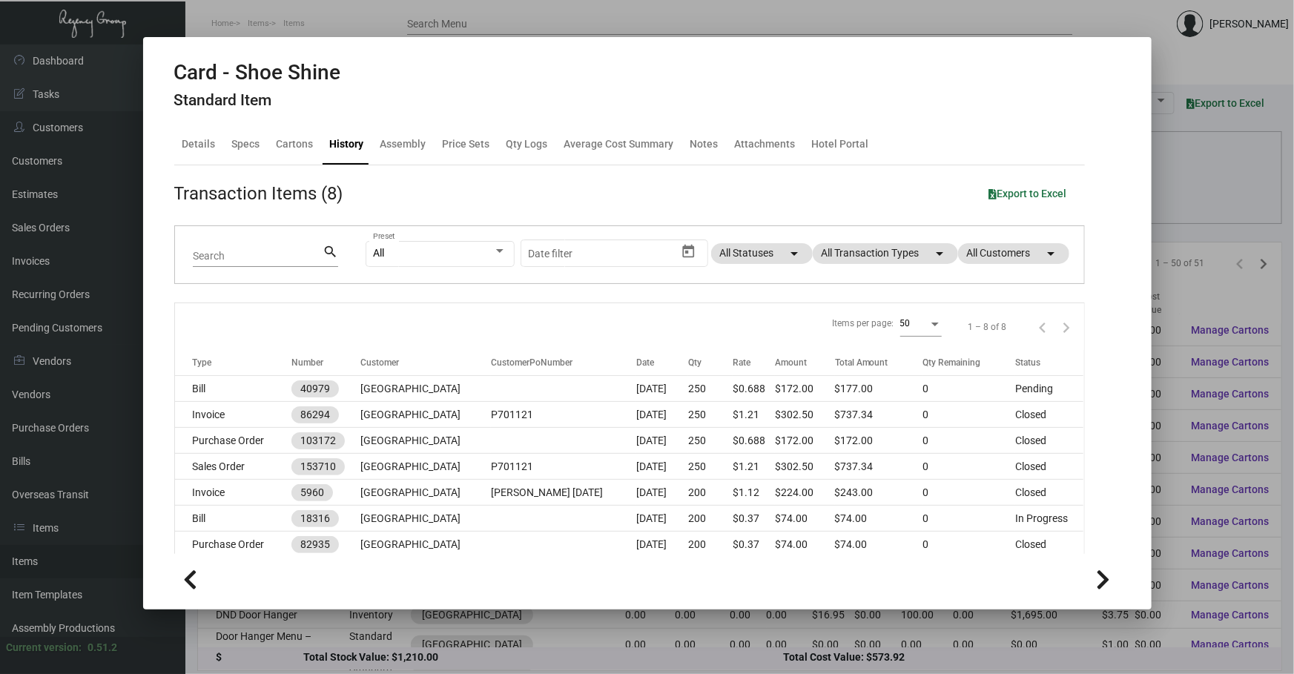
click at [682, 152] on div at bounding box center [647, 337] width 1294 height 674
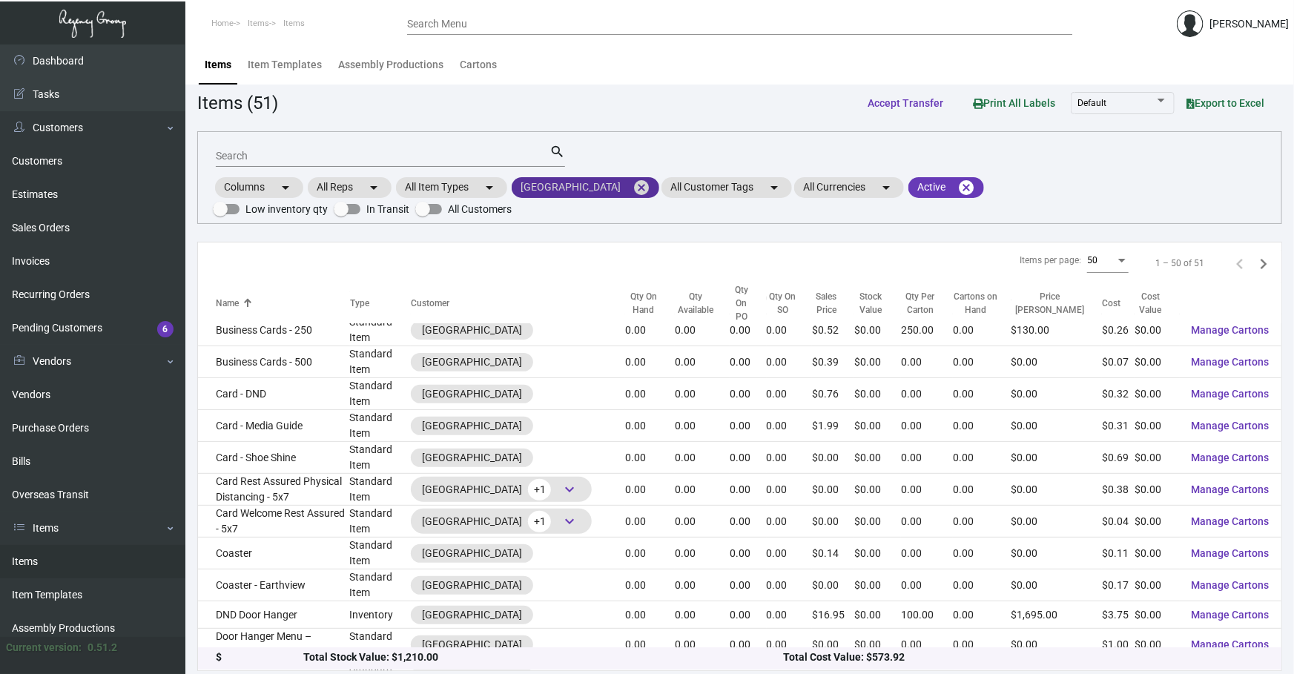
click at [633, 185] on mat-icon "cancel" at bounding box center [642, 188] width 18 height 18
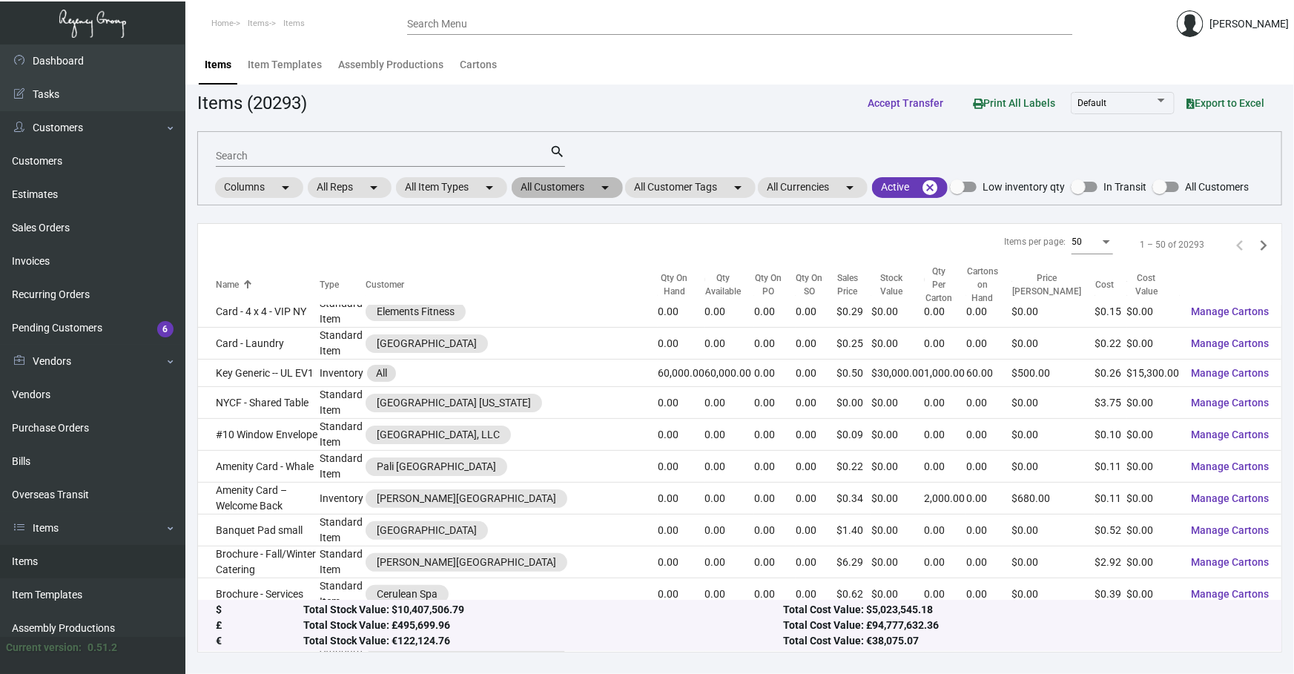
click at [590, 188] on mat-chip "All Customers arrow_drop_down" at bounding box center [567, 187] width 111 height 21
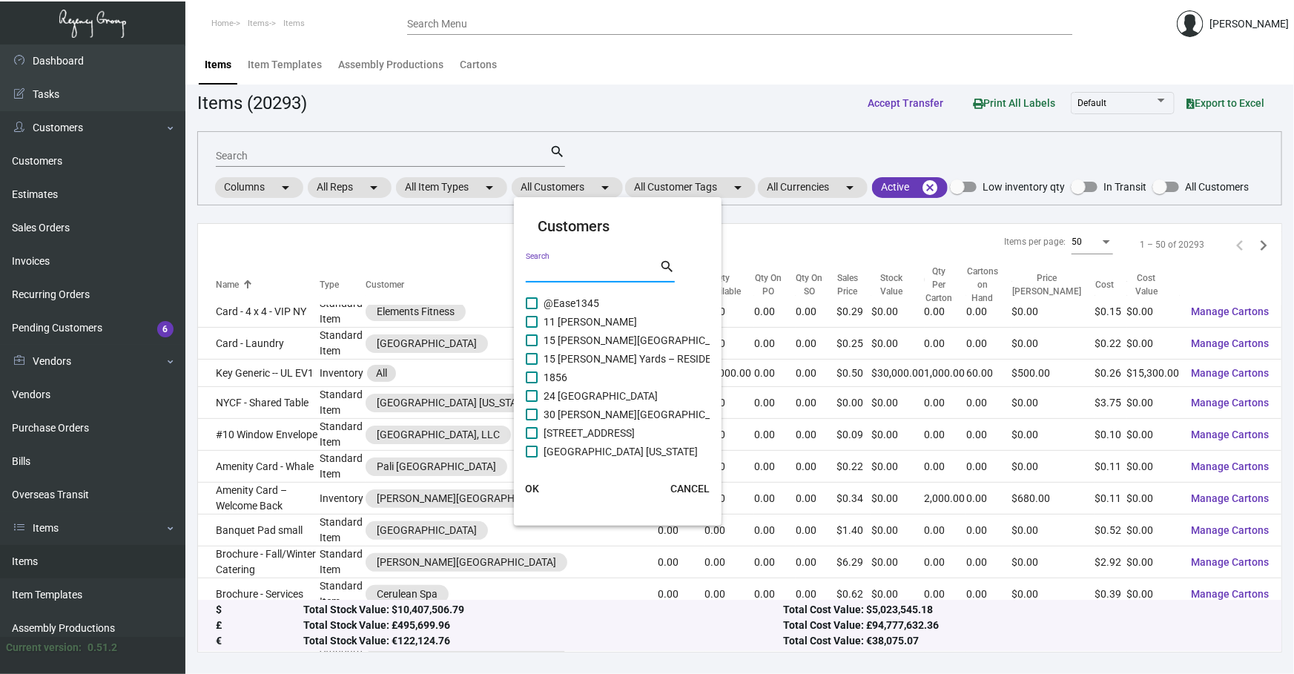
click at [569, 267] on input "Search" at bounding box center [593, 272] width 134 height 12
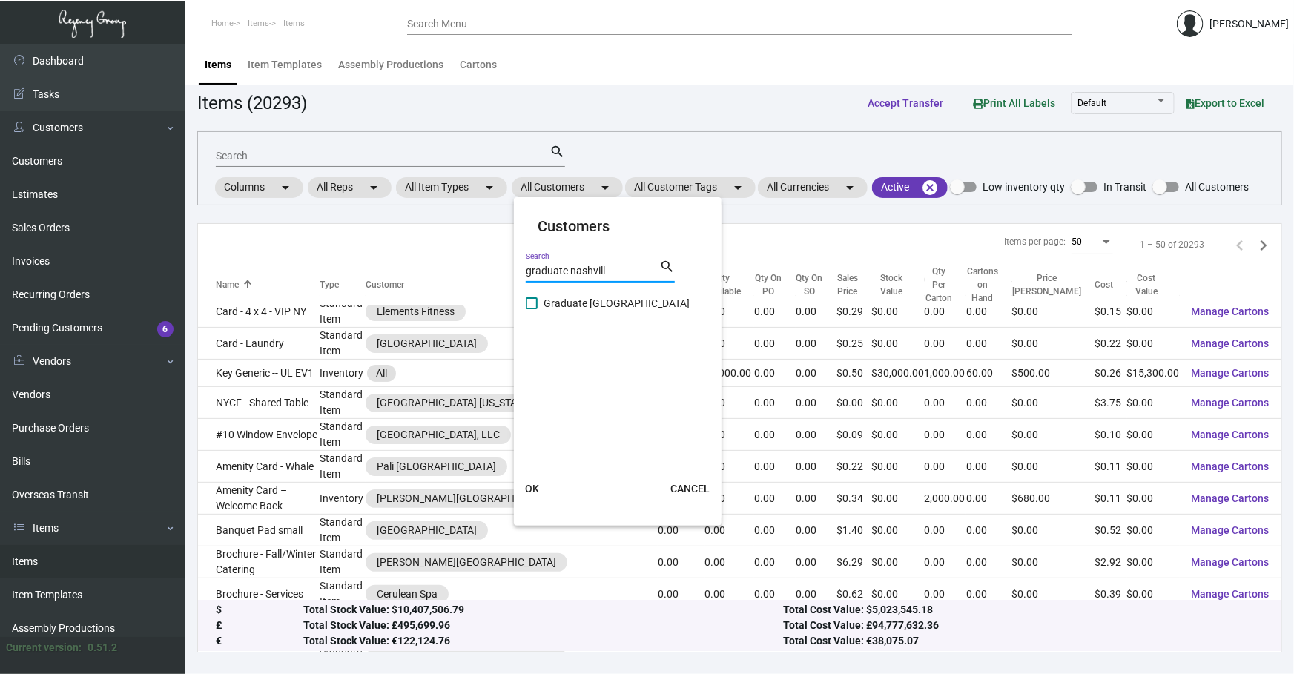
type input "graduate nashvill"
click at [558, 299] on span "Graduate [GEOGRAPHIC_DATA]" at bounding box center [617, 303] width 146 height 18
click at [532, 309] on input "Graduate [GEOGRAPHIC_DATA]" at bounding box center [531, 309] width 1 height 1
checkbox input "true"
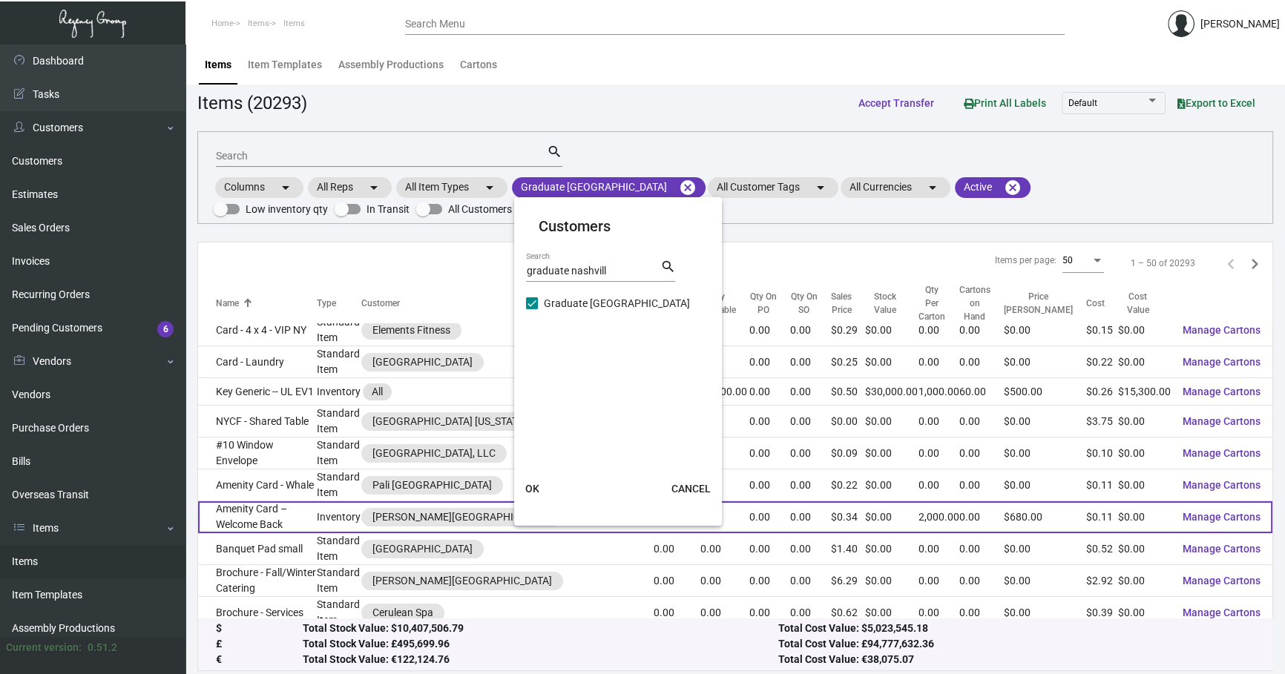
click at [538, 495] on button "OK" at bounding box center [531, 488] width 47 height 27
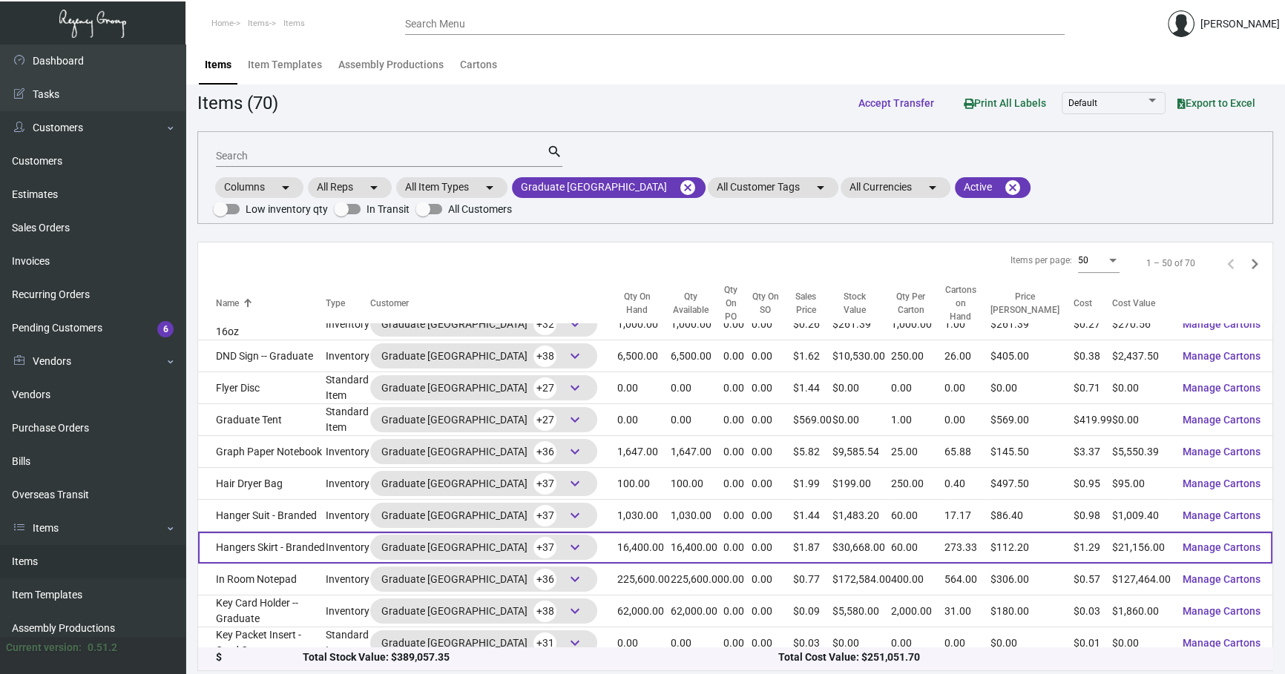
scroll to position [739, 0]
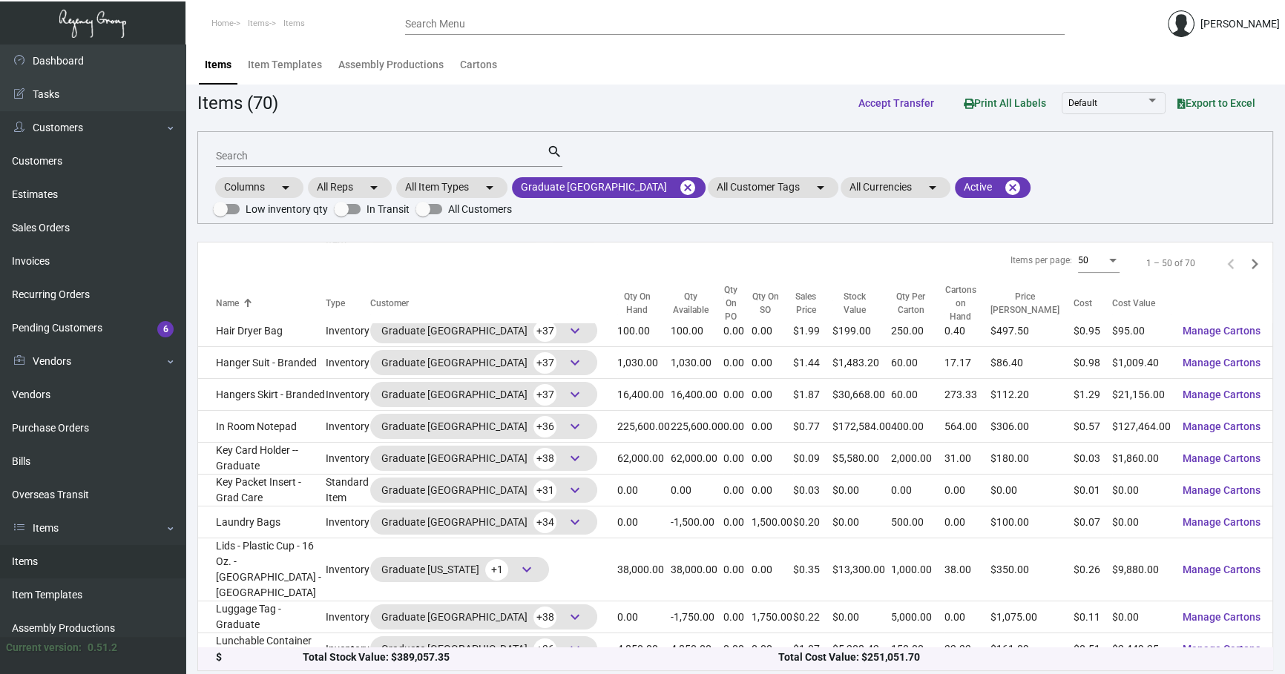
click at [323, 148] on div "Search" at bounding box center [381, 155] width 331 height 23
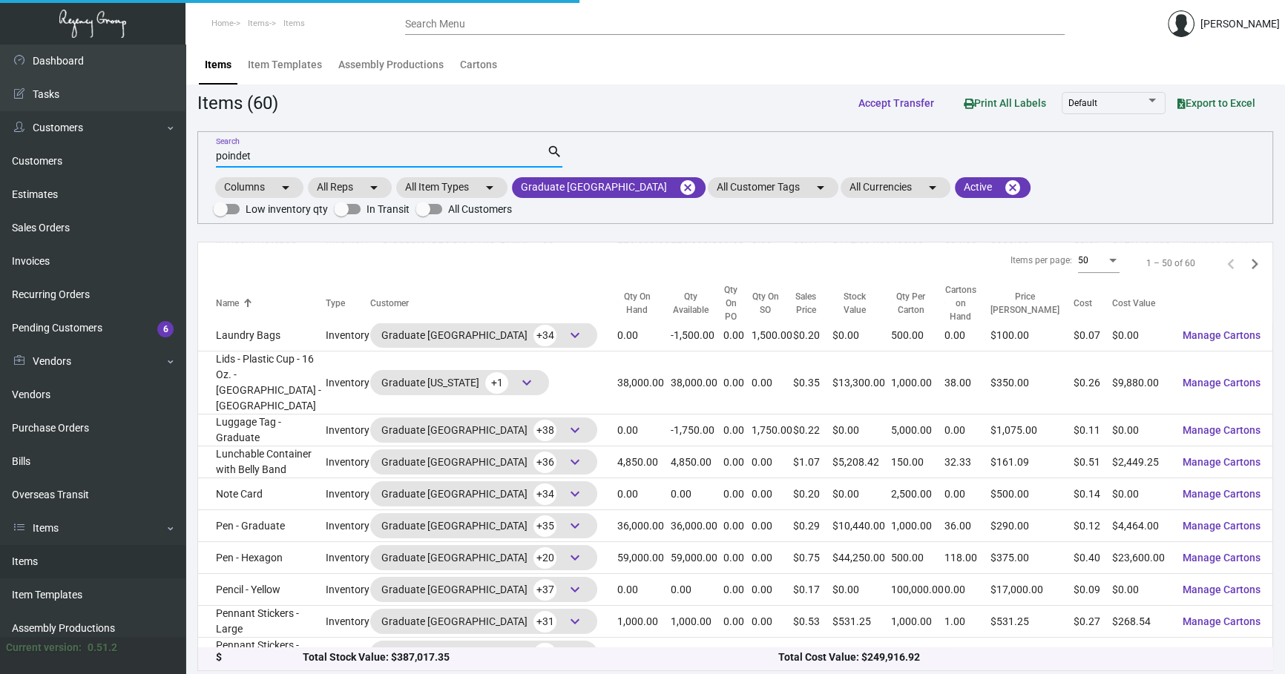
scroll to position [90, 0]
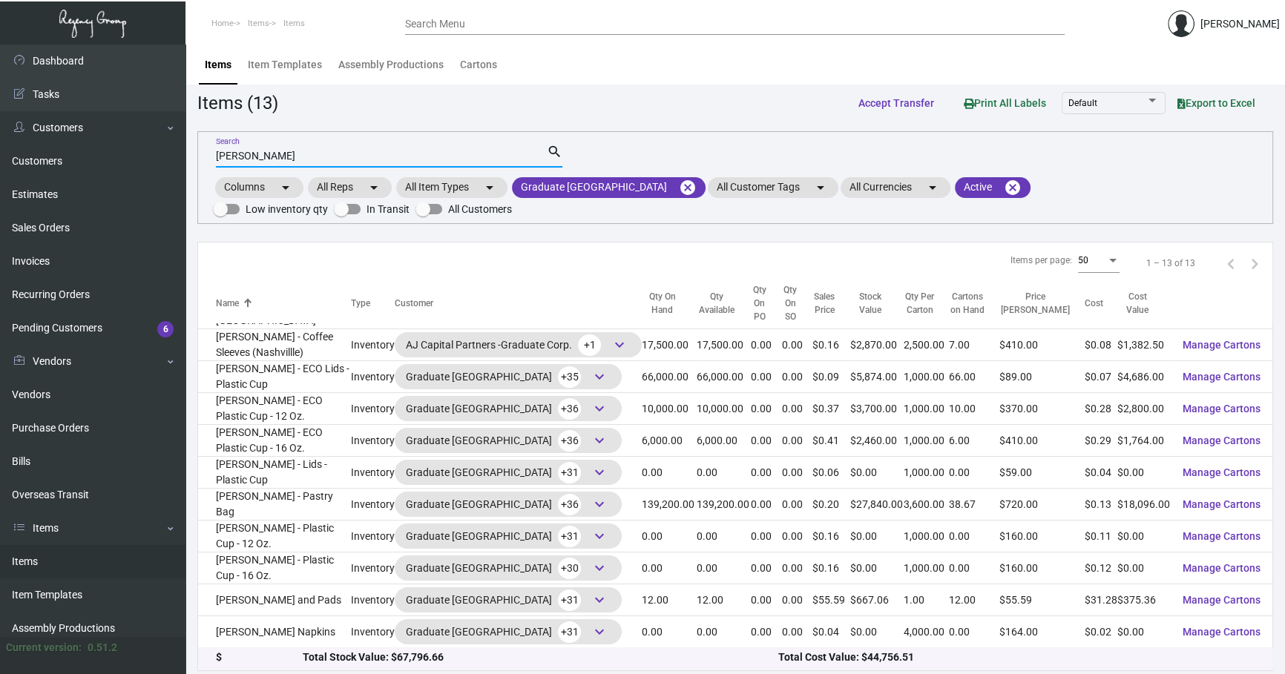
type input "[PERSON_NAME]"
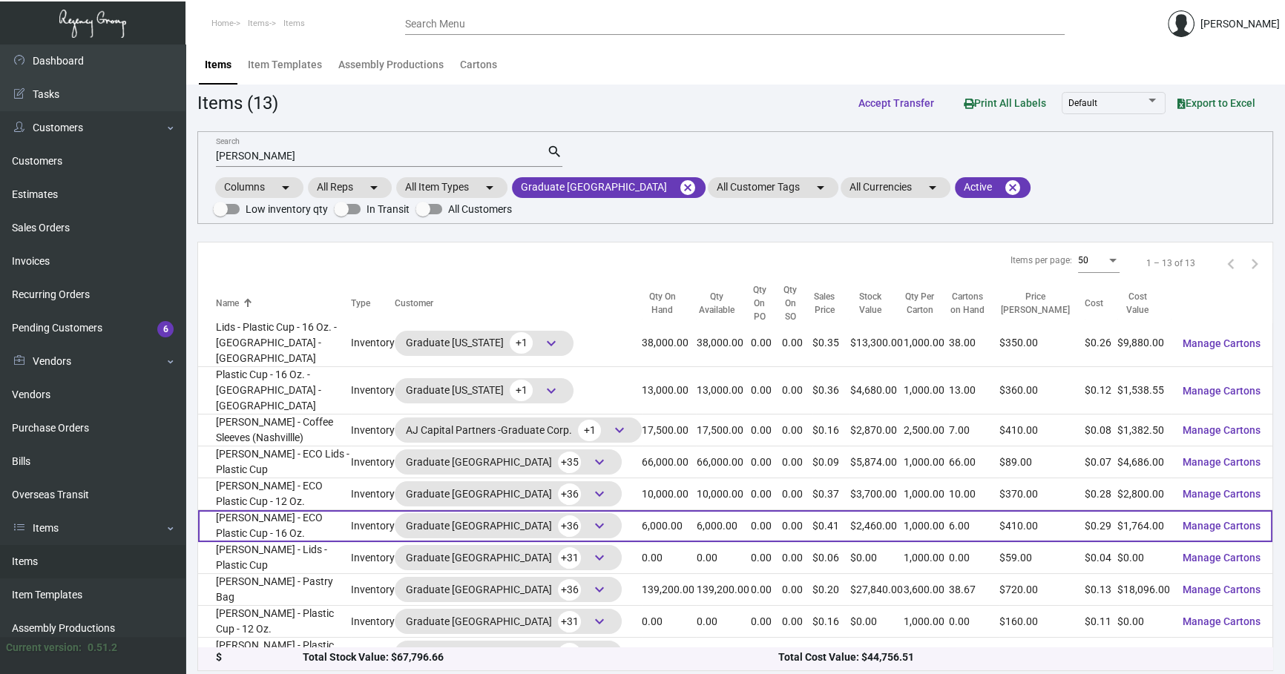
scroll to position [0, 0]
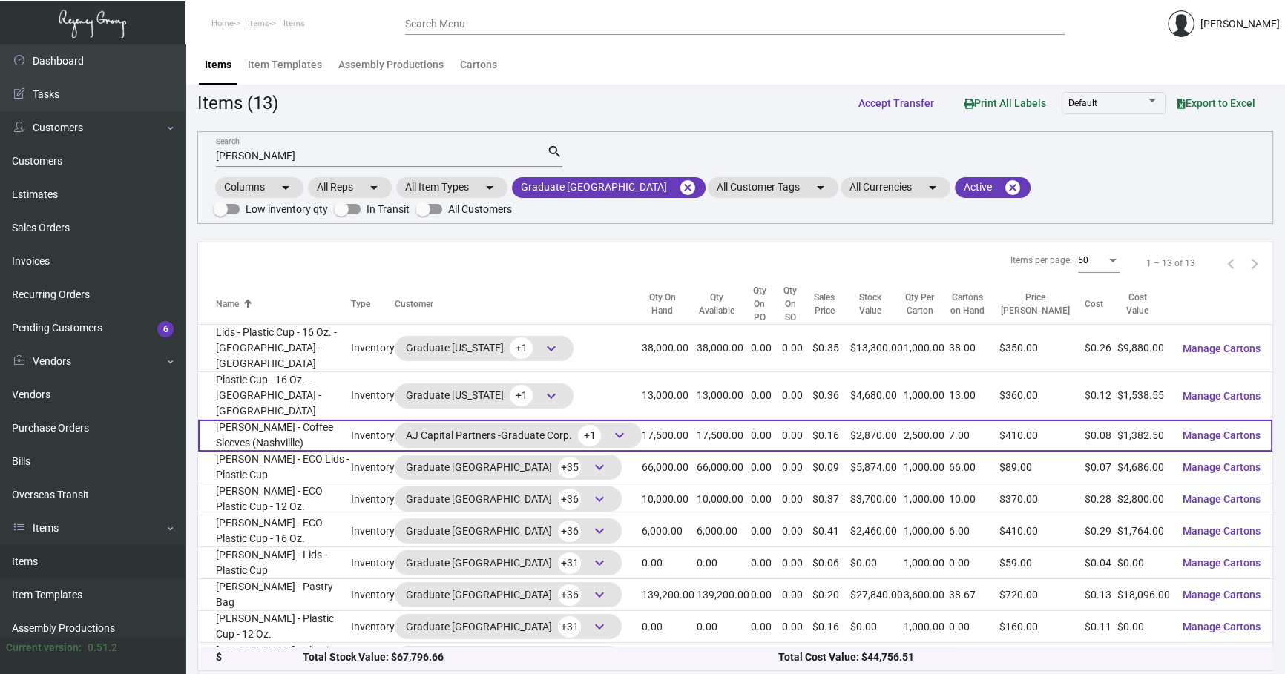
click at [257, 420] on td "[PERSON_NAME] - Coffee Sleeves (Nashvillle)" at bounding box center [274, 436] width 153 height 32
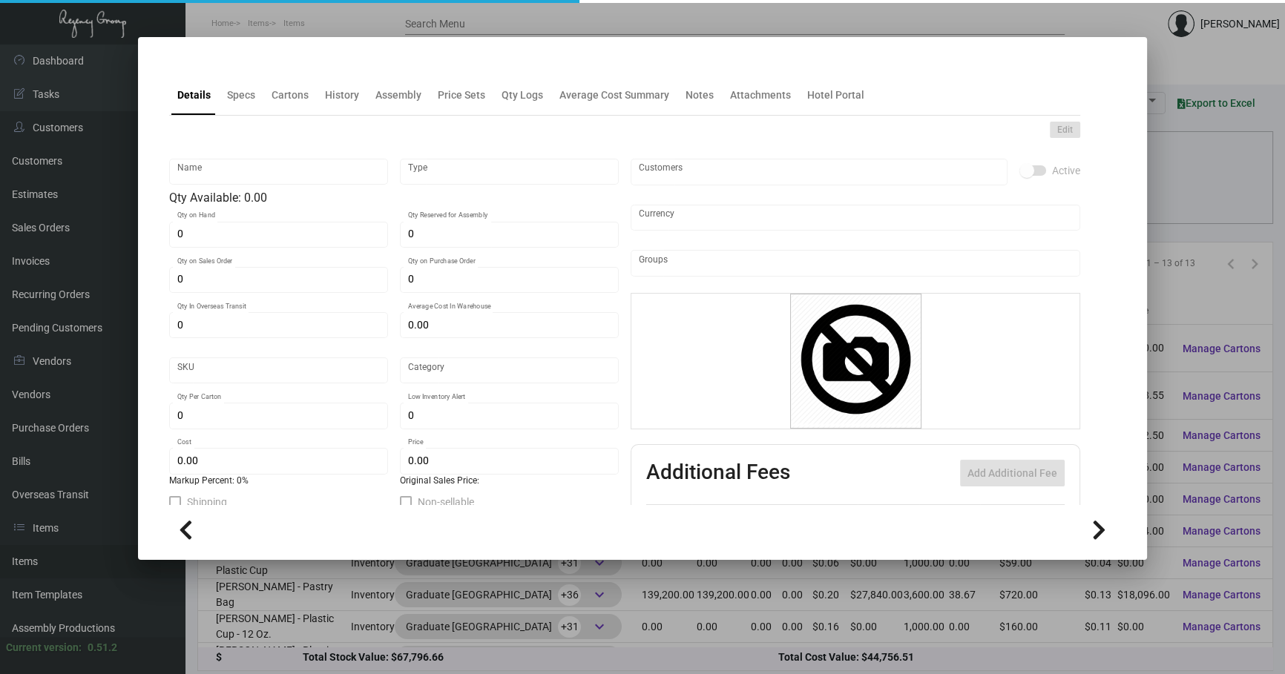
type input "[PERSON_NAME] - Coffee Sleeves (Nashvillle)"
type input "Inventory"
type input "17,500"
type input "$ 0.11434"
type input "SL"
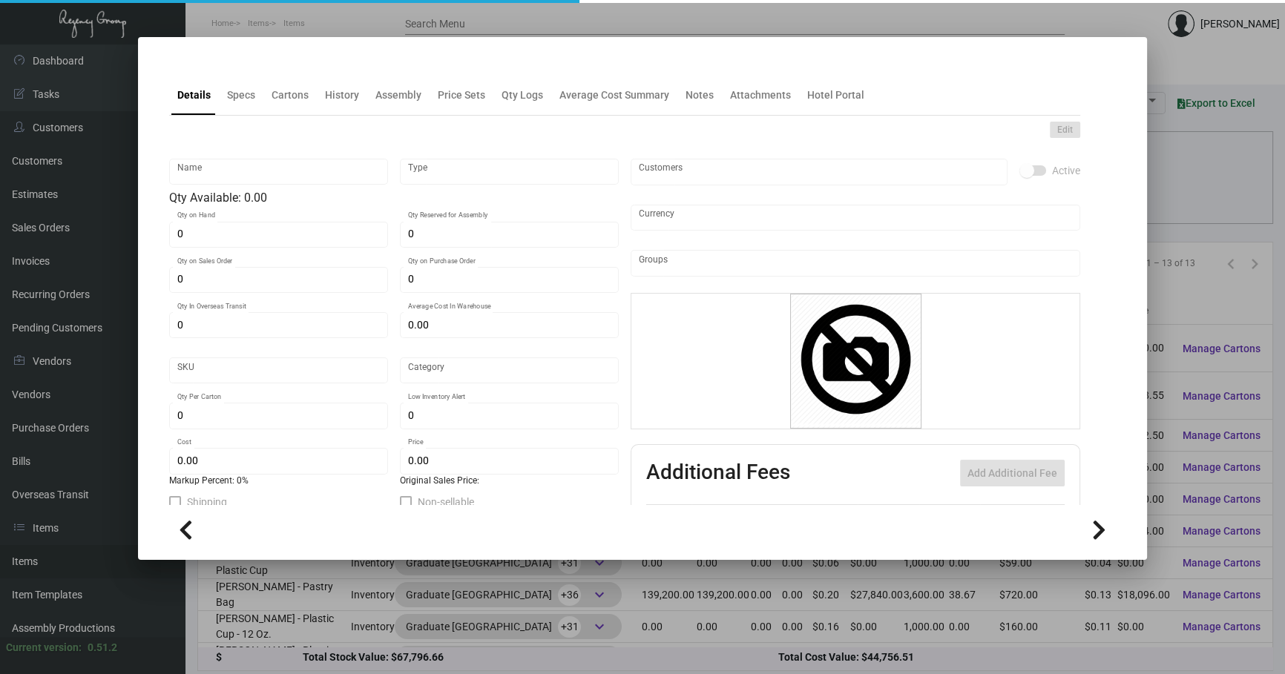
type input "Overseas"
type input "2,500"
type input "15,000"
type input "$ 0.079"
type input "$ 0.164"
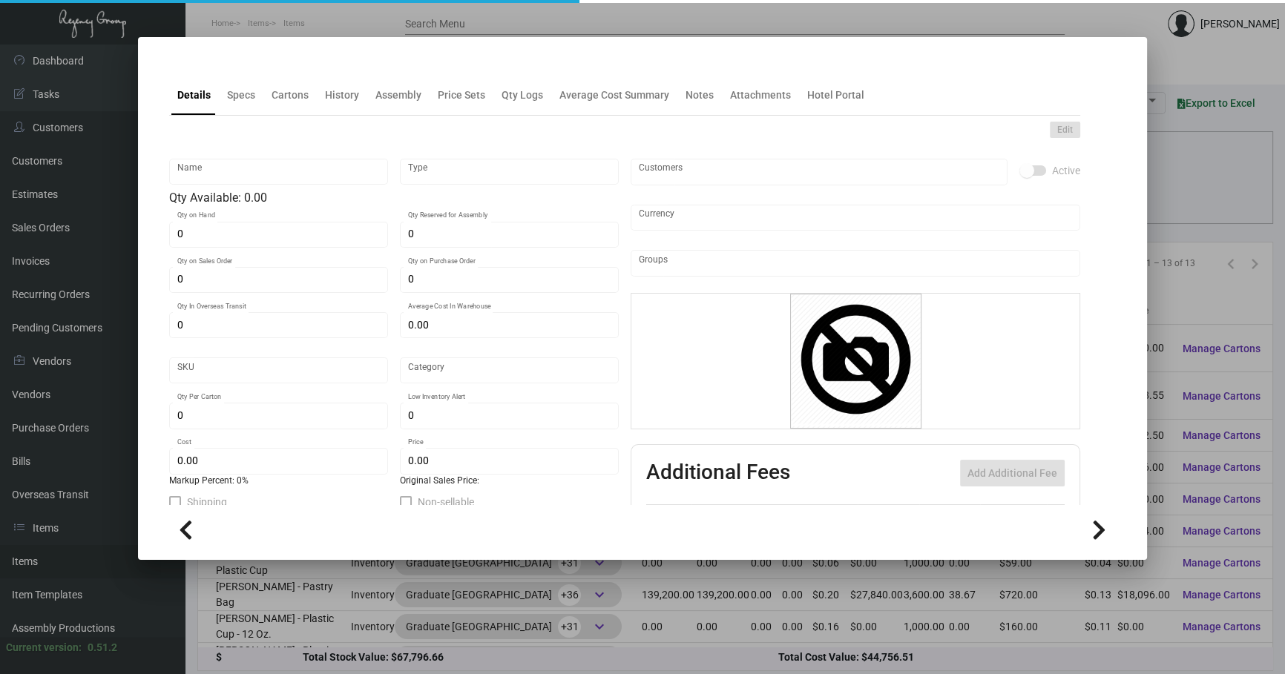
checkbox input "true"
type input "United States Dollar $"
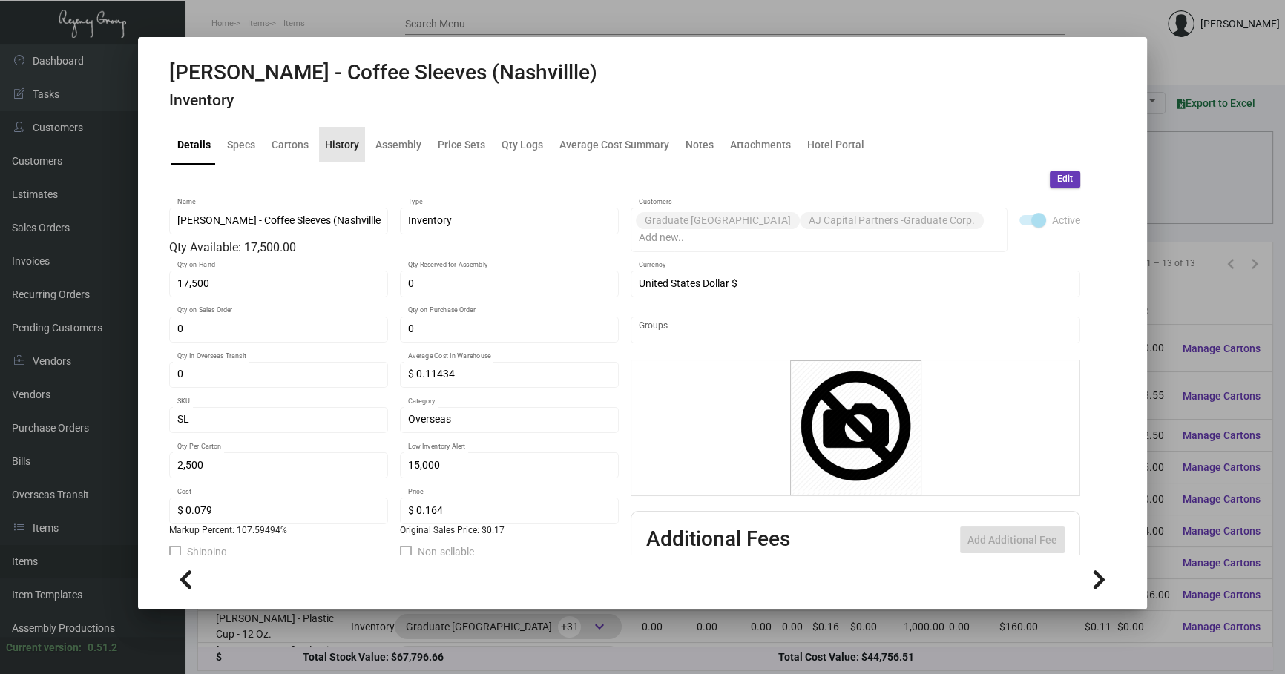
click at [346, 139] on div "History" at bounding box center [342, 144] width 34 height 16
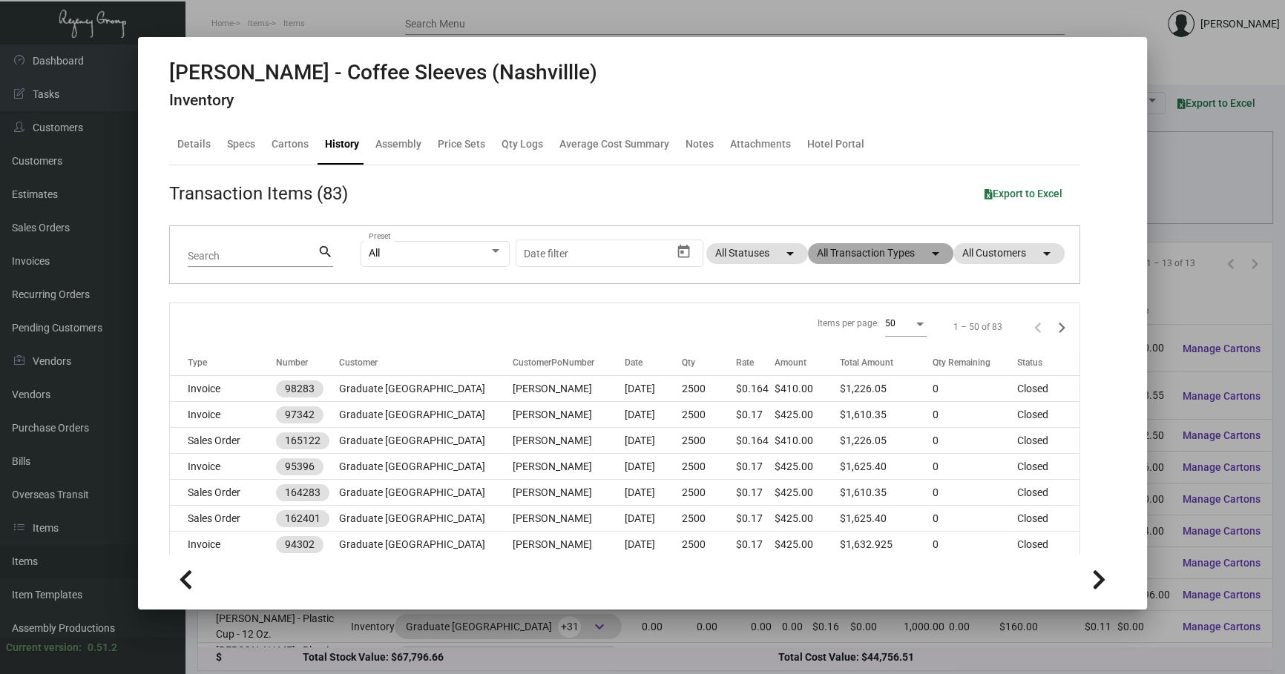
click at [682, 263] on mat-chip "All Transaction Types arrow_drop_down" at bounding box center [880, 253] width 145 height 21
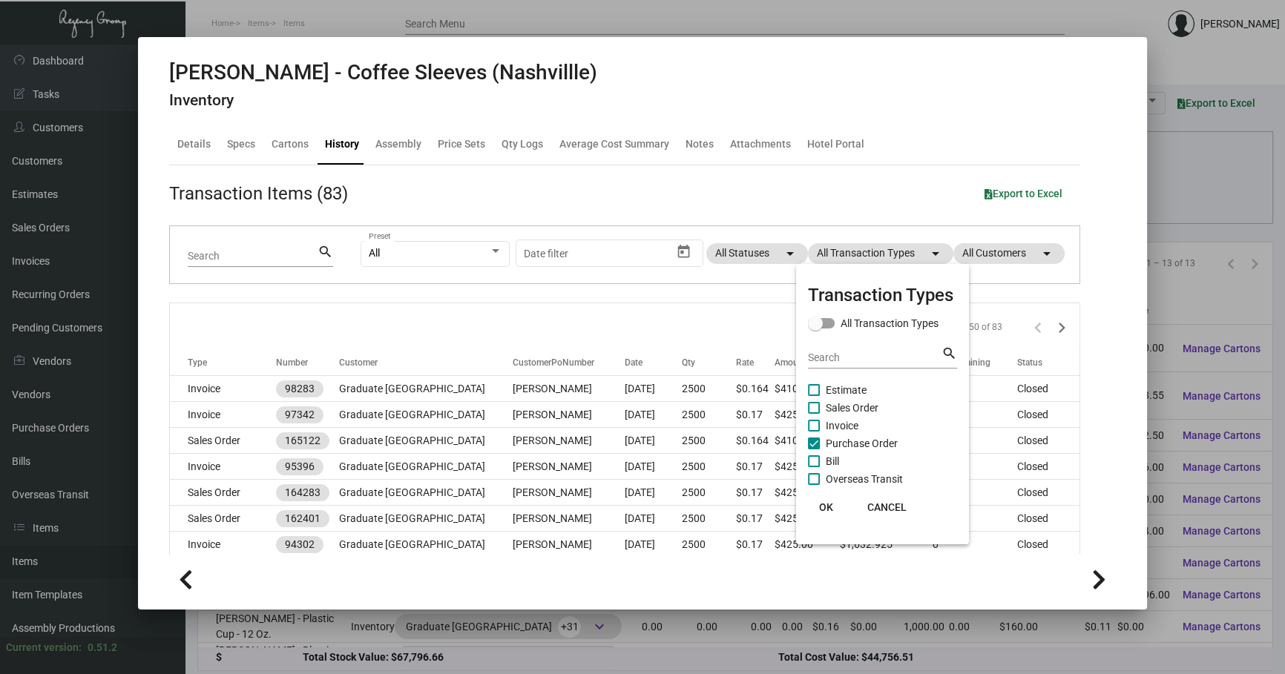
click at [682, 435] on span "Purchase Order" at bounding box center [861, 444] width 72 height 18
click at [682, 449] on input "Purchase Order" at bounding box center [813, 449] width 1 height 1
click at [682, 437] on span "Purchase Order" at bounding box center [861, 444] width 72 height 18
click at [682, 449] on input "Purchase Order" at bounding box center [813, 449] width 1 height 1
checkbox input "true"
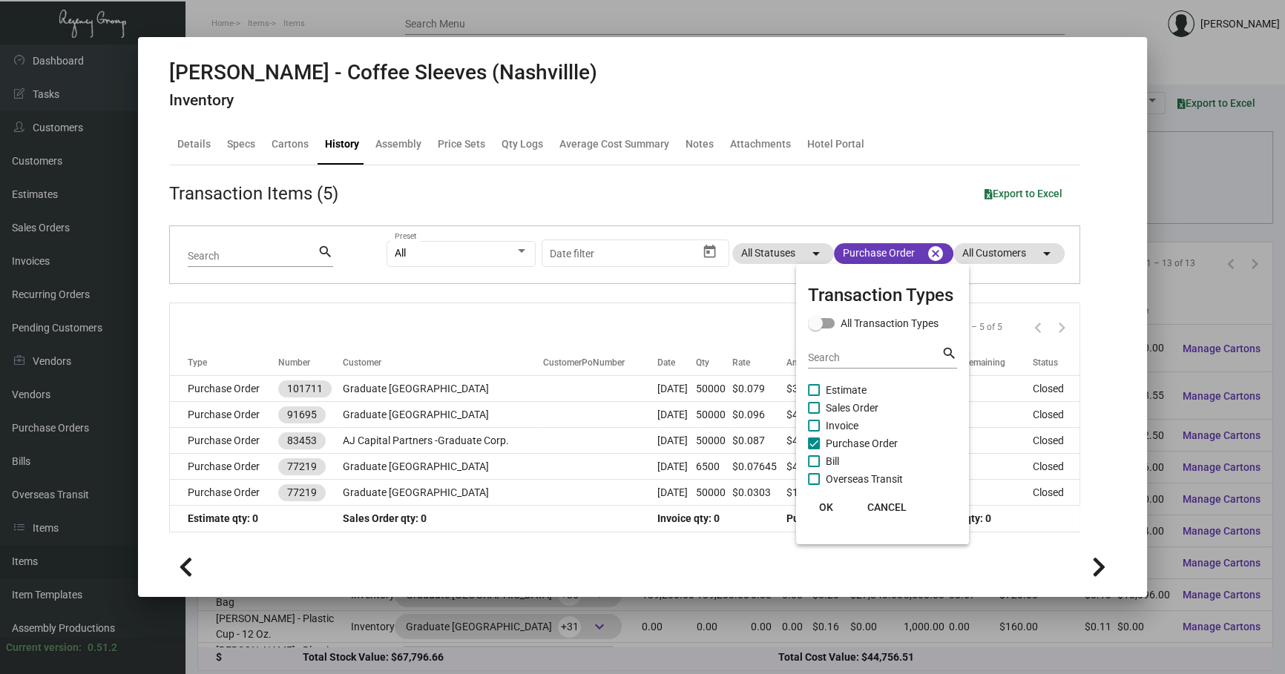
click at [453, 380] on div at bounding box center [642, 337] width 1285 height 674
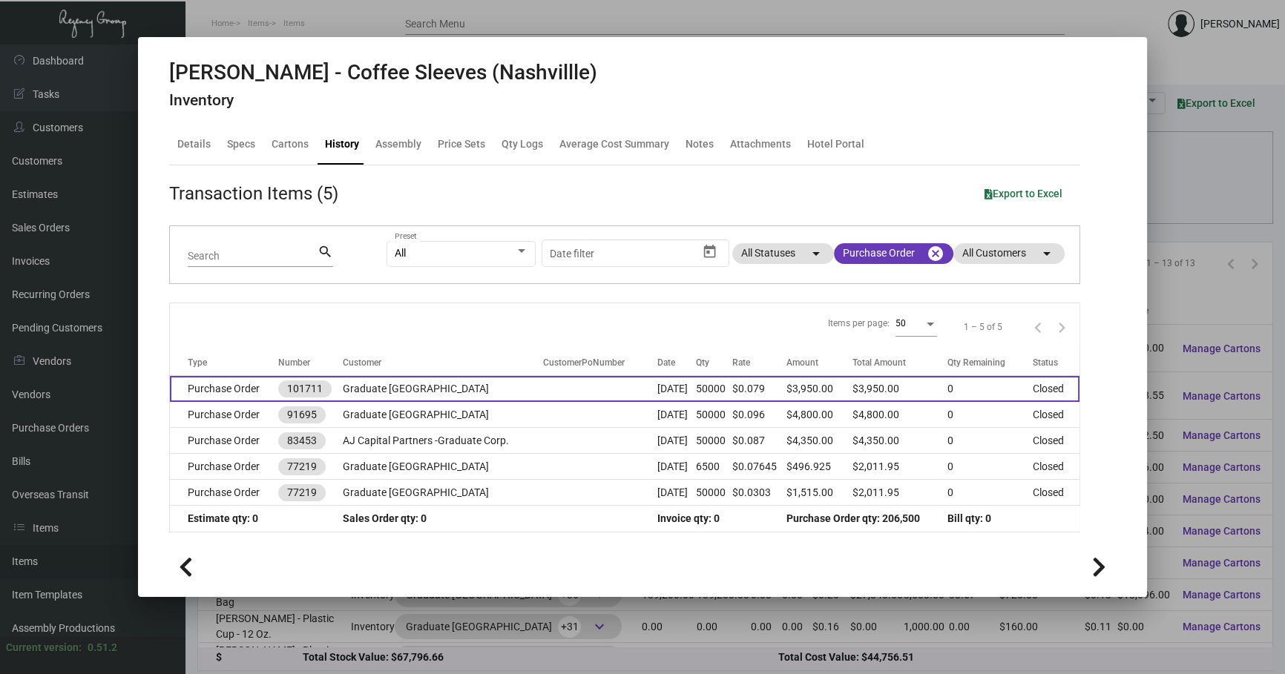
click at [490, 392] on td "Graduate [GEOGRAPHIC_DATA]" at bounding box center [443, 389] width 200 height 26
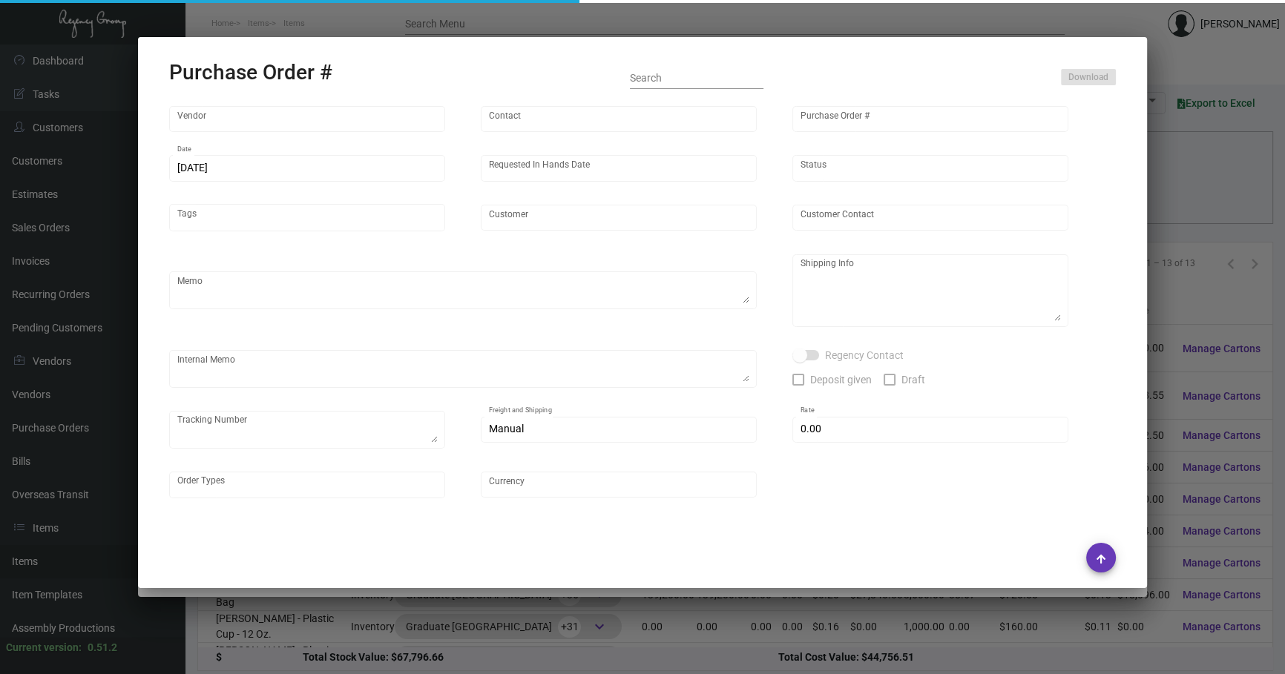
type input "SunPlus Promo Inc."
type input "[PERSON_NAME]"
type input "101711"
type input "[DATE]"
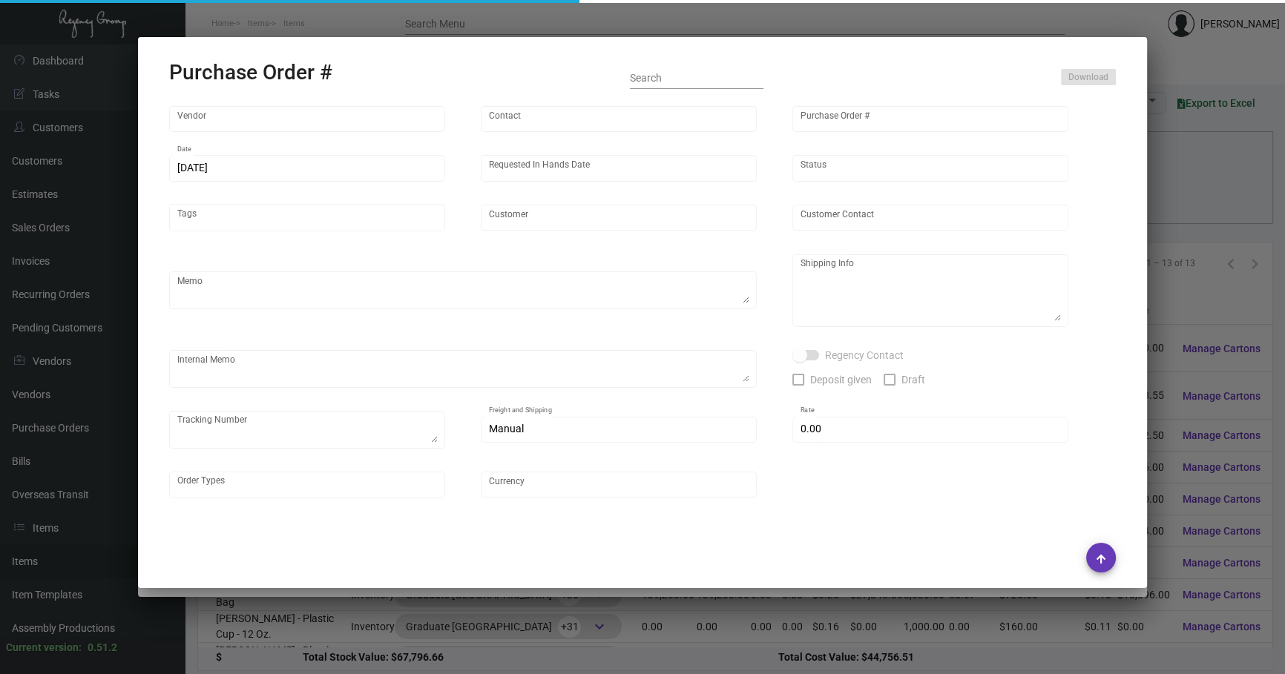
type input "Graduate [GEOGRAPHIC_DATA]"
type textarea "Ship via AIR."
type textarea "Regency Group NJ - [PERSON_NAME] [STREET_ADDRESS]"
type textarea "NJ Warehouse."
checkbox input "true"
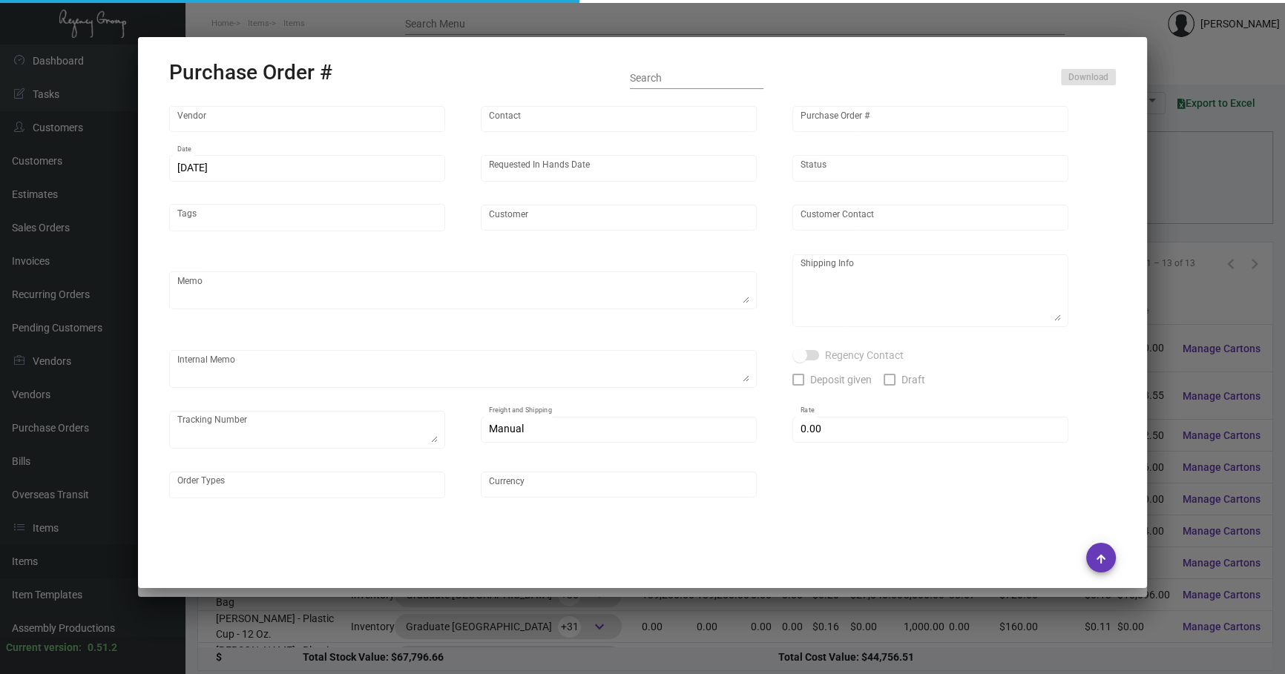
type input "$ 0.00"
type input "United States Dollar $"
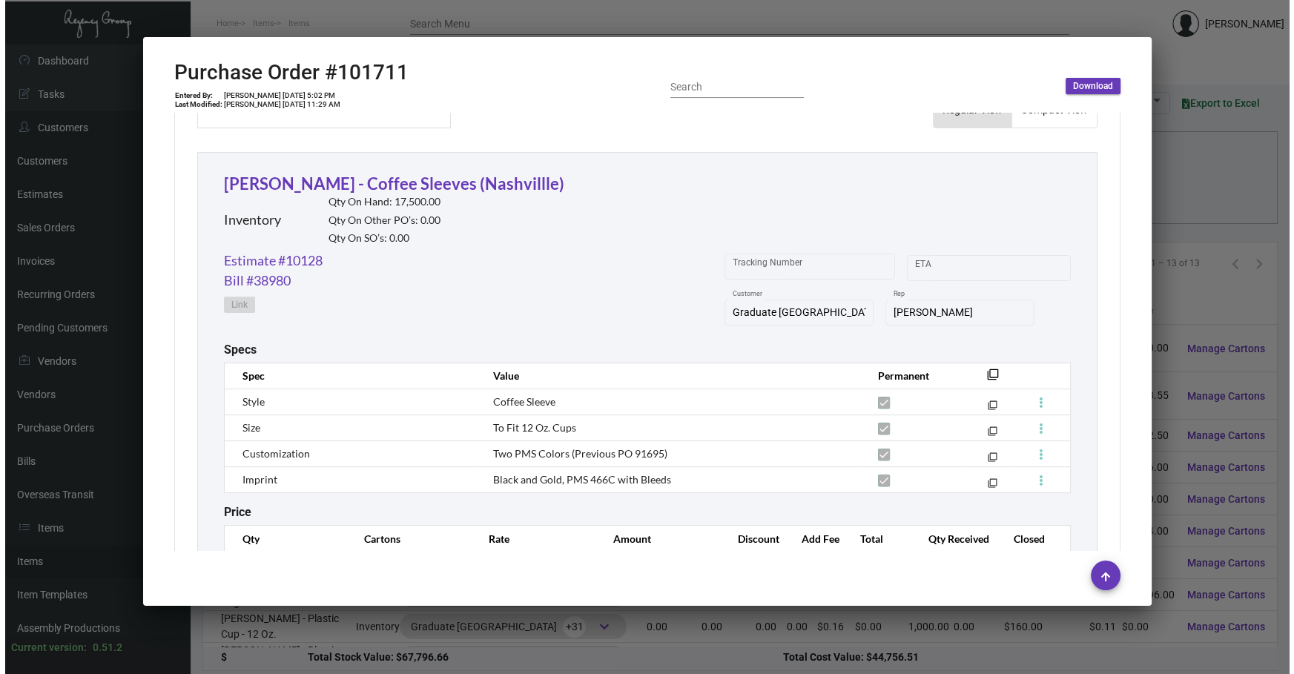
scroll to position [719, 0]
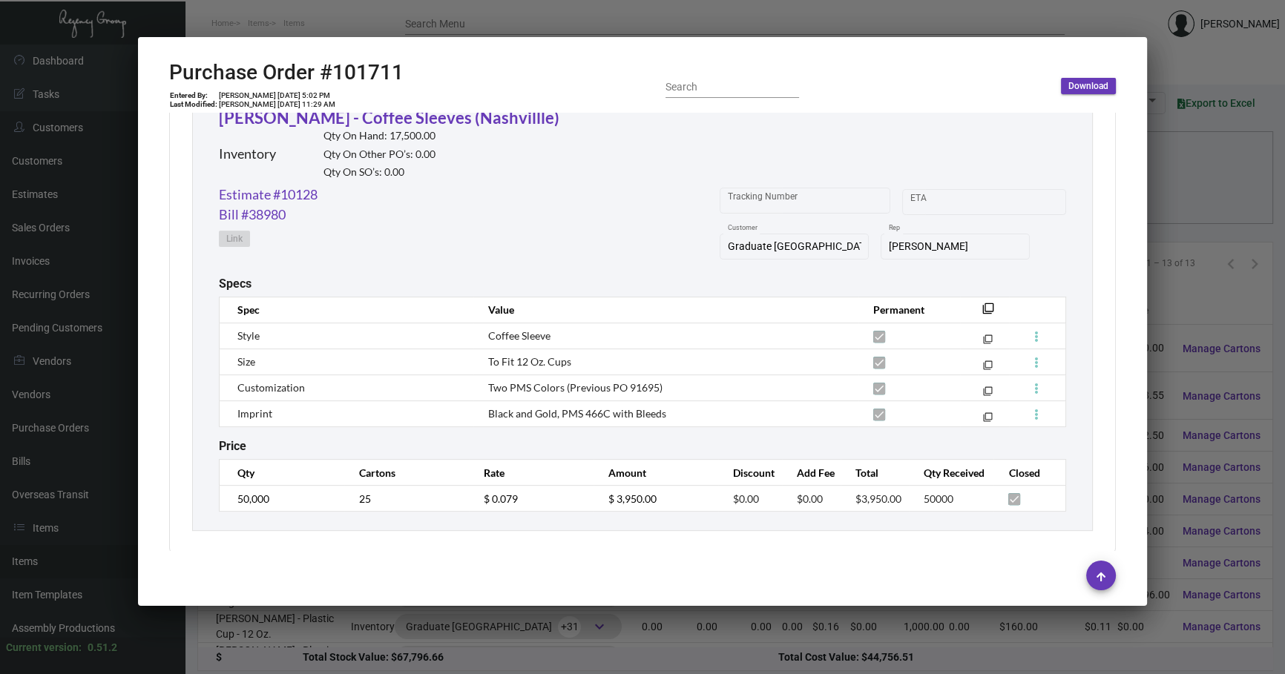
click at [682, 191] on div at bounding box center [642, 337] width 1285 height 674
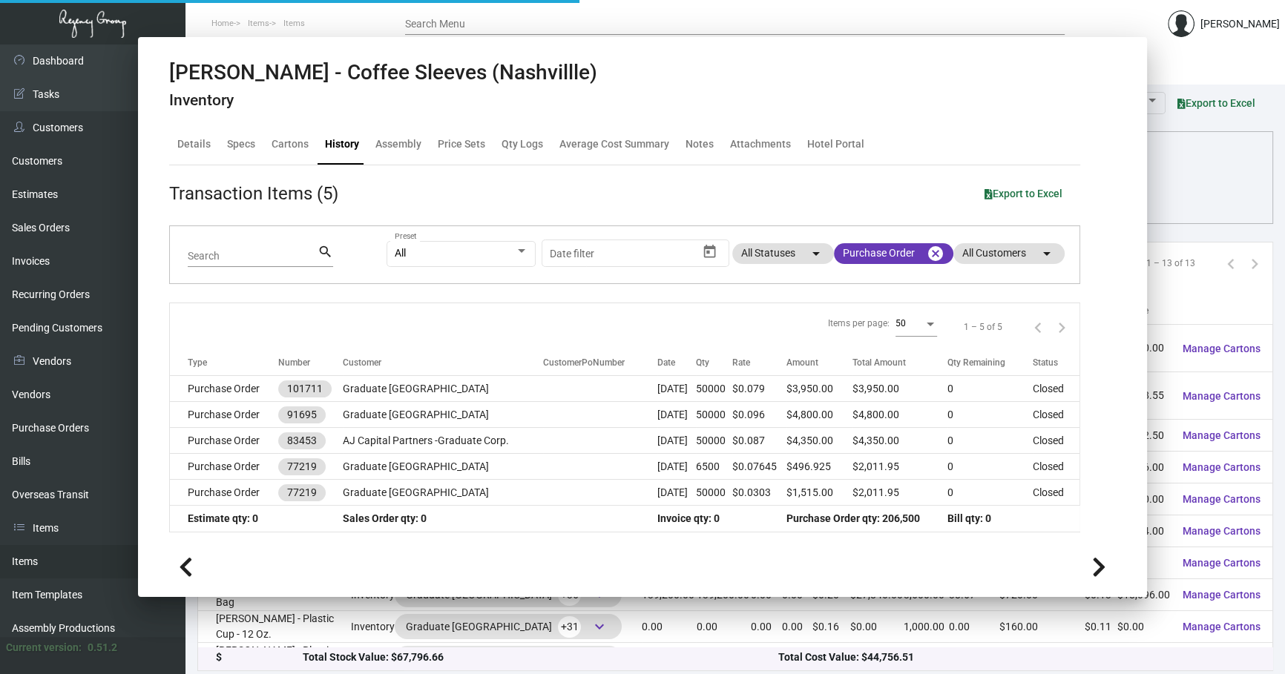
click at [682, 191] on div "Columns arrow_drop_down All Reps arrow_drop_down All Item Types arrow_drop_down…" at bounding box center [735, 197] width 1044 height 44
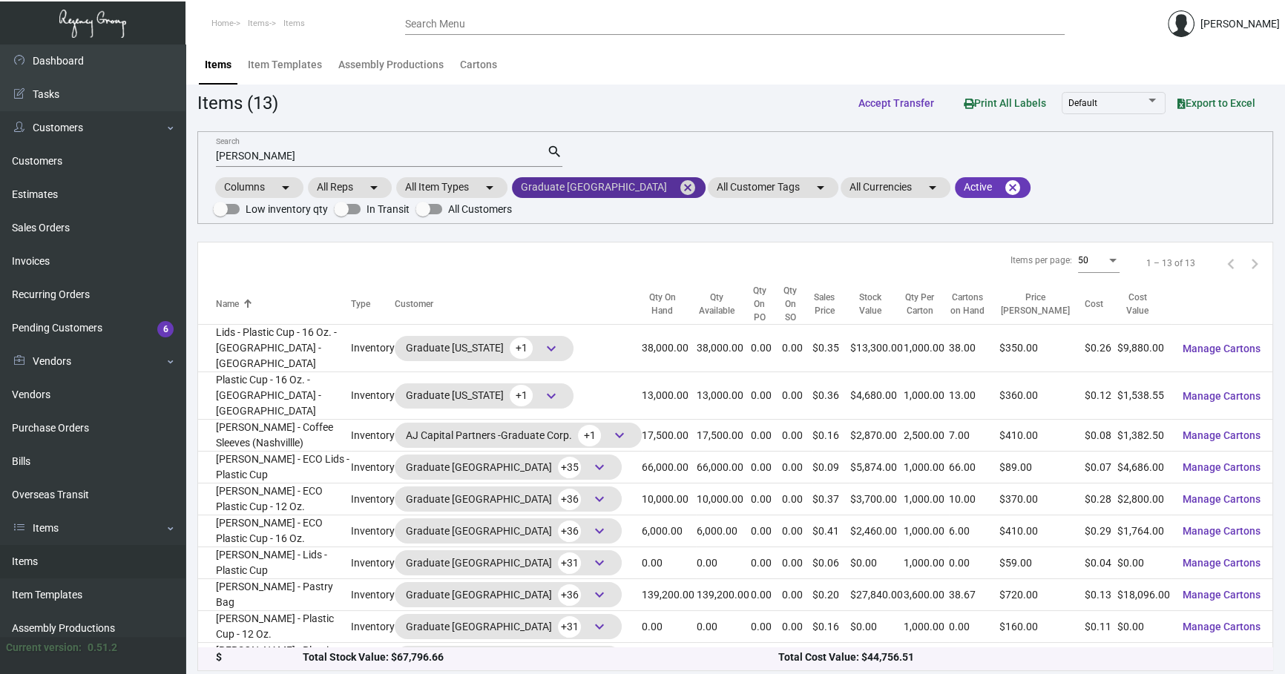
click at [679, 188] on mat-icon "cancel" at bounding box center [688, 188] width 18 height 18
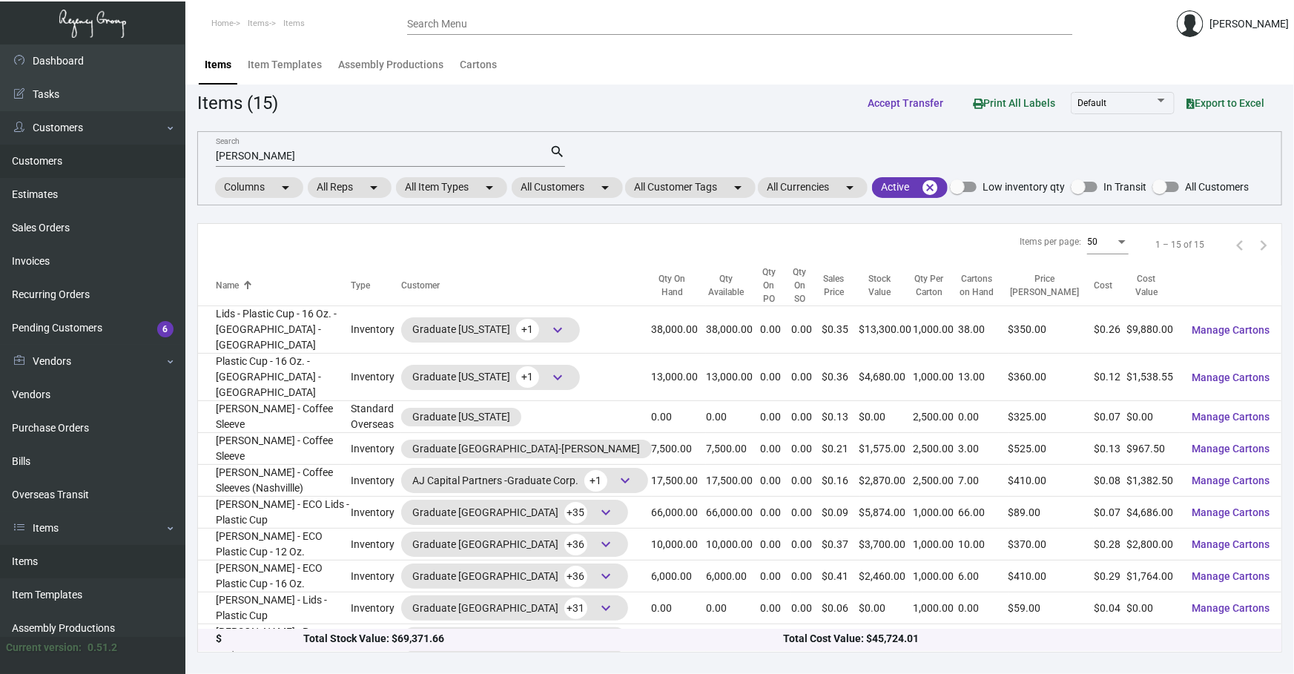
drag, startPoint x: 423, startPoint y: 157, endPoint x: 119, endPoint y: 149, distance: 304.9
click at [119, 149] on div "Dashboard Dashboard Tasks Customers Customers Estimates Sales Orders Invoices R…" at bounding box center [647, 360] width 1294 height 630
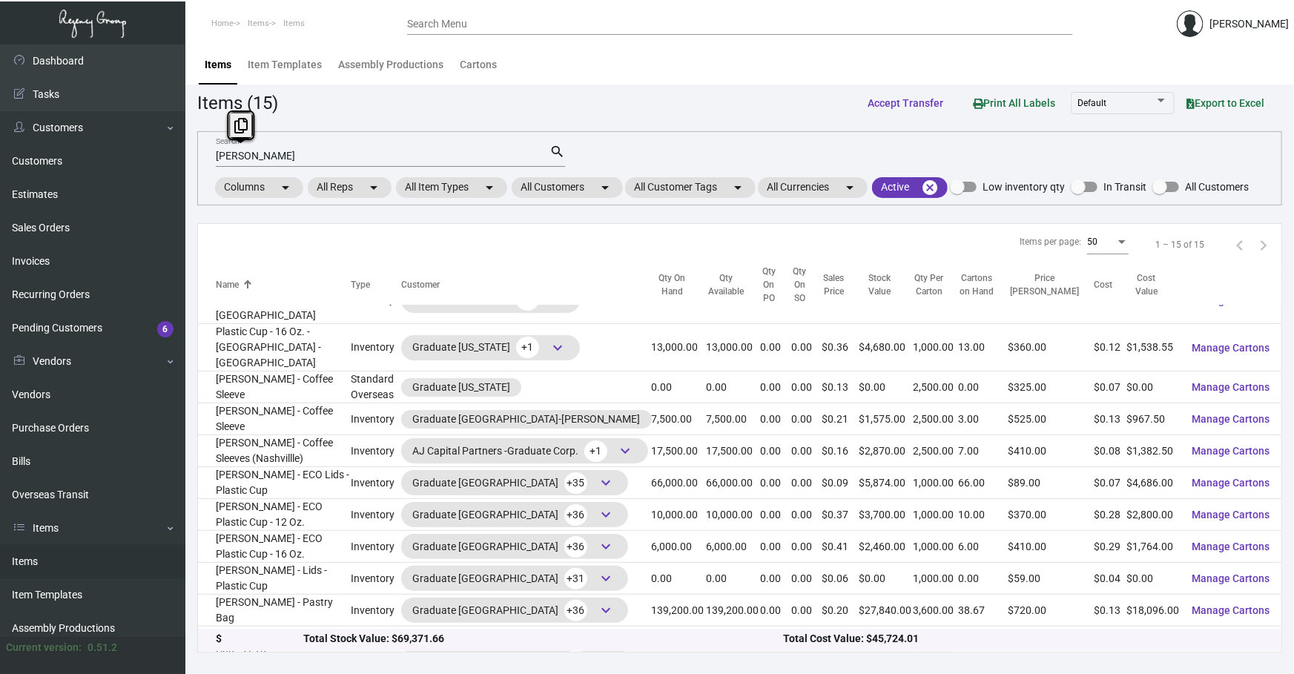
scroll to position [45, 0]
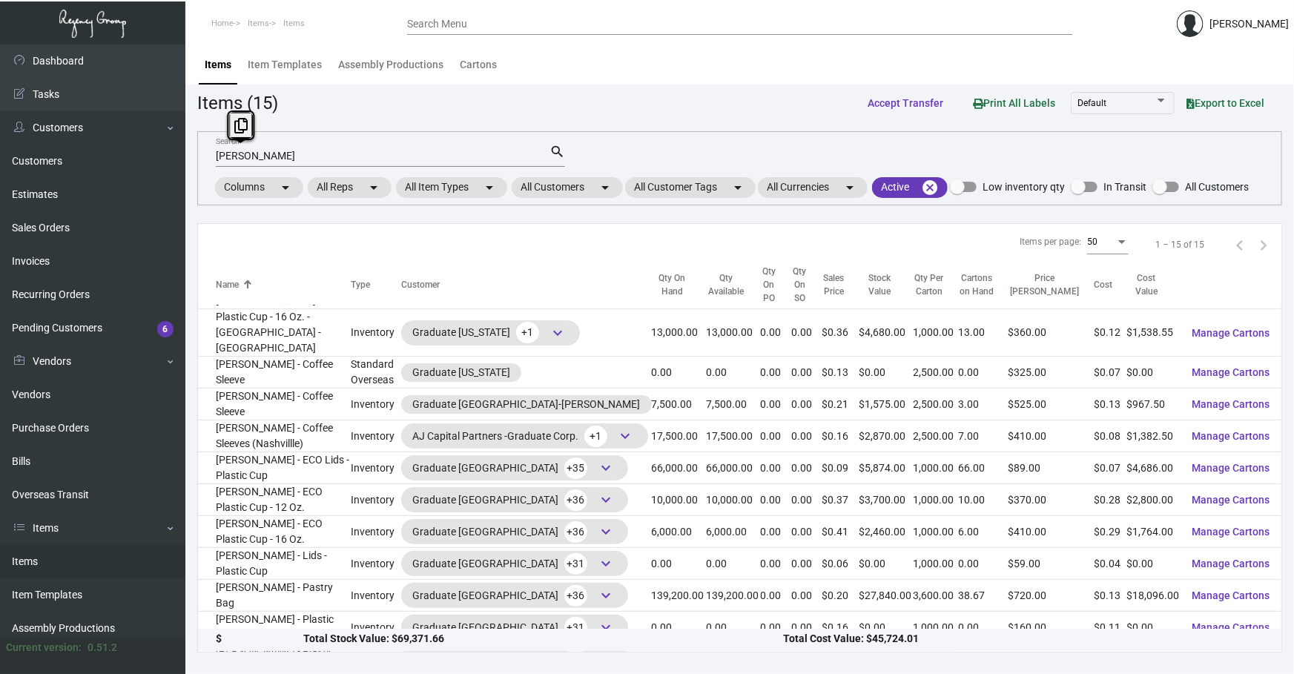
click at [682, 157] on div "[PERSON_NAME] Search search Columns arrow_drop_down All Reps arrow_drop_down Al…" at bounding box center [739, 168] width 1085 height 74
drag, startPoint x: 398, startPoint y: 151, endPoint x: 0, endPoint y: 141, distance: 397.7
click at [14, 162] on div "Dashboard Dashboard Tasks Customers Customers Estimates Sales Orders Invoices R…" at bounding box center [647, 360] width 1294 height 630
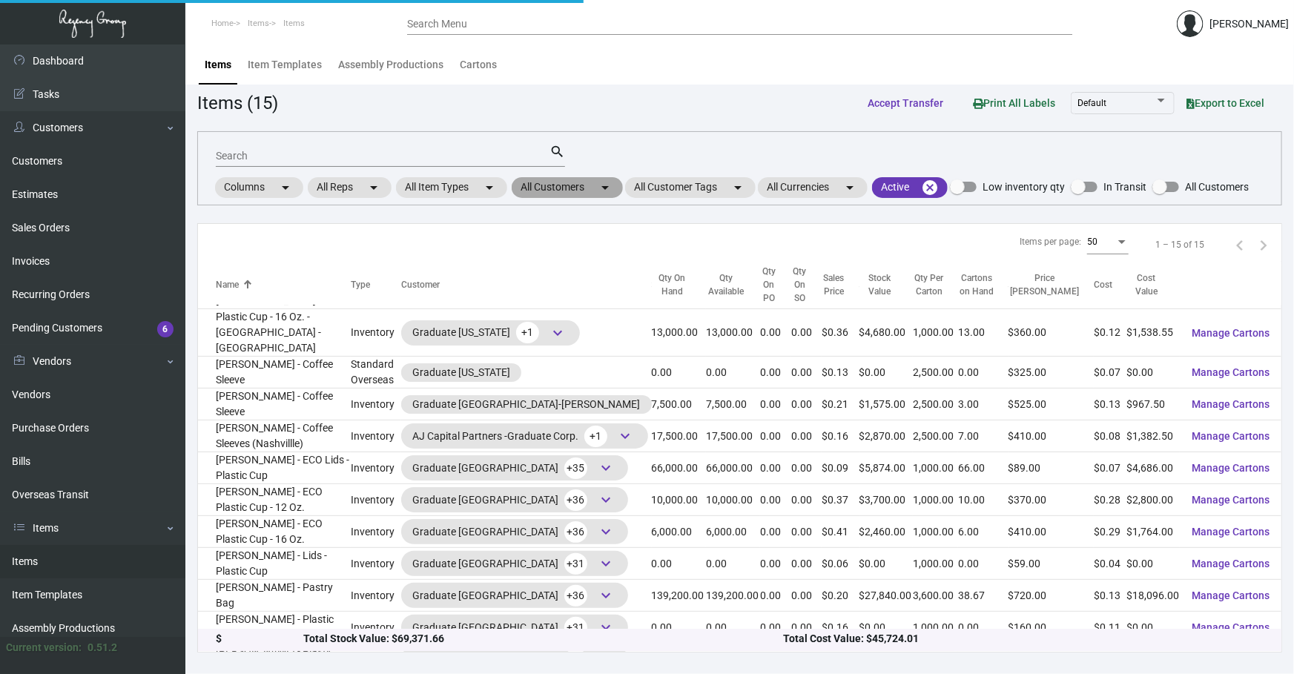
click at [593, 186] on mat-chip "All Customers arrow_drop_down" at bounding box center [567, 187] width 111 height 21
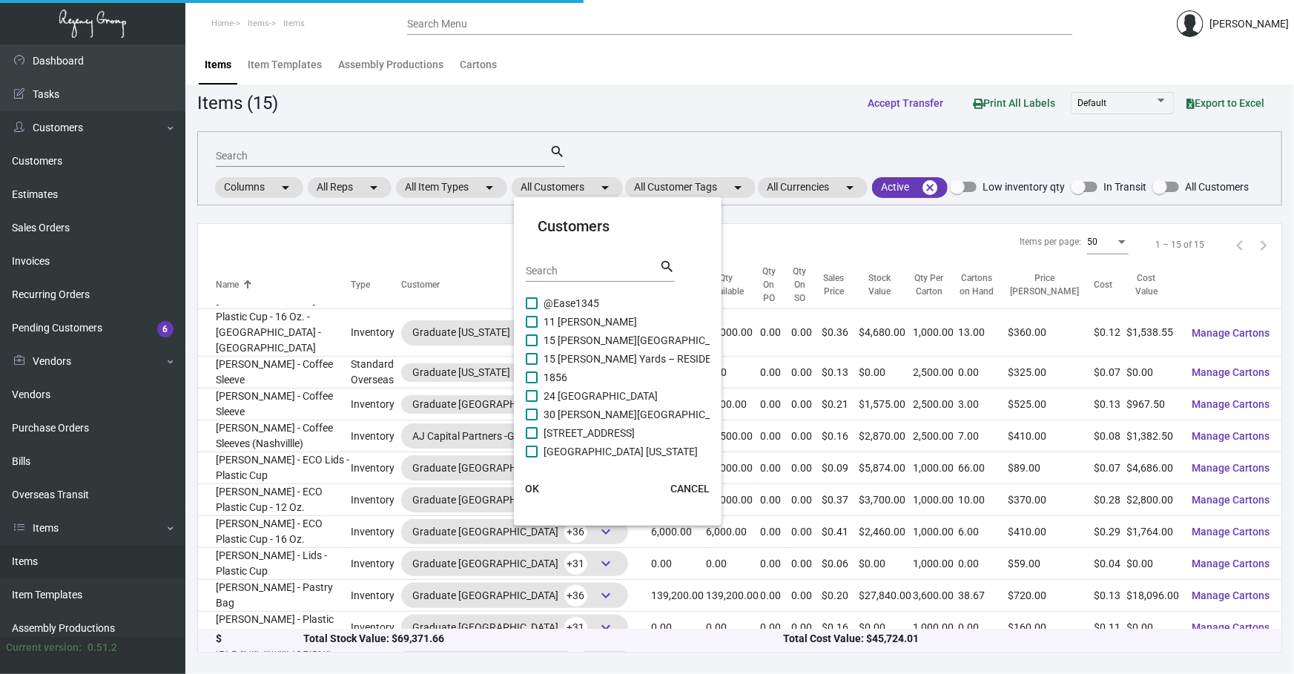
click at [592, 274] on input "Search" at bounding box center [593, 272] width 134 height 12
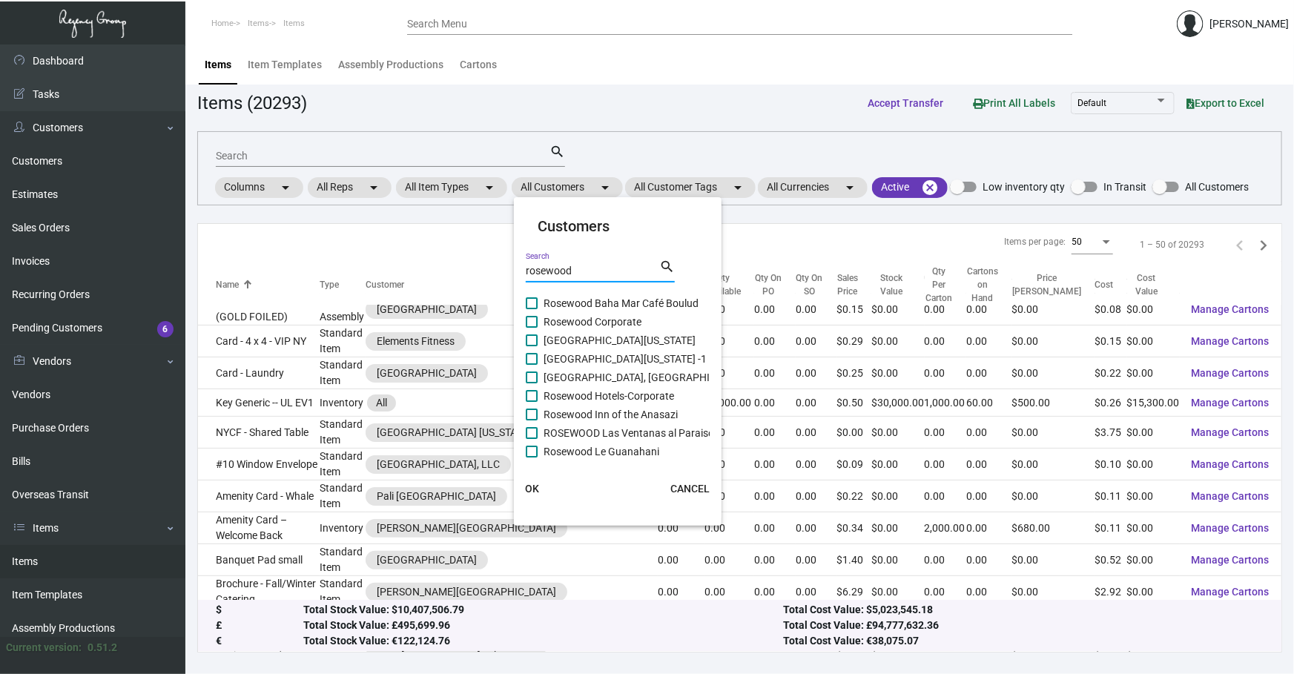
type input "rosewood"
click at [278, 153] on div at bounding box center [647, 337] width 1294 height 674
click at [278, 153] on input "Search" at bounding box center [383, 157] width 334 height 12
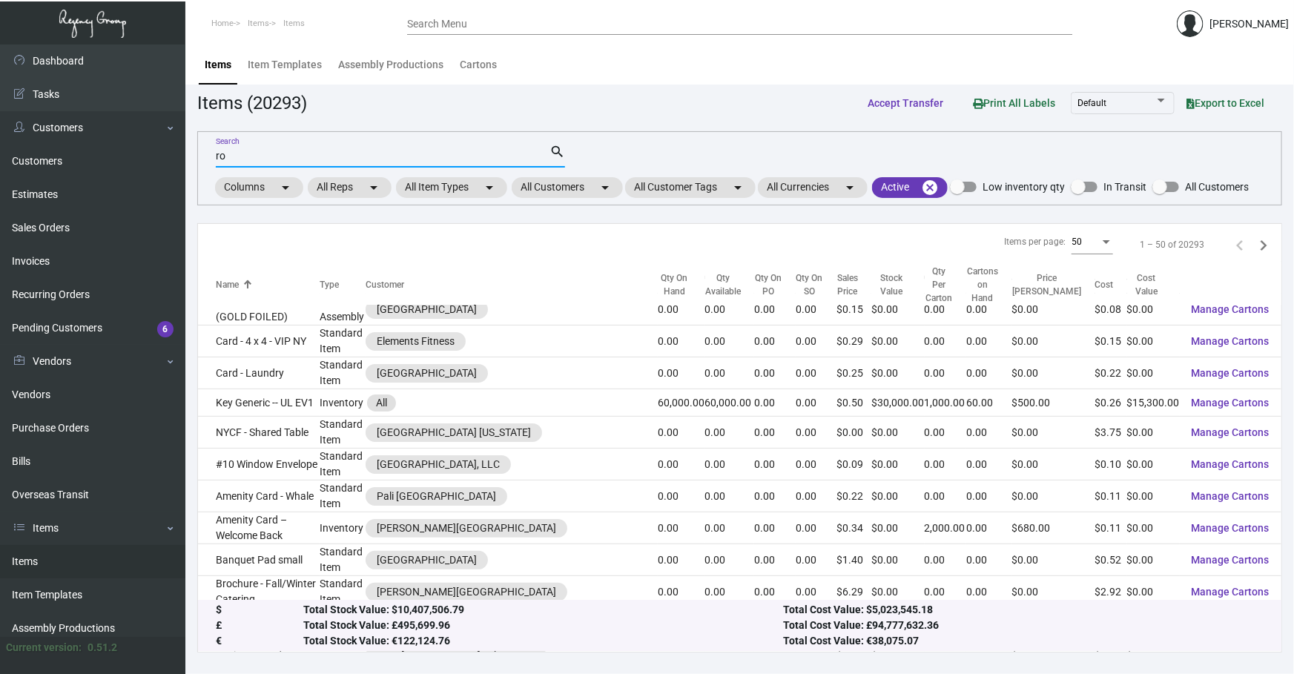
type input "r"
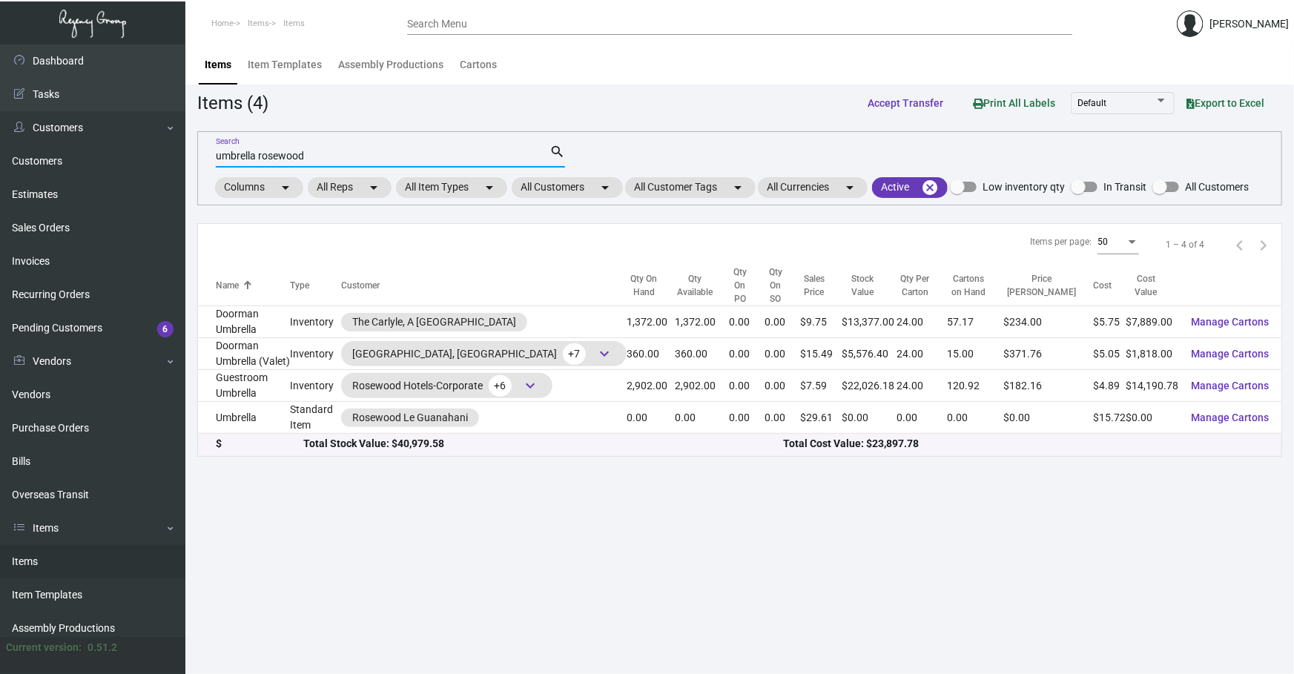
scroll to position [0, 0]
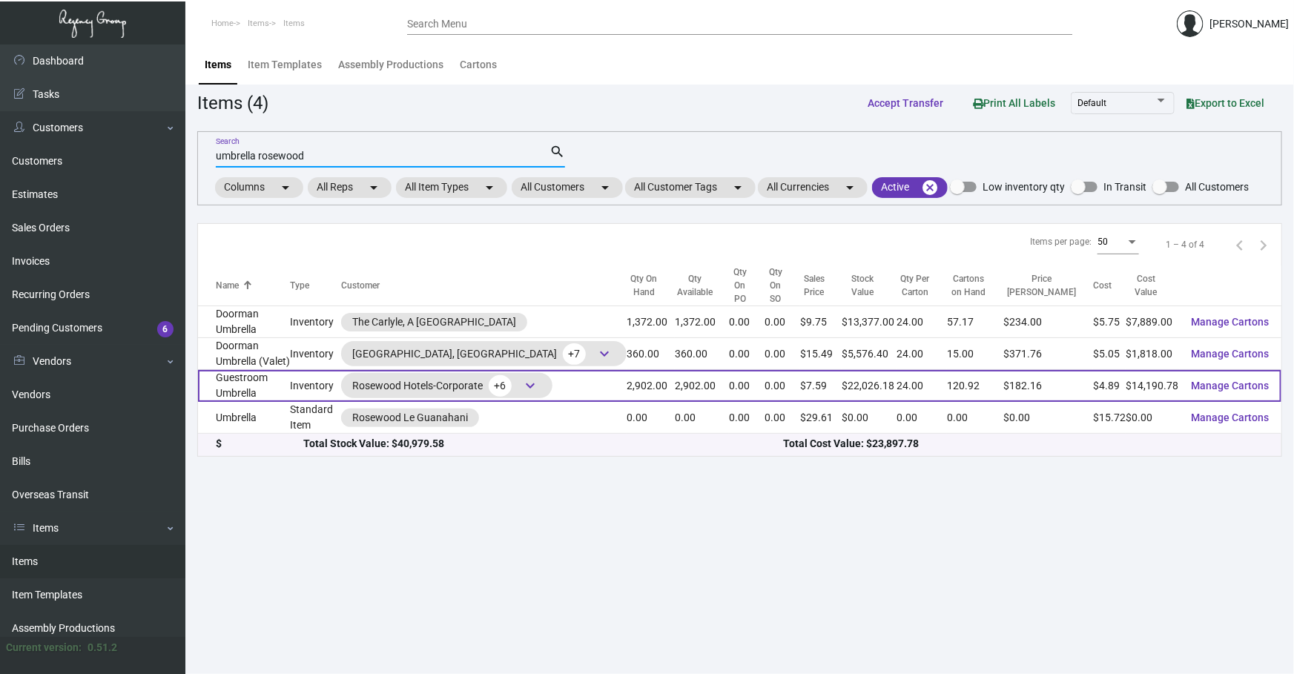
type input "umbrella rosewood"
click at [539, 377] on span "keyboard_arrow_down" at bounding box center [530, 386] width 18 height 18
